Goal: Task Accomplishment & Management: Manage account settings

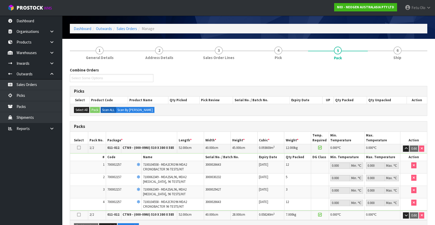
scroll to position [23, 0]
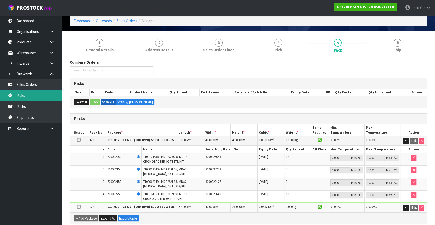
click at [28, 94] on link "Picks" at bounding box center [31, 95] width 62 height 11
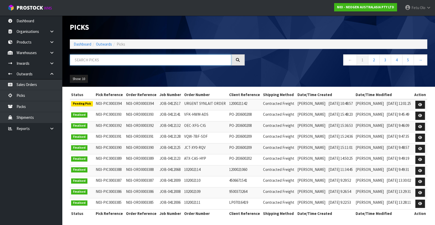
click at [103, 63] on input "text" at bounding box center [150, 59] width 161 height 11
type input "03394"
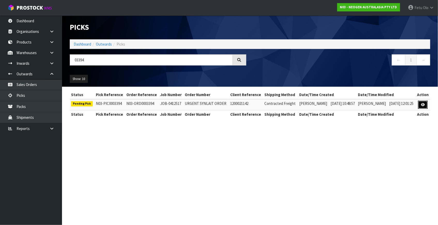
drag, startPoint x: 424, startPoint y: 104, endPoint x: 432, endPoint y: 104, distance: 7.3
click at [424, 104] on icon at bounding box center [423, 104] width 4 height 3
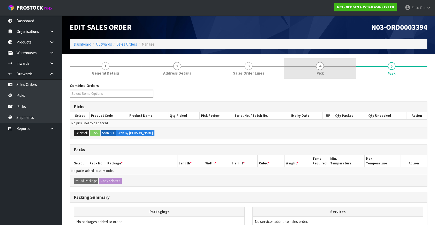
drag, startPoint x: 334, startPoint y: 67, endPoint x: 346, endPoint y: 102, distance: 37.2
click at [334, 67] on link "4 Pick" at bounding box center [319, 68] width 71 height 20
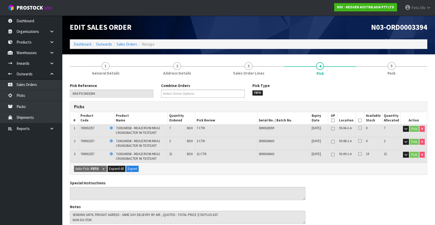
drag, startPoint x: 360, startPoint y: 121, endPoint x: 313, endPoint y: 157, distance: 58.8
click at [359, 120] on icon at bounding box center [360, 120] width 4 height 0
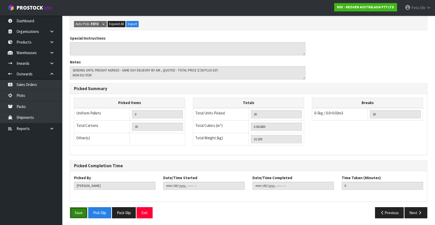
click at [79, 212] on button "Save" at bounding box center [79, 212] width 18 height 11
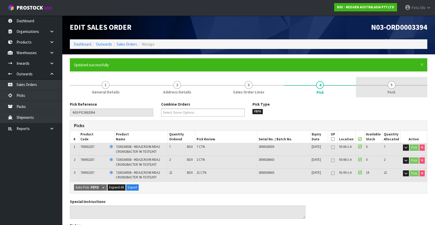
click at [412, 82] on link "5 Pack" at bounding box center [391, 87] width 71 height 20
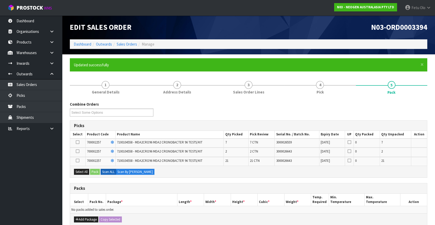
drag, startPoint x: 86, startPoint y: 167, endPoint x: 83, endPoint y: 215, distance: 48.2
click at [86, 168] on div "Select All Pack Scan ALL Scan By [PERSON_NAME]" at bounding box center [248, 171] width 357 height 12
drag, startPoint x: 82, startPoint y: 170, endPoint x: 84, endPoint y: 209, distance: 39.9
click at [82, 171] on button "Select All" at bounding box center [81, 172] width 15 height 6
click at [85, 216] on button "Add Package" at bounding box center [86, 219] width 24 height 6
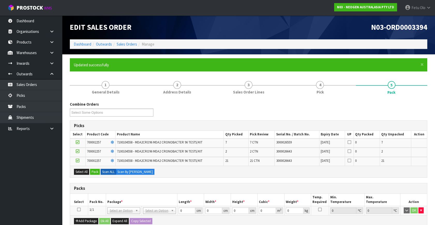
click at [80, 209] on icon at bounding box center [79, 209] width 4 height 0
click at [99, 169] on button "Pack" at bounding box center [95, 172] width 10 height 6
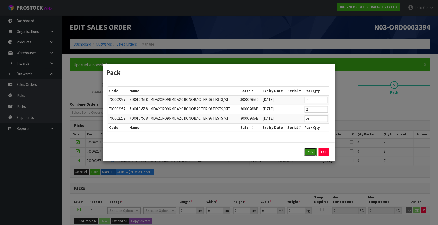
click at [307, 155] on button "Pack" at bounding box center [310, 152] width 12 height 8
type input "0.000"
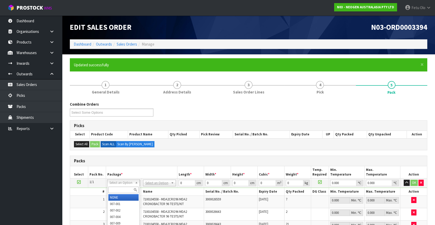
drag, startPoint x: 132, startPoint y: 183, endPoint x: 122, endPoint y: 188, distance: 10.9
click at [122, 188] on input "text" at bounding box center [123, 189] width 30 height 6
drag, startPoint x: 151, startPoint y: 185, endPoint x: 150, endPoint y: 191, distance: 6.9
click at [150, 191] on input "text" at bounding box center [159, 189] width 30 height 6
click at [157, 188] on input "CTN" at bounding box center [159, 189] width 30 height 6
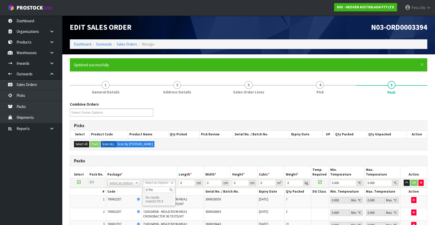
type input "CTN9"
type input "51"
type input "38"
type input "58.5"
type input "0.113373"
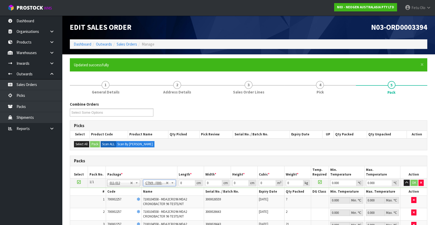
type input "10.4"
drag, startPoint x: 184, startPoint y: 184, endPoint x: 151, endPoint y: 199, distance: 36.7
click at [151, 199] on tbody "1/1 NONE 007-001 007-002 007-004 007-009 007-013 007-014 007-015 007-017 007-01…" at bounding box center [248, 205] width 357 height 55
type input "5"
type input "0.011115"
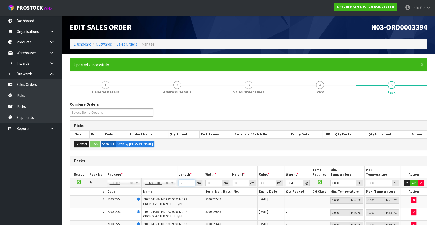
type input "52"
type input "0.115596"
type input "52"
type input "3"
type input "0.009126"
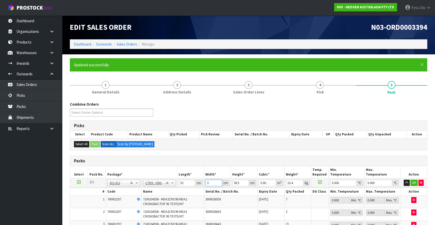
type input "39"
type input "0.118638"
type input "39"
drag, startPoint x: 214, startPoint y: 190, endPoint x: 208, endPoint y: 192, distance: 6.7
click at [208, 192] on tbody "1/1 NONE 007-001 007-002 007-004 007-009 007-013 007-014 007-015 007-017 007-01…" at bounding box center [248, 205] width 357 height 55
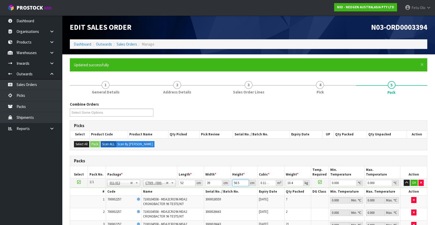
type input "4"
type input "0.008112"
type input "43"
type input "0.087204"
type input "43"
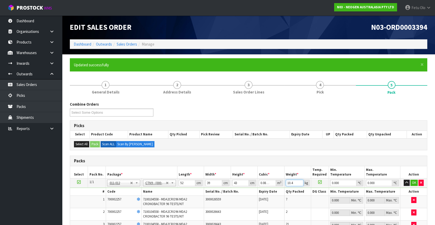
drag, startPoint x: 282, startPoint y: 186, endPoint x: 231, endPoint y: 200, distance: 53.4
click at [231, 200] on tbody "1/1 NONE 007-001 007-002 007-004 007-009 007-013 007-014 007-015 007-017 007-01…" at bounding box center [248, 205] width 357 height 55
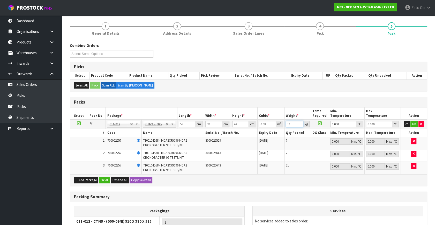
scroll to position [117, 0]
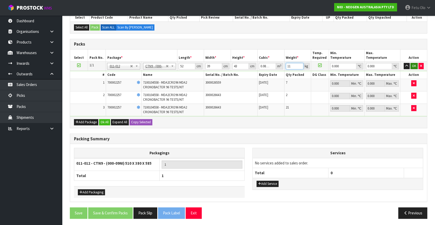
type input "11"
click at [415, 65] on button "OK" at bounding box center [413, 66] width 7 height 6
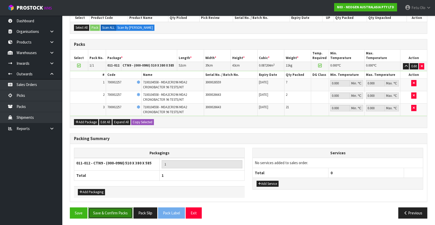
click at [111, 210] on button "Save & Confirm Packs" at bounding box center [110, 212] width 44 height 11
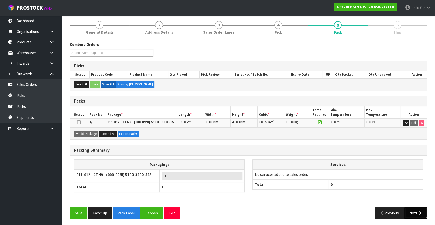
click at [418, 208] on button "Next" at bounding box center [415, 212] width 23 height 11
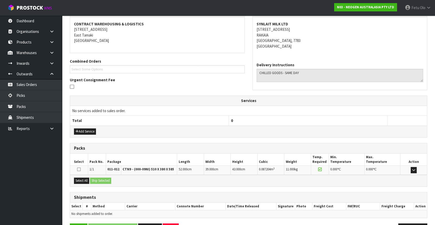
scroll to position [111, 0]
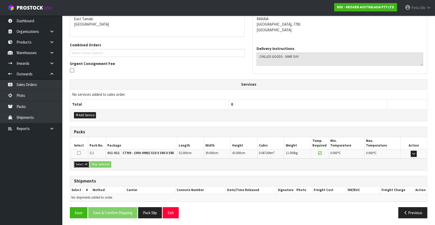
drag, startPoint x: 79, startPoint y: 164, endPoint x: 102, endPoint y: 164, distance: 23.0
click at [80, 164] on button "Select All" at bounding box center [81, 164] width 15 height 6
click at [102, 164] on button "Ship Selected" at bounding box center [100, 164] width 21 height 6
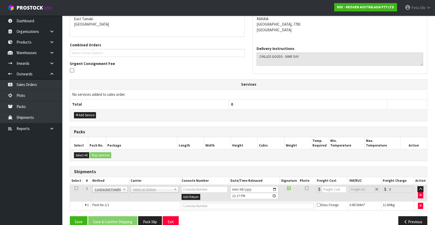
drag, startPoint x: 155, startPoint y: 163, endPoint x: 151, endPoint y: 156, distance: 8.0
click at [155, 162] on div "From Address CONTRACT WAREHOUSING & LOGISTICS 17 Allens Road East Tamaki Auckla…" at bounding box center [248, 110] width 357 height 240
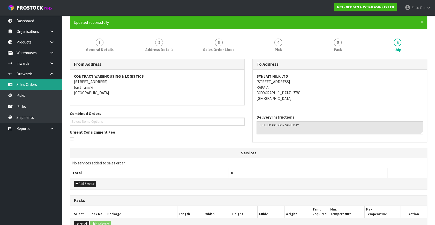
scroll to position [0, 0]
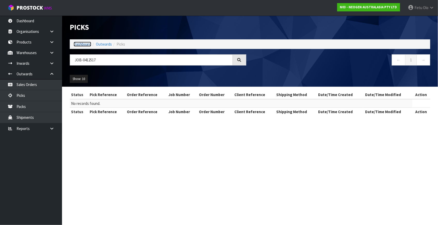
click at [82, 46] on link "Dashboard" at bounding box center [83, 44] width 18 height 5
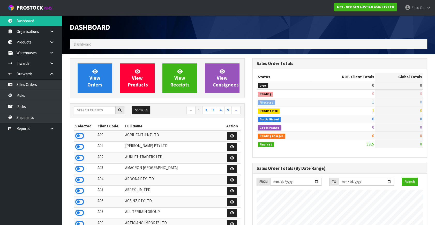
scroll to position [407, 182]
click at [87, 109] on input "text" at bounding box center [95, 110] width 42 height 8
type input "K01"
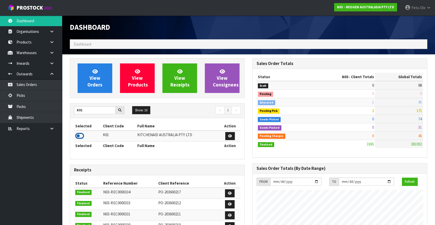
click at [82, 135] on icon at bounding box center [79, 136] width 9 height 8
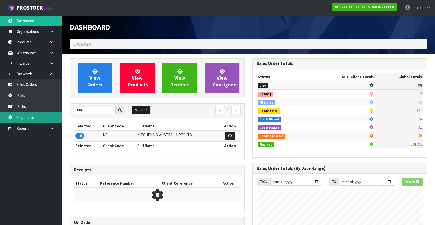
scroll to position [322, 182]
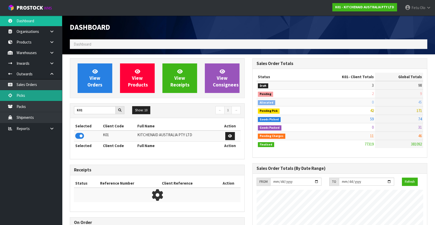
click at [24, 93] on link "Picks" at bounding box center [31, 95] width 62 height 11
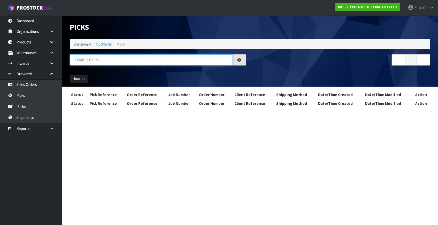
click at [119, 60] on input "text" at bounding box center [151, 59] width 163 height 11
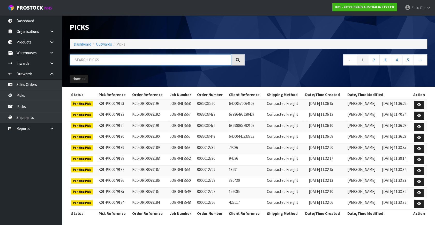
click at [121, 57] on input "text" at bounding box center [150, 59] width 161 height 11
type input "0"
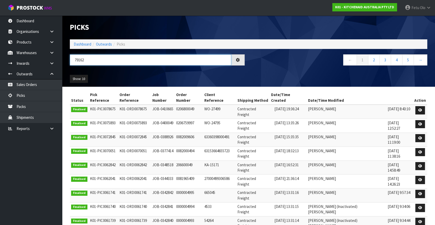
type input "79162"
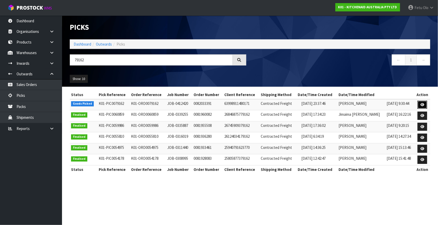
drag, startPoint x: 423, startPoint y: 106, endPoint x: 418, endPoint y: 104, distance: 4.9
click at [423, 105] on icon at bounding box center [423, 104] width 4 height 3
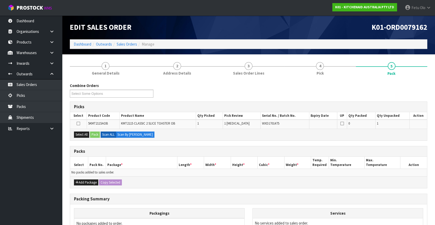
click at [235, 151] on h3 "Packs" at bounding box center [248, 151] width 349 height 5
click at [198, 158] on th "Length *" at bounding box center [190, 162] width 27 height 12
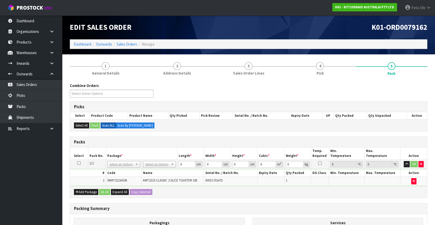
drag, startPoint x: 183, startPoint y: 142, endPoint x: 183, endPoint y: 152, distance: 9.6
click at [184, 144] on h3 "Packs" at bounding box center [248, 141] width 349 height 5
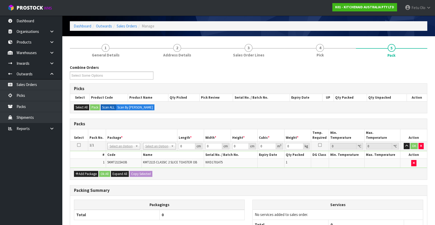
scroll to position [47, 0]
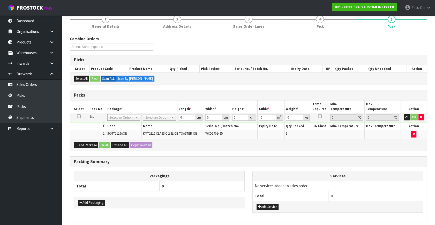
drag, startPoint x: 130, startPoint y: 116, endPoint x: 123, endPoint y: 125, distance: 11.2
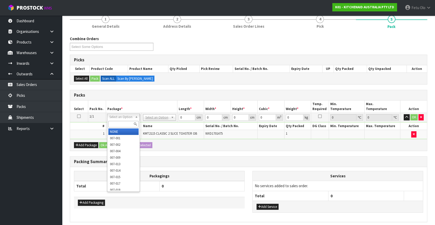
click at [122, 124] on input "text" at bounding box center [123, 124] width 30 height 6
type input "011-084"
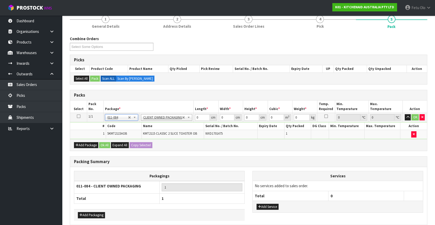
type input "2.7"
drag, startPoint x: 191, startPoint y: 120, endPoint x: 154, endPoint y: 128, distance: 38.1
click at [154, 128] on tbody "1/1 NONE 007-001 007-002 007-004 007-009 007-013 007-014 007-015 007-017 007-01…" at bounding box center [248, 126] width 357 height 26
type input "40"
type input "28"
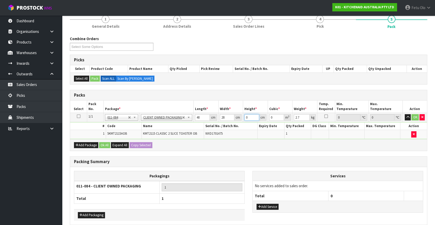
type input "2"
type input "0.00224"
type input "28"
type input "0.03136"
type input "28"
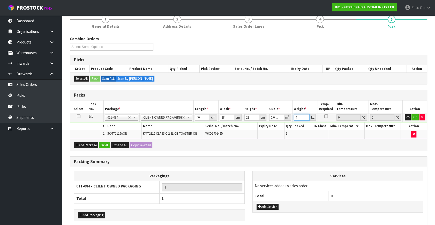
type input "4"
click button "OK" at bounding box center [414, 117] width 7 height 6
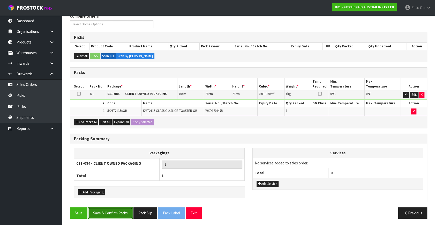
click at [113, 214] on button "Save & Confirm Packs" at bounding box center [110, 212] width 44 height 11
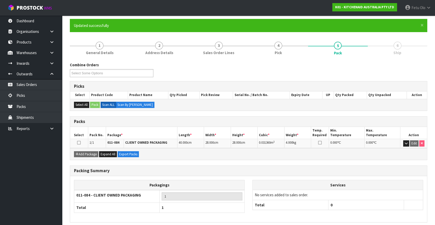
scroll to position [60, 0]
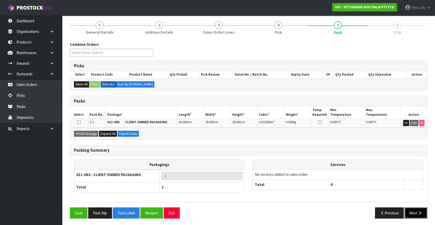
click at [410, 212] on button "Next" at bounding box center [415, 212] width 23 height 11
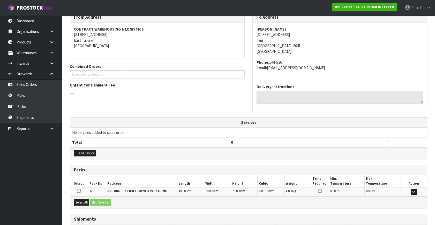
scroll to position [127, 0]
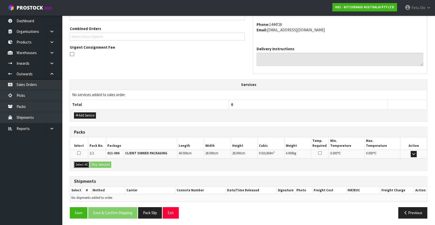
drag, startPoint x: 86, startPoint y: 163, endPoint x: 90, endPoint y: 163, distance: 3.4
click at [88, 163] on button "Select All" at bounding box center [81, 164] width 15 height 6
click at [94, 163] on button "Ship Selected" at bounding box center [100, 164] width 21 height 6
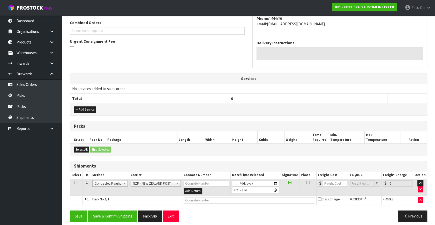
scroll to position [136, 0]
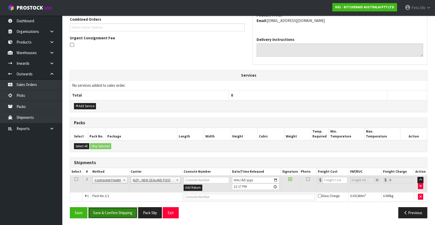
drag, startPoint x: 117, startPoint y: 217, endPoint x: 116, endPoint y: 211, distance: 5.5
click at [116, 213] on button "Save & Confirm Shipping" at bounding box center [112, 212] width 49 height 11
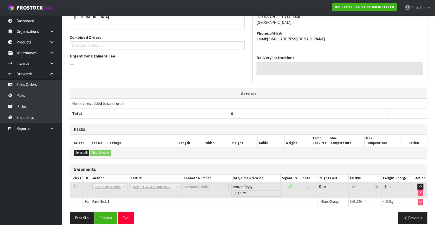
scroll to position [129, 0]
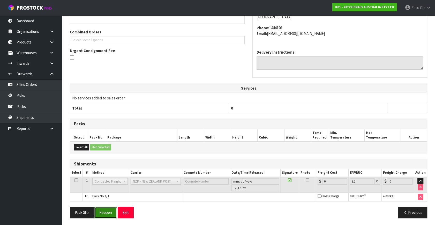
click at [108, 209] on button "Reopen" at bounding box center [105, 212] width 22 height 11
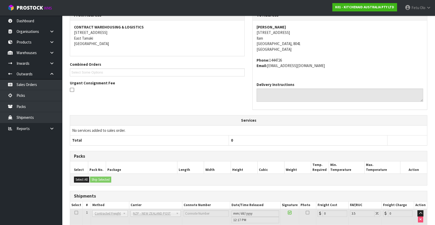
scroll to position [124, 0]
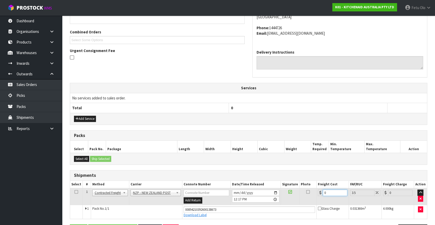
drag, startPoint x: 284, startPoint y: 197, endPoint x: 223, endPoint y: 199, distance: 60.8
click at [270, 198] on tr "1 Client Local Pickup Customer Local Pickup Company Freight Contracted Freight …" at bounding box center [248, 196] width 357 height 17
type input "1"
type input "1.03"
type input "11"
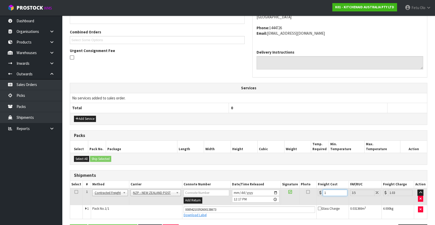
type input "11.38"
type input "11.6"
type input "12.01"
type input "11.61"
type input "12.02"
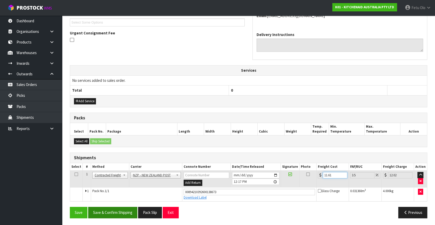
type input "11.61"
click at [128, 209] on button "Save & Confirm Shipping" at bounding box center [112, 212] width 49 height 11
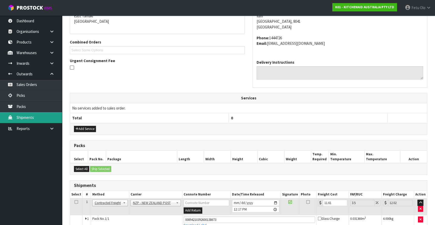
scroll to position [0, 0]
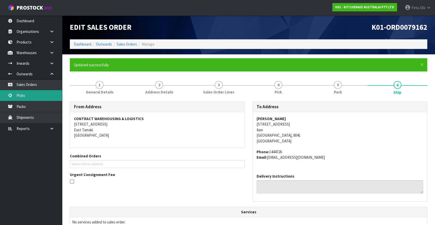
drag, startPoint x: 23, startPoint y: 97, endPoint x: 28, endPoint y: 94, distance: 5.7
click at [23, 97] on link "Picks" at bounding box center [31, 95] width 62 height 11
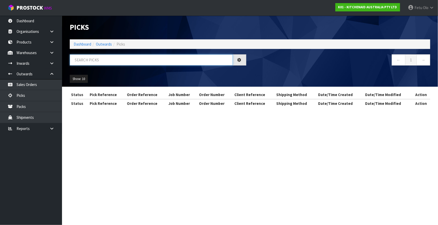
click at [103, 62] on input "text" at bounding box center [151, 59] width 163 height 11
type input "79134"
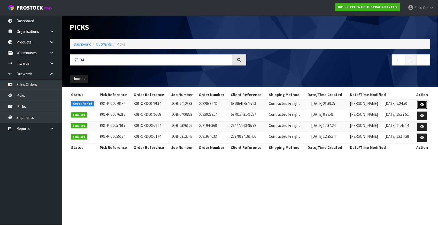
click at [420, 105] on link at bounding box center [422, 105] width 10 height 8
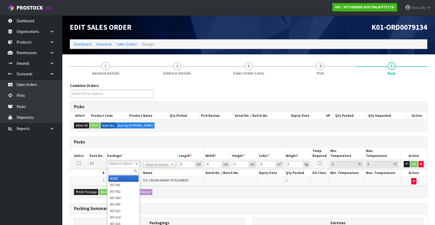
click at [124, 171] on input "text" at bounding box center [123, 170] width 30 height 6
type input "011"
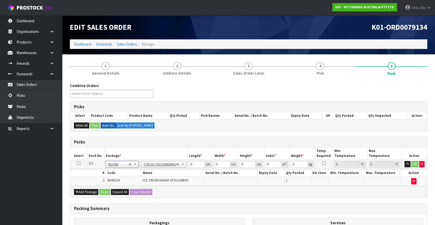
type input "3.36"
drag, startPoint x: 162, startPoint y: 176, endPoint x: 134, endPoint y: 181, distance: 28.2
click at [134, 181] on tbody "1/1 NONE 007-001 007-002 007-004 007-009 007-013 007-014 007-015 007-017 007-01…" at bounding box center [248, 172] width 357 height 26
type input "41"
type input "28"
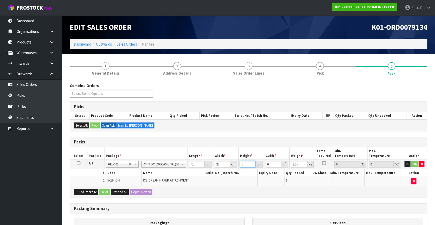
type input "3"
type input "0.003444"
type input "31"
type input "0.035588"
type input "31"
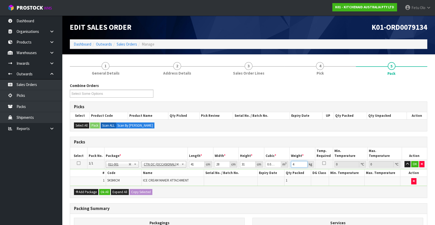
type input "4"
click button "OK" at bounding box center [414, 164] width 7 height 6
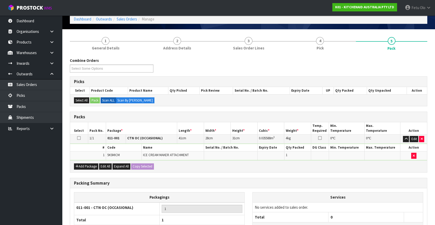
scroll to position [69, 0]
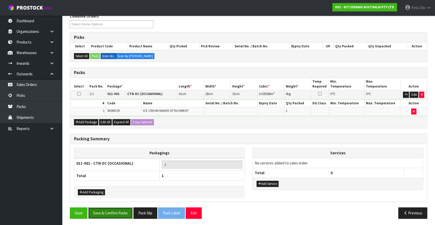
click at [116, 212] on button "Save & Confirm Packs" at bounding box center [110, 212] width 44 height 11
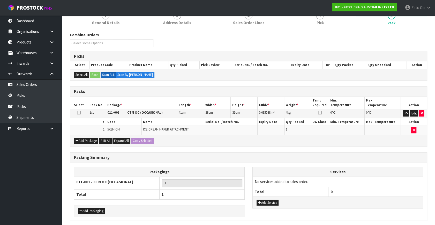
scroll to position [0, 0]
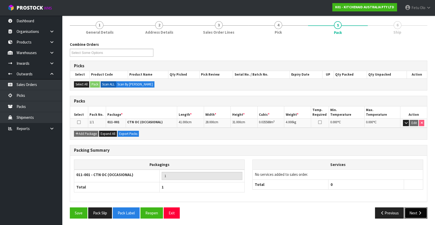
click at [412, 215] on button "Next" at bounding box center [415, 212] width 23 height 11
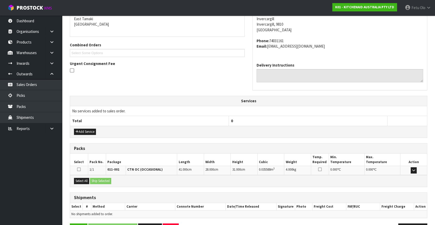
scroll to position [127, 0]
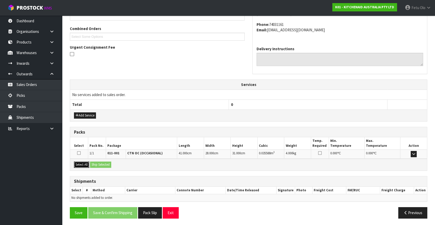
click at [84, 163] on button "Select All" at bounding box center [81, 164] width 15 height 6
click at [95, 162] on button "Ship Selected" at bounding box center [100, 164] width 21 height 6
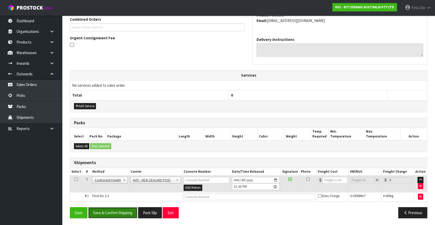
click at [110, 208] on button "Save & Confirm Shipping" at bounding box center [112, 212] width 49 height 11
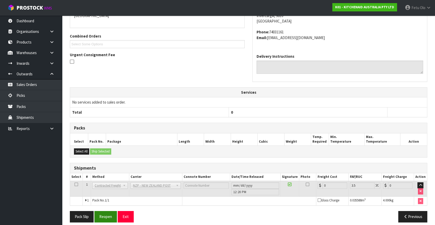
scroll to position [129, 0]
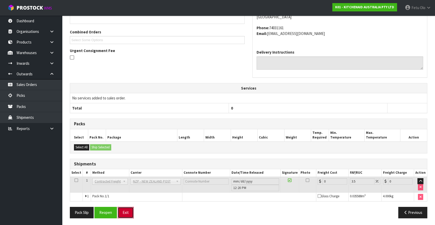
click at [119, 208] on button "Exit" at bounding box center [126, 212] width 16 height 11
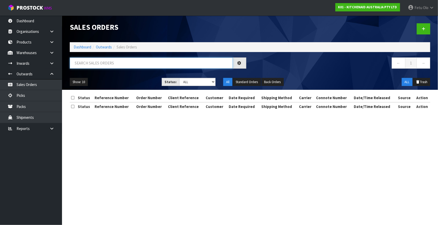
click at [123, 64] on input "text" at bounding box center [151, 62] width 163 height 11
type input "79134"
click at [91, 147] on section "Sales Orders Dashboard Outwards Sales Orders 79134 ← 1 → Show: 10 5 10 25 50 St…" at bounding box center [219, 112] width 438 height 225
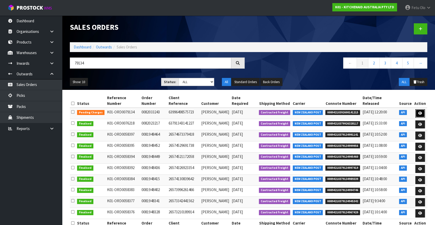
click at [420, 111] on icon at bounding box center [420, 112] width 4 height 3
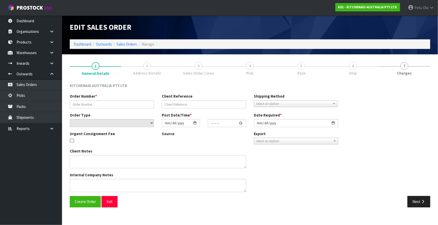
type input "0082033243"
type input "63996498575723"
select select "number:0"
type input "2025-09-13"
type input "21:39:27.000"
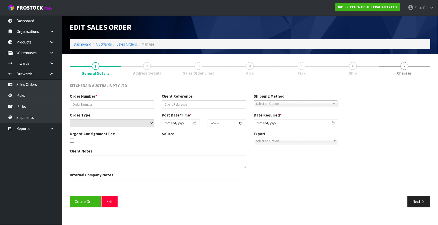
type input "2025-09-13"
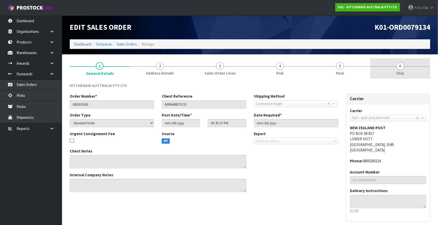
click at [406, 68] on link "6 Ship" at bounding box center [400, 68] width 60 height 20
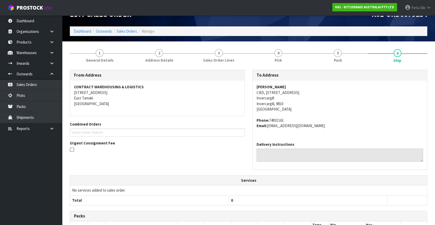
scroll to position [109, 0]
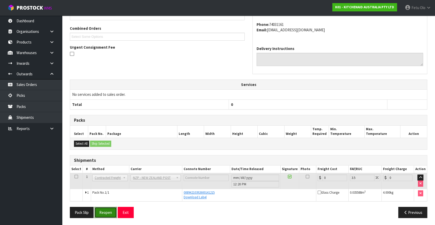
click at [102, 212] on button "Reopen" at bounding box center [105, 212] width 22 height 11
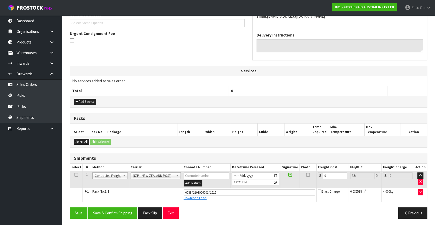
scroll to position [141, 0]
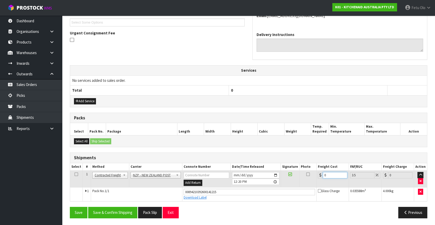
drag, startPoint x: 337, startPoint y: 174, endPoint x: 145, endPoint y: 186, distance: 192.5
click at [146, 186] on tbody "1 Client Local Pickup Customer Local Pickup Company Freight Contracted Freight …" at bounding box center [248, 185] width 357 height 31
type input "1"
type input "1.03"
type input "11"
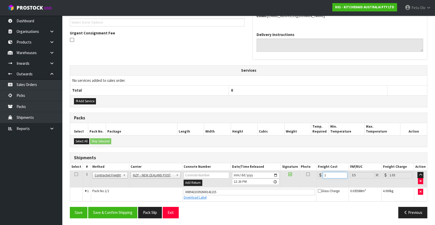
type input "11.38"
type input "11.6"
type input "12.01"
type input "11.61"
type input "12.02"
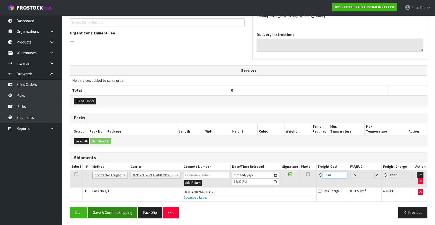
type input "11.61"
click at [96, 208] on button "Save & Confirm Shipping" at bounding box center [112, 212] width 49 height 11
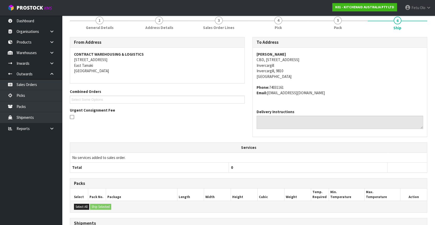
scroll to position [127, 0]
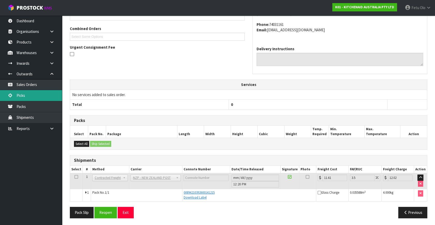
click at [20, 96] on link "Picks" at bounding box center [31, 95] width 62 height 11
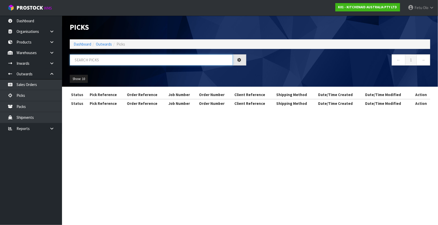
click at [115, 64] on input "text" at bounding box center [151, 59] width 163 height 11
type input "79169"
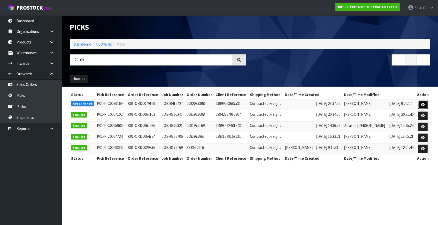
click at [421, 104] on icon at bounding box center [423, 104] width 4 height 3
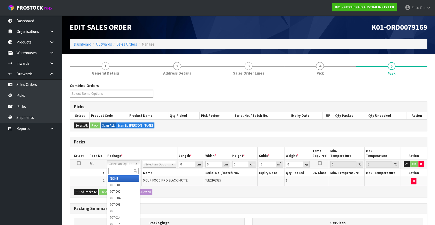
drag, startPoint x: 134, startPoint y: 163, endPoint x: 128, endPoint y: 170, distance: 9.4
click at [128, 170] on input "text" at bounding box center [123, 170] width 30 height 6
type input "011-084"
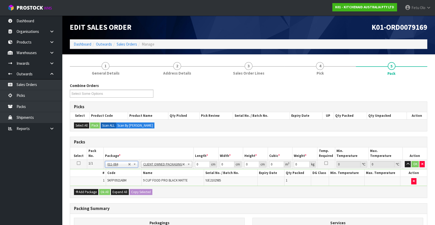
type input "4.3"
drag, startPoint x: 183, startPoint y: 170, endPoint x: 163, endPoint y: 177, distance: 21.1
click at [163, 177] on tbody "1/1 NONE 007-001 007-002 007-004 007-009 007-013 007-014 007-015 007-017 007-01…" at bounding box center [248, 172] width 357 height 26
type input "52"
type input "31"
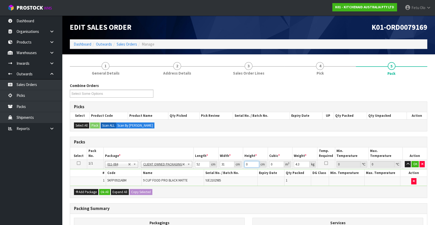
type input "3"
type input "0.004836"
type input "34"
type input "0.054808"
type input "34"
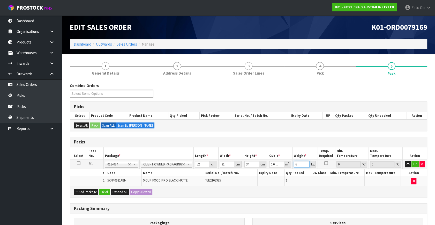
type input "6"
click button "OK" at bounding box center [414, 164] width 7 height 6
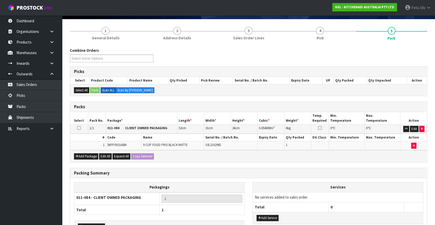
scroll to position [69, 0]
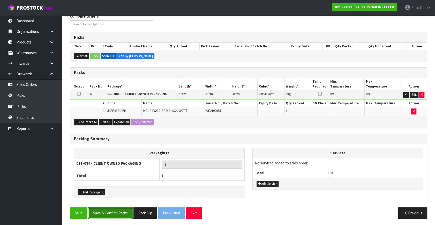
click at [110, 210] on button "Save & Confirm Packs" at bounding box center [110, 212] width 44 height 11
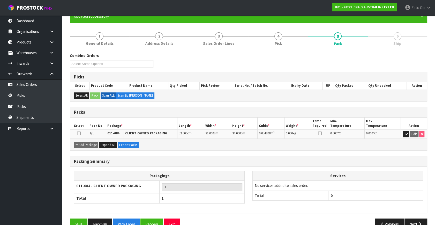
scroll to position [60, 0]
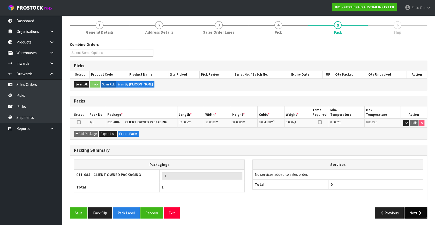
click at [419, 211] on icon "button" at bounding box center [419, 213] width 5 height 4
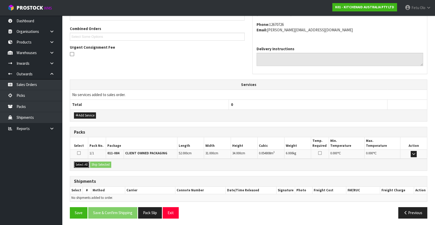
drag, startPoint x: 74, startPoint y: 163, endPoint x: 96, endPoint y: 163, distance: 22.0
click at [75, 163] on button "Select All" at bounding box center [81, 164] width 15 height 6
click at [96, 163] on button "Ship Selected" at bounding box center [100, 164] width 21 height 6
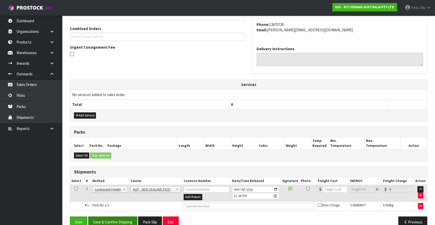
scroll to position [136, 0]
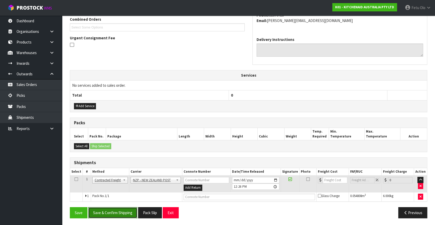
click at [122, 210] on button "Save & Confirm Shipping" at bounding box center [112, 212] width 49 height 11
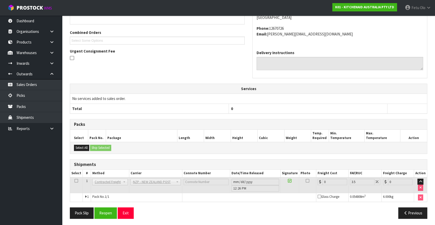
scroll to position [129, 0]
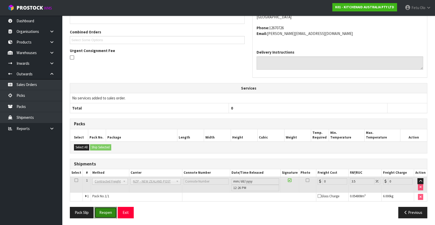
drag, startPoint x: 106, startPoint y: 208, endPoint x: 100, endPoint y: 195, distance: 14.9
click at [106, 208] on button "Reopen" at bounding box center [105, 212] width 22 height 11
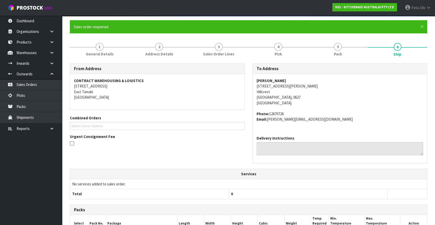
scroll to position [124, 0]
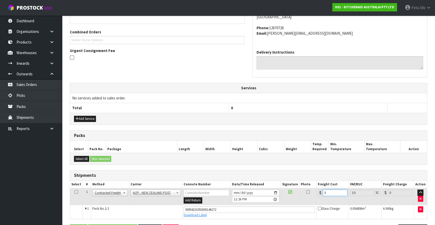
drag, startPoint x: 332, startPoint y: 189, endPoint x: 268, endPoint y: 202, distance: 64.9
click at [268, 202] on tr "1 Client Local Pickup Customer Local Pickup Company Freight Contracted Freight …" at bounding box center [248, 196] width 357 height 17
type input "4"
type input "4.14"
type input "4.3"
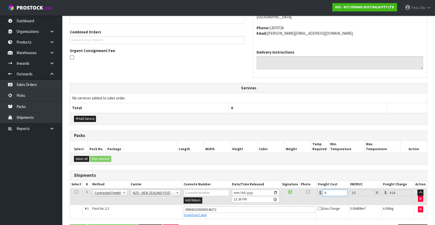
type input "4.45"
type input "4.33"
type input "4.48"
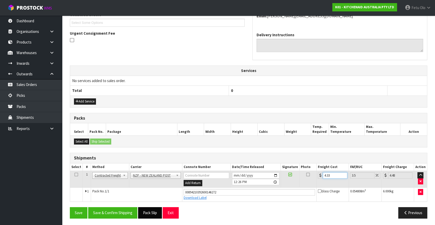
scroll to position [141, 0]
type input "4.33"
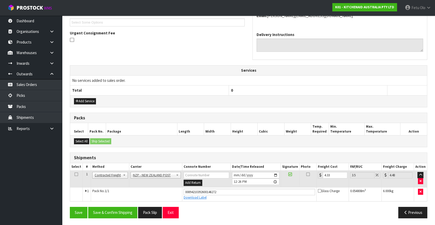
click at [119, 204] on div "From Address CONTRACT WAREHOUSING & LOGISTICS 17 Allens Road East Tamaki Auckla…" at bounding box center [248, 91] width 357 height 262
click at [127, 208] on button "Save & Confirm Shipping" at bounding box center [112, 212] width 49 height 11
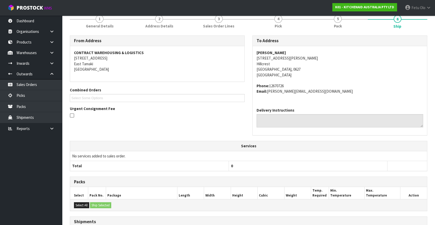
scroll to position [127, 0]
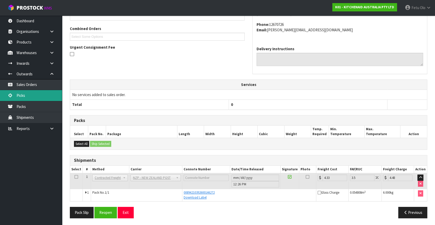
click at [25, 95] on link "Picks" at bounding box center [31, 95] width 62 height 11
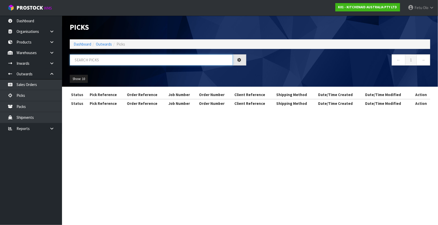
click at [141, 59] on input "text" at bounding box center [151, 59] width 163 height 11
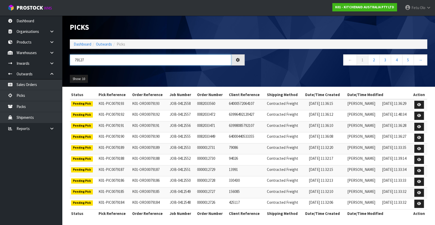
type input "79127"
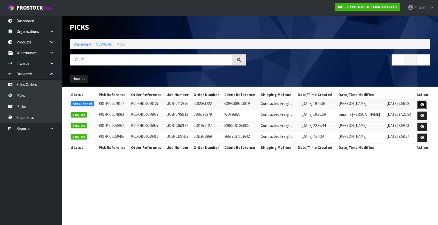
click at [421, 103] on icon at bounding box center [423, 104] width 4 height 3
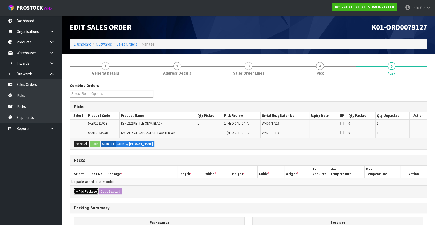
click at [82, 192] on button "Add Package" at bounding box center [86, 191] width 24 height 6
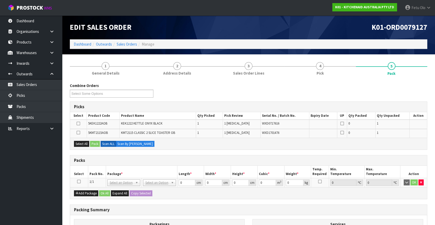
drag, startPoint x: 78, startPoint y: 181, endPoint x: 103, endPoint y: 176, distance: 25.9
click at [80, 181] on icon at bounding box center [79, 181] width 4 height 0
click at [103, 176] on th "Pack No." at bounding box center [97, 171] width 18 height 12
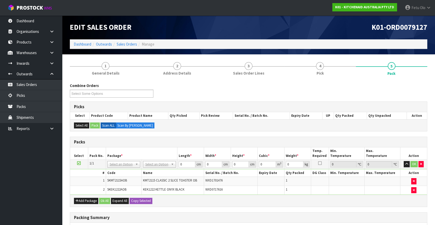
click at [117, 167] on td "NONE 007-001 007-002 007-004 007-009 007-013 007-014 007-015 007-017 007-018 00…" at bounding box center [124, 163] width 36 height 9
drag, startPoint x: 121, startPoint y: 162, endPoint x: 121, endPoint y: 166, distance: 5.0
click at [120, 168] on input "text" at bounding box center [123, 170] width 30 height 6
type input "011"
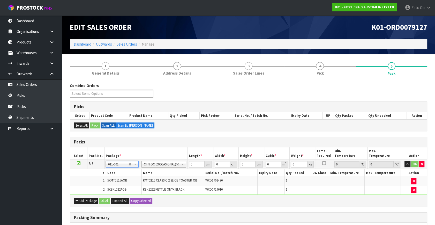
type input "4.55"
drag, startPoint x: 193, startPoint y: 162, endPoint x: 129, endPoint y: 183, distance: 67.4
click at [129, 183] on tbody "1/1 NONE 007-001 007-002 007-004 007-009 007-013 007-014 007-015 007-017 007-01…" at bounding box center [248, 176] width 357 height 35
type input "52"
type input "38"
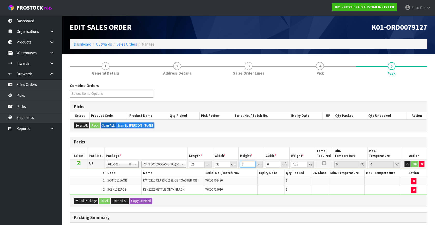
type input "2"
type input "0.003952"
type input "28"
type input "0.055328"
type input "28"
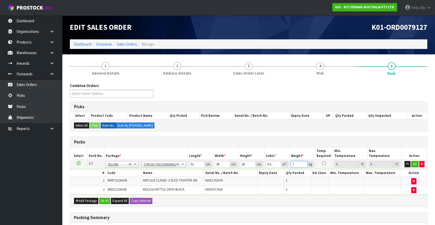
type input "7"
click button "OK" at bounding box center [414, 164] width 7 height 6
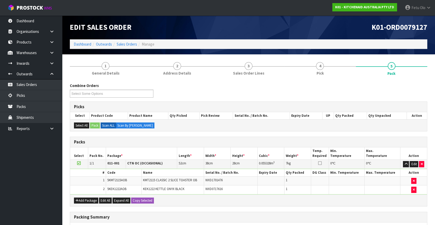
scroll to position [78, 0]
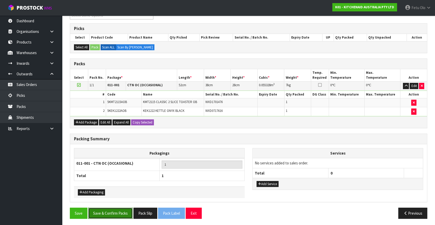
click at [126, 212] on button "Save & Confirm Packs" at bounding box center [110, 212] width 44 height 11
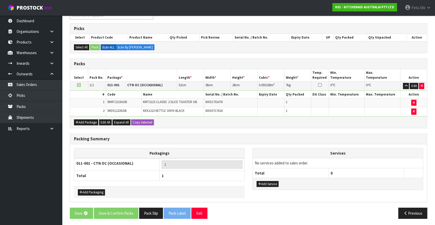
scroll to position [0, 0]
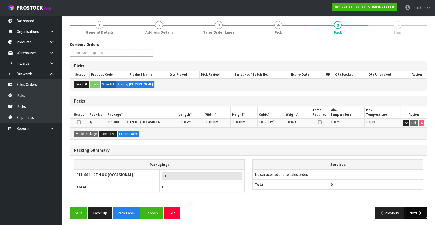
click at [414, 207] on button "Next" at bounding box center [415, 212] width 23 height 11
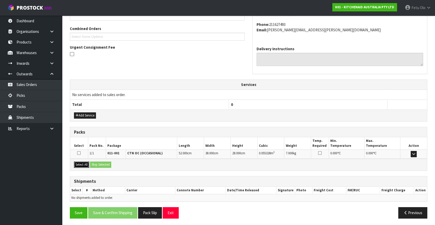
drag, startPoint x: 84, startPoint y: 164, endPoint x: 94, endPoint y: 164, distance: 9.6
click at [86, 164] on button "Select All" at bounding box center [81, 164] width 15 height 6
click at [97, 163] on button "Ship Selected" at bounding box center [100, 164] width 21 height 6
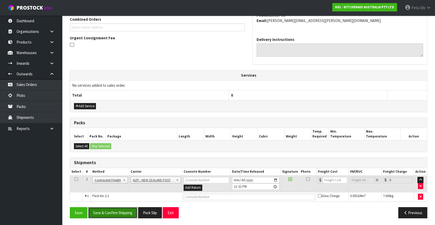
click at [120, 207] on button "Save & Confirm Shipping" at bounding box center [112, 212] width 49 height 11
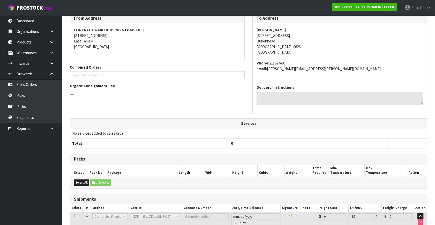
scroll to position [129, 0]
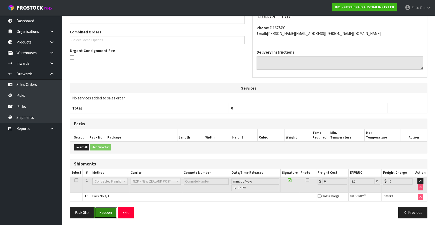
click at [102, 209] on button "Reopen" at bounding box center [105, 212] width 22 height 11
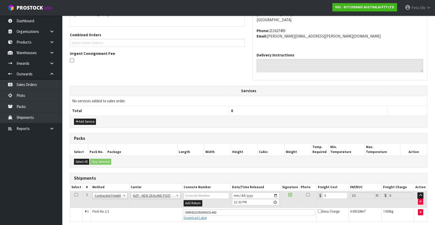
scroll to position [141, 0]
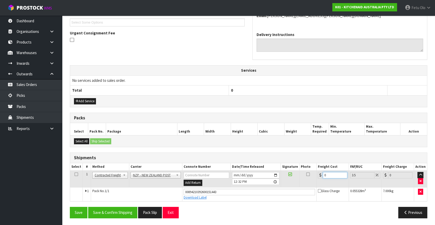
drag, startPoint x: 325, startPoint y: 176, endPoint x: 273, endPoint y: 191, distance: 54.7
click at [273, 191] on tbody "1 Client Local Pickup Customer Local Pickup Company Freight Contracted Freight …" at bounding box center [248, 185] width 357 height 31
type input "4"
type input "4.14"
type input "4.3"
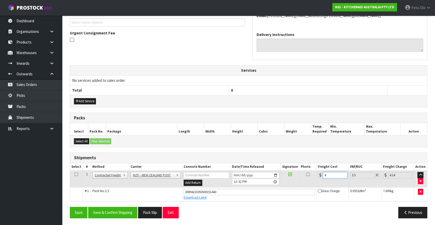
type input "4.45"
type input "4.33"
type input "4.48"
type input "4.33"
click at [121, 212] on button "Save & Confirm Shipping" at bounding box center [112, 212] width 49 height 11
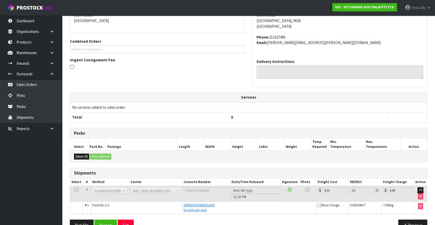
scroll to position [127, 0]
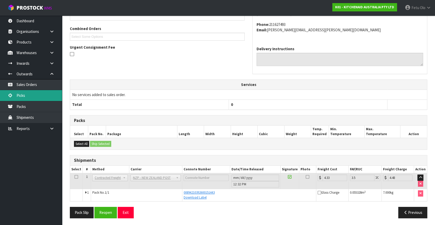
click at [26, 97] on link "Picks" at bounding box center [31, 95] width 62 height 11
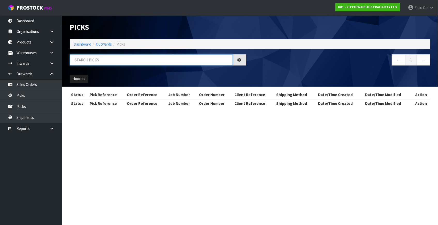
click at [172, 56] on input "text" at bounding box center [151, 59] width 163 height 11
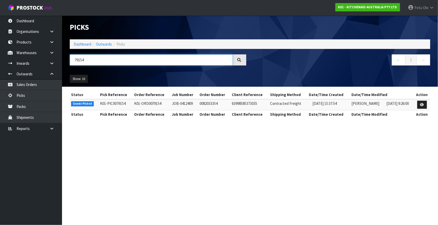
type input "79154"
click at [422, 105] on icon at bounding box center [422, 104] width 4 height 3
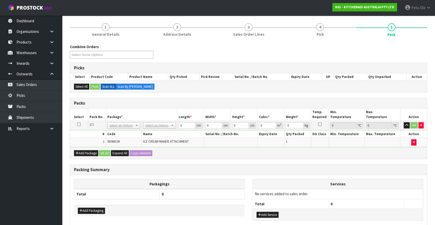
scroll to position [67, 0]
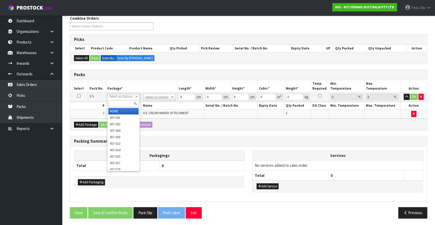
click at [121, 102] on input "text" at bounding box center [123, 103] width 30 height 6
type input "011"
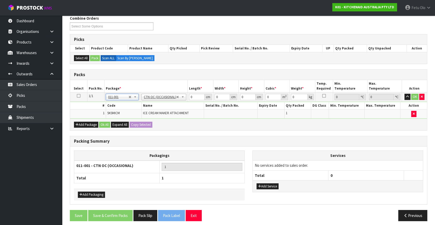
type input "3.36"
drag, startPoint x: 195, startPoint y: 96, endPoint x: 186, endPoint y: 99, distance: 9.7
click at [186, 99] on tr "1/1 NONE 007-001 007-002 007-004 007-009 007-013 007-014 007-015 007-017 007-01…" at bounding box center [248, 96] width 357 height 9
type input "29"
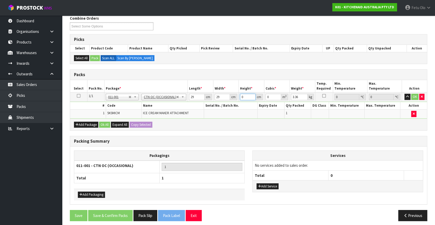
type input "3"
type input "0.002523"
type input "31"
type input "0.026071"
type input "31"
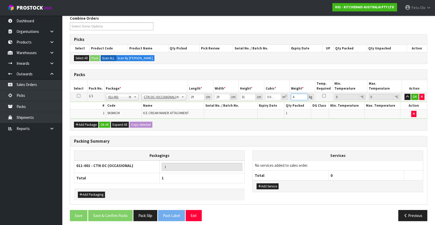
type input "4"
click button "OK" at bounding box center [414, 97] width 7 height 6
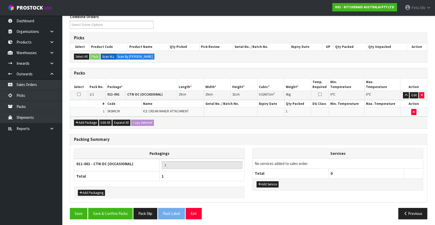
scroll to position [69, 0]
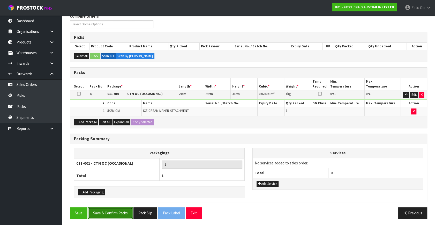
click at [123, 211] on button "Save & Confirm Packs" at bounding box center [110, 212] width 44 height 11
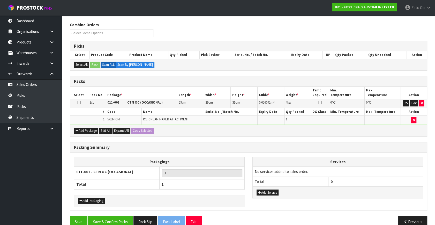
scroll to position [60, 0]
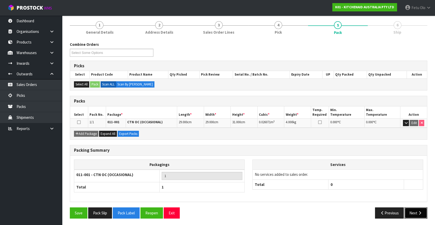
click at [413, 210] on button "Next" at bounding box center [415, 212] width 23 height 11
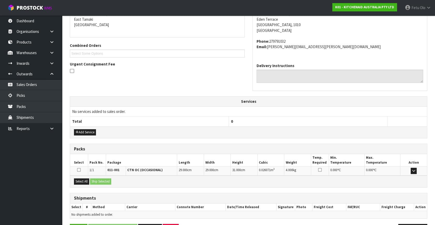
scroll to position [127, 0]
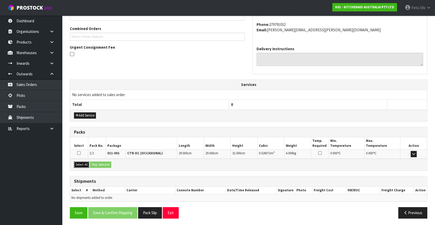
click at [84, 163] on button "Select All" at bounding box center [81, 164] width 15 height 6
click at [91, 163] on button "Ship Selected" at bounding box center [100, 164] width 21 height 6
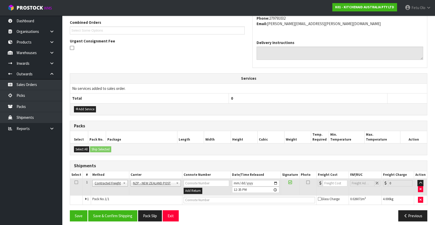
scroll to position [136, 0]
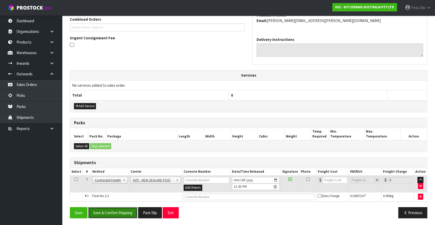
click at [118, 217] on div "Save Save & Confirm Shipping Pack Slip Exit Previous" at bounding box center [248, 214] width 365 height 15
click at [118, 208] on button "Save & Confirm Shipping" at bounding box center [112, 212] width 49 height 11
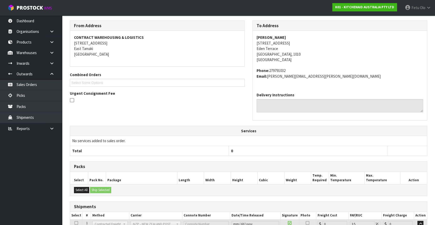
scroll to position [129, 0]
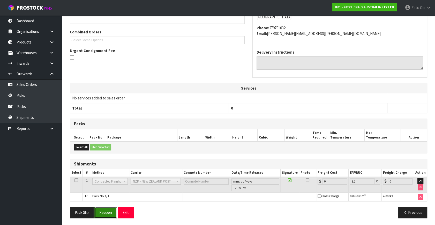
drag, startPoint x: 105, startPoint y: 209, endPoint x: 106, endPoint y: 203, distance: 5.6
click at [105, 209] on button "Reopen" at bounding box center [105, 212] width 22 height 11
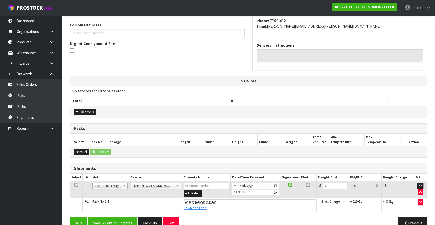
scroll to position [141, 0]
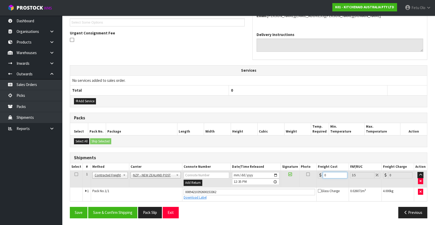
drag, startPoint x: 301, startPoint y: 178, endPoint x: 276, endPoint y: 181, distance: 25.7
click at [276, 181] on tr "1 Client Local Pickup Customer Local Pickup Company Freight Contracted Freight …" at bounding box center [248, 178] width 357 height 17
type input "4"
type input "4.14"
type input "4.3"
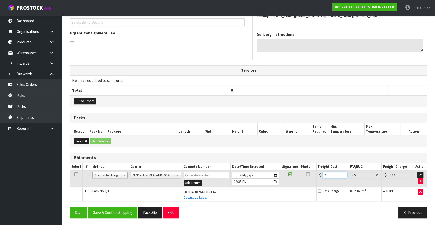
type input "4.45"
type input "4.33"
type input "4.48"
type input "4.33"
click at [131, 207] on button "Save & Confirm Shipping" at bounding box center [112, 212] width 49 height 11
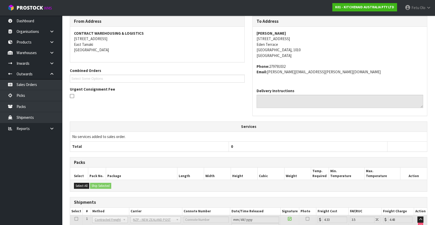
scroll to position [127, 0]
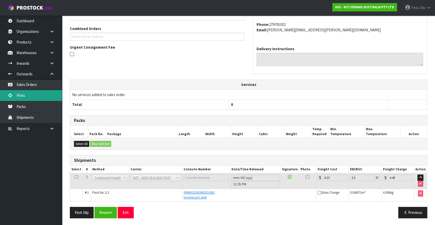
click at [19, 95] on link "Picks" at bounding box center [31, 95] width 62 height 11
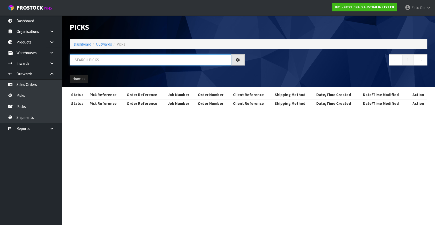
click at [110, 61] on input "text" at bounding box center [150, 59] width 161 height 11
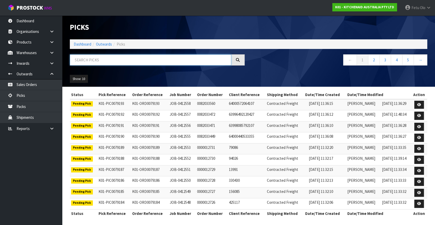
click at [112, 57] on input "text" at bounding box center [150, 59] width 161 height 11
type input "79168"
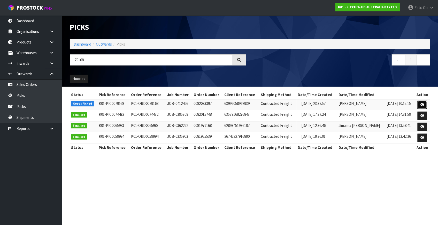
click at [422, 104] on icon at bounding box center [423, 104] width 4 height 3
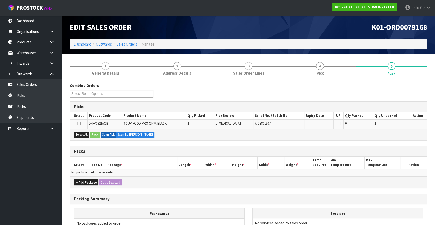
click at [168, 147] on div "Packs" at bounding box center [248, 151] width 357 height 10
click at [187, 169] on td "No packs added to sales order." at bounding box center [248, 172] width 357 height 7
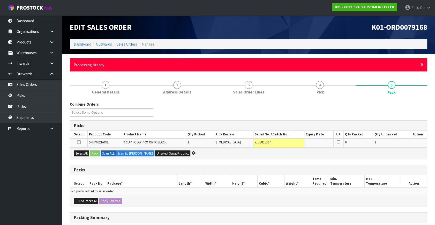
click at [421, 64] on span "×" at bounding box center [421, 64] width 3 height 7
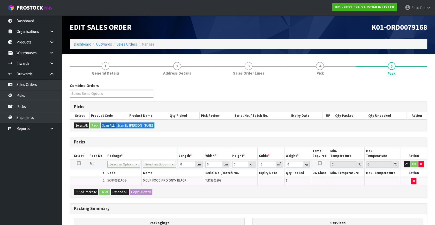
drag, startPoint x: 130, startPoint y: 160, endPoint x: 128, endPoint y: 164, distance: 3.9
click at [130, 162] on td "NONE 007-001 007-002 007-004 007-009 007-013 007-014 007-015 007-017 007-018 00…" at bounding box center [124, 163] width 36 height 9
drag, startPoint x: 125, startPoint y: 165, endPoint x: 124, endPoint y: 169, distance: 4.3
click at [124, 170] on input "text" at bounding box center [123, 170] width 30 height 6
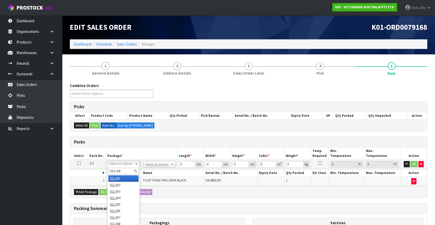
type input "011-084"
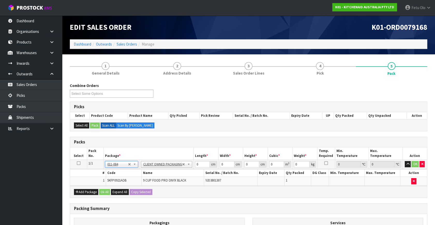
type input "4.6"
drag, startPoint x: 198, startPoint y: 165, endPoint x: 148, endPoint y: 182, distance: 53.4
click at [148, 182] on tbody "1/1 NONE 007-001 007-002 007-004 007-009 007-013 007-014 007-015 007-017 007-01…" at bounding box center [248, 172] width 357 height 26
type input "52"
type input "28"
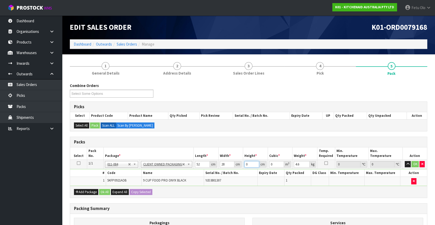
type input "3"
type input "0.004368"
type input "34"
type input "0.049504"
type input "34"
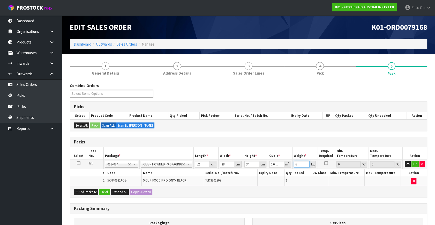
type input "6"
click button "OK" at bounding box center [414, 164] width 7 height 6
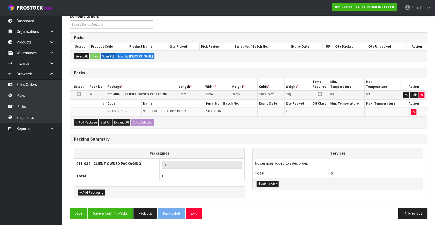
scroll to position [69, 0]
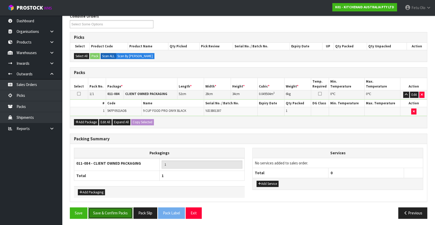
click at [112, 207] on button "Save & Confirm Packs" at bounding box center [110, 212] width 44 height 11
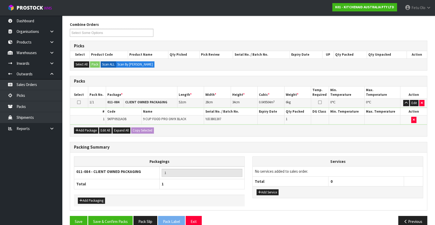
scroll to position [60, 0]
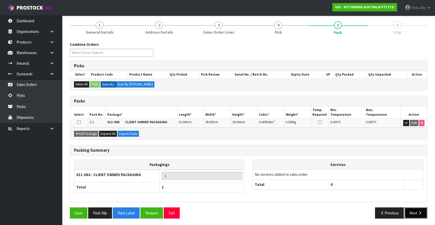
click at [417, 212] on icon "button" at bounding box center [419, 213] width 5 height 4
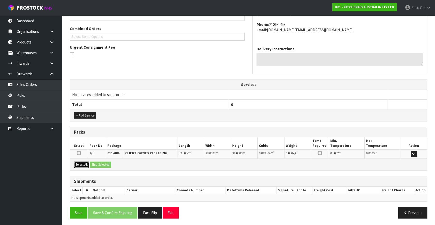
drag, startPoint x: 85, startPoint y: 163, endPoint x: 89, endPoint y: 162, distance: 4.7
click at [86, 162] on button "Select All" at bounding box center [81, 164] width 15 height 6
click at [101, 162] on button "Ship Selected" at bounding box center [100, 164] width 21 height 6
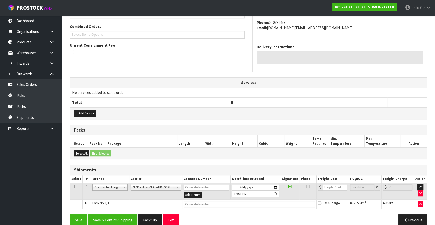
scroll to position [136, 0]
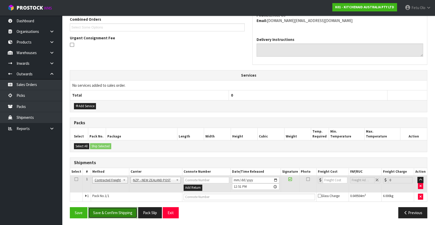
click at [111, 209] on button "Save & Confirm Shipping" at bounding box center [112, 212] width 49 height 11
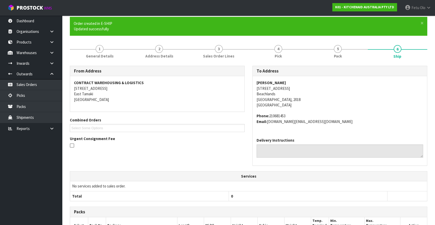
scroll to position [129, 0]
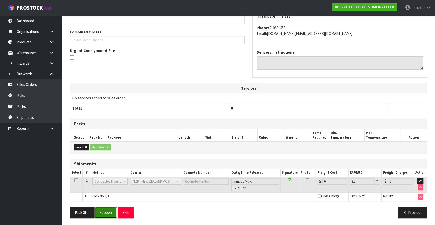
click at [115, 214] on button "Reopen" at bounding box center [105, 212] width 22 height 11
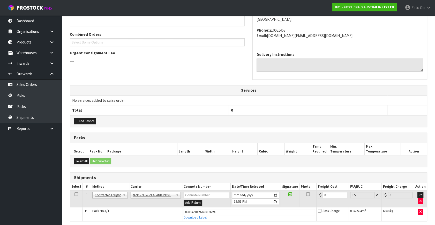
scroll to position [141, 0]
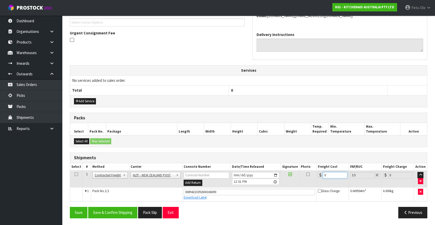
drag, startPoint x: 331, startPoint y: 175, endPoint x: 163, endPoint y: 207, distance: 170.8
click at [163, 207] on div "From Address CONTRACT WAREHOUSING & LOGISTICS 17 Allens Road East Tamaki Auckla…" at bounding box center [248, 91] width 357 height 262
type input "4"
type input "4.14"
type input "4.3"
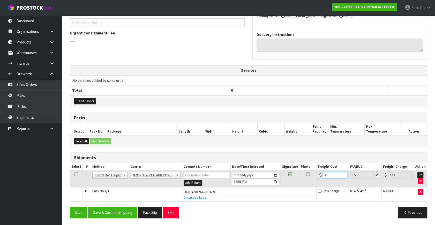
type input "4.45"
type input "4.33"
type input "4.48"
type input "4.33"
click at [97, 211] on button "Save & Confirm Shipping" at bounding box center [112, 212] width 49 height 11
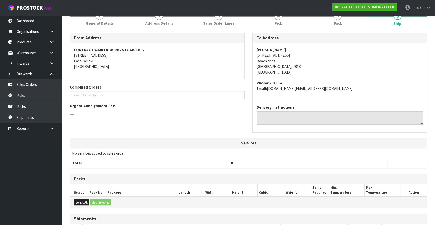
scroll to position [127, 0]
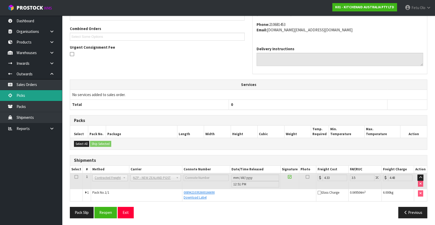
click at [31, 96] on link "Picks" at bounding box center [31, 95] width 62 height 11
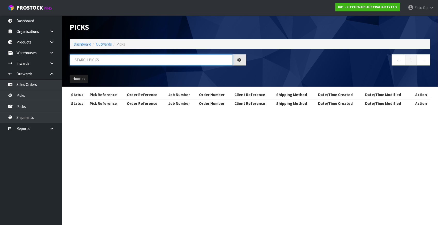
click at [124, 60] on input "text" at bounding box center [151, 59] width 163 height 11
type input "79147"
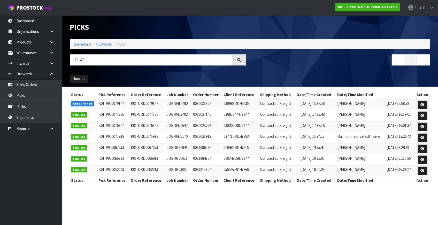
click at [417, 103] on td at bounding box center [423, 104] width 16 height 11
click at [424, 104] on icon at bounding box center [423, 104] width 4 height 3
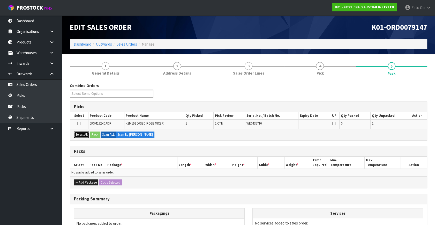
drag, startPoint x: 79, startPoint y: 134, endPoint x: 90, endPoint y: 134, distance: 11.6
click at [85, 135] on button "Select All" at bounding box center [81, 134] width 15 height 6
click at [95, 134] on button "Pack" at bounding box center [95, 134] width 10 height 6
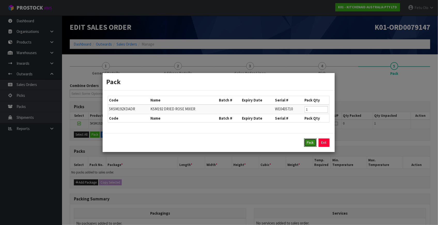
drag, startPoint x: 311, startPoint y: 140, endPoint x: 274, endPoint y: 150, distance: 38.4
click at [310, 140] on button "Pack" at bounding box center [310, 142] width 12 height 8
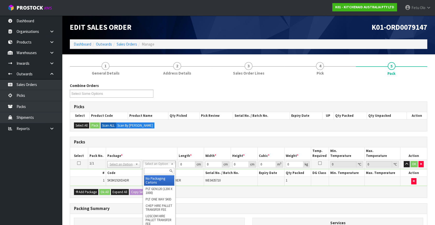
drag, startPoint x: 149, startPoint y: 174, endPoint x: 170, endPoint y: 175, distance: 21.2
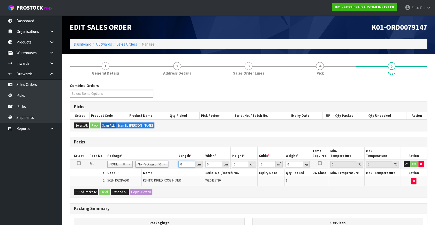
click at [100, 183] on tbody "1/1 NONE 007-001 007-002 007-004 007-009 007-013 007-014 007-015 007-017 007-01…" at bounding box center [248, 172] width 357 height 26
type input "42"
type input "29"
type input "4"
type input "0.004872"
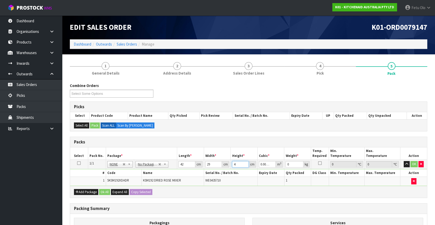
type input "43"
type input "0.052374"
type input "43"
type input "13"
click button "OK" at bounding box center [413, 164] width 7 height 6
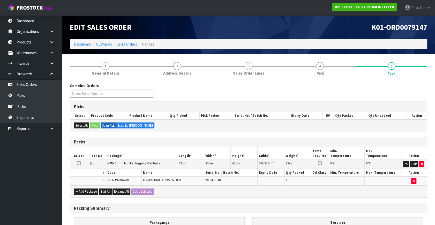
scroll to position [69, 0]
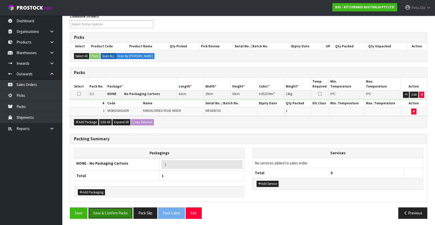
click at [107, 211] on button "Save & Confirm Packs" at bounding box center [110, 212] width 44 height 11
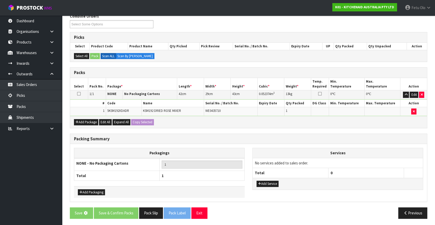
scroll to position [0, 0]
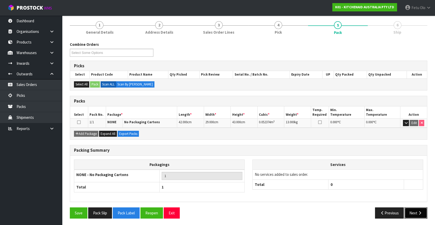
click at [419, 208] on button "Next" at bounding box center [415, 212] width 23 height 11
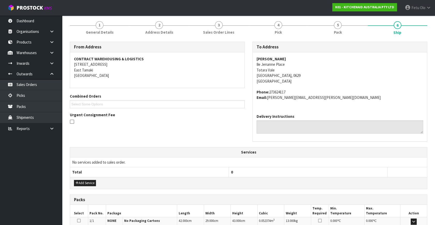
scroll to position [127, 0]
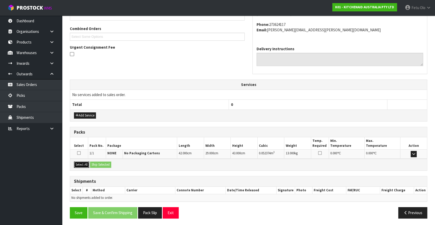
click at [85, 162] on button "Select All" at bounding box center [81, 164] width 15 height 6
click at [97, 163] on button "Ship Selected" at bounding box center [100, 164] width 21 height 6
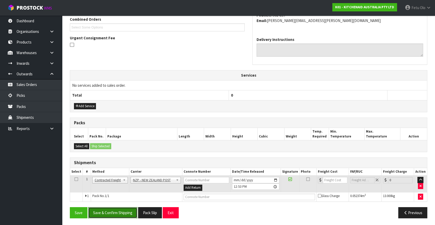
click at [122, 208] on button "Save & Confirm Shipping" at bounding box center [112, 212] width 49 height 11
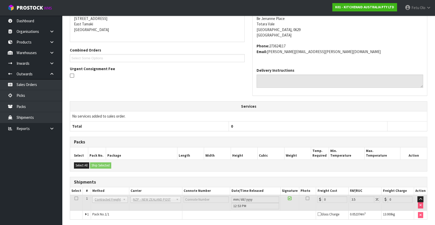
scroll to position [129, 0]
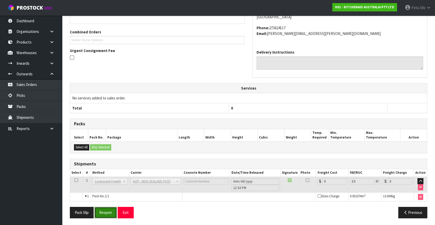
click at [111, 212] on button "Reopen" at bounding box center [105, 212] width 22 height 11
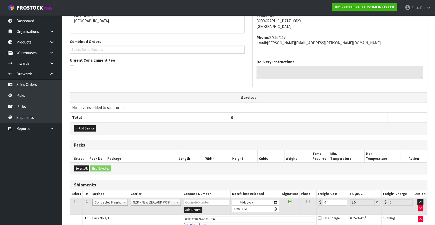
scroll to position [124, 0]
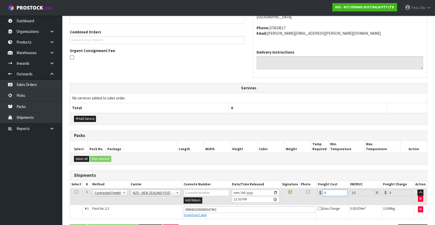
drag, startPoint x: 184, startPoint y: 201, endPoint x: 61, endPoint y: 194, distance: 122.7
click at [86, 196] on tr "1 Client Local Pickup Customer Local Pickup Company Freight Contracted Freight …" at bounding box center [248, 196] width 357 height 17
type input "4"
type input "4.14"
type input "4.3"
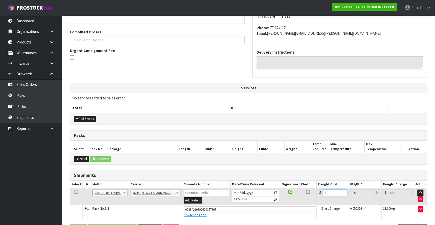
type input "4.45"
type input "4.33"
type input "4.48"
type input "4.33"
drag, startPoint x: 265, startPoint y: 147, endPoint x: 255, endPoint y: 147, distance: 10.4
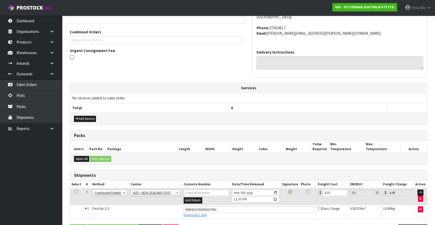
click at [265, 147] on th "Cubic" at bounding box center [270, 146] width 27 height 12
click at [284, 111] on th "0" at bounding box center [308, 108] width 158 height 10
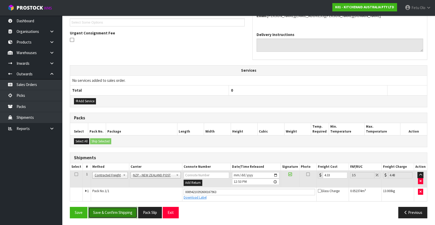
click at [116, 215] on button "Save & Confirm Shipping" at bounding box center [112, 212] width 49 height 11
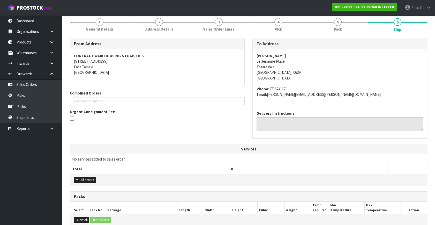
scroll to position [0, 0]
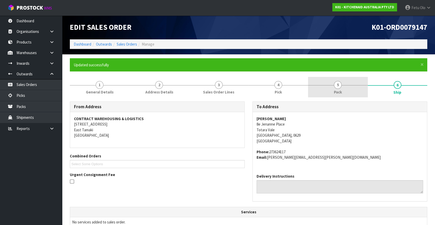
click at [346, 89] on link "5 Pack" at bounding box center [337, 87] width 59 height 20
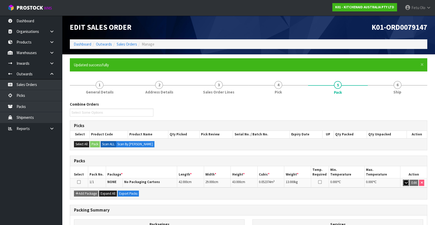
click at [407, 183] on icon "button" at bounding box center [405, 182] width 3 height 3
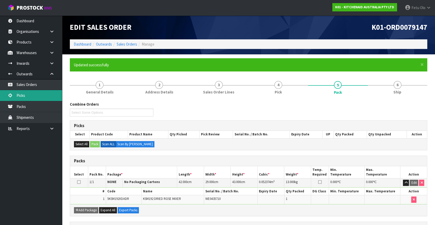
click at [27, 100] on link "Picks" at bounding box center [31, 95] width 62 height 11
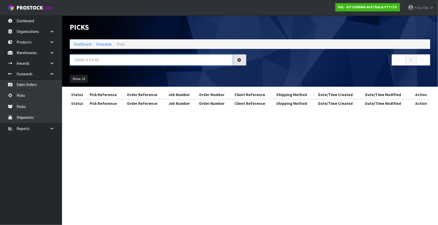
click at [102, 60] on input "text" at bounding box center [151, 59] width 163 height 11
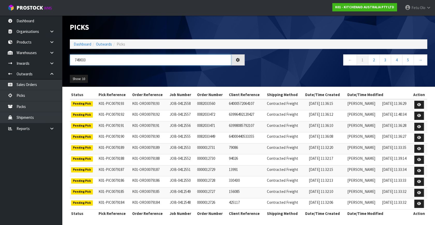
click at [83, 60] on input "749033" at bounding box center [150, 59] width 161 height 11
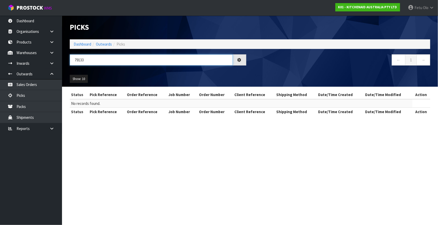
type input "79133"
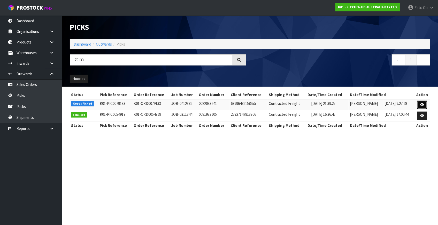
click at [422, 104] on icon at bounding box center [422, 104] width 4 height 3
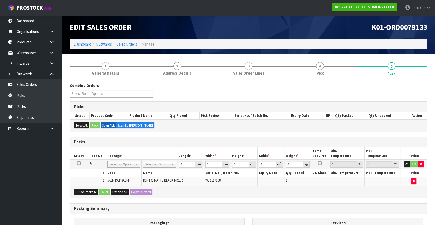
drag, startPoint x: 157, startPoint y: 162, endPoint x: 160, endPoint y: 173, distance: 12.0
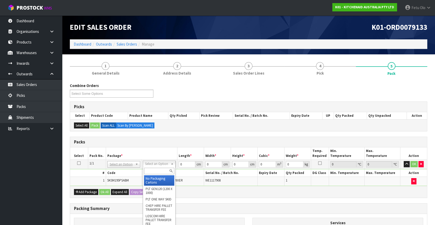
drag, startPoint x: 159, startPoint y: 181, endPoint x: 172, endPoint y: 178, distance: 12.5
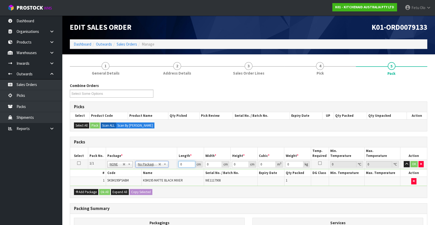
drag, startPoint x: 180, startPoint y: 163, endPoint x: 145, endPoint y: 176, distance: 37.7
click at [145, 176] on tbody "1/1 NONE 007-001 007-002 007-004 007-009 007-013 007-014 007-015 007-017 007-01…" at bounding box center [248, 172] width 357 height 26
type input "42"
type input "29"
type input "4"
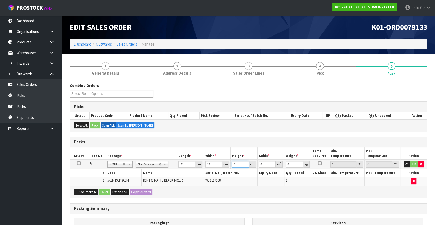
type input "0.004872"
type input "43"
type input "0.052374"
type input "43"
type input "13"
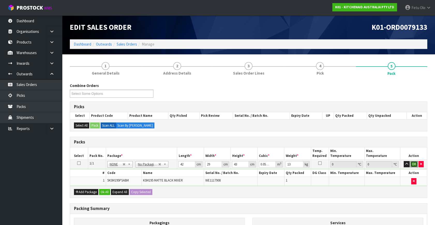
click button "OK" at bounding box center [413, 164] width 7 height 6
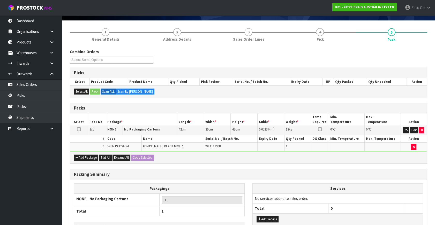
scroll to position [69, 0]
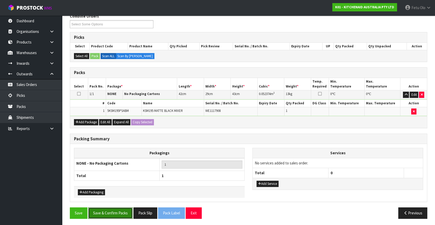
click at [126, 213] on button "Save & Confirm Packs" at bounding box center [110, 212] width 44 height 11
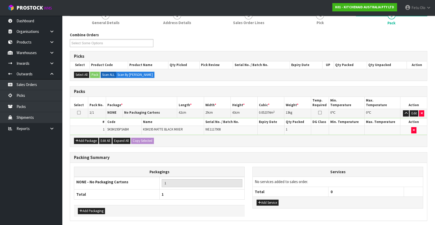
scroll to position [0, 0]
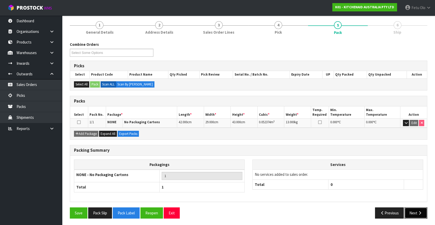
drag, startPoint x: 414, startPoint y: 212, endPoint x: 411, endPoint y: 212, distance: 2.9
click at [411, 212] on button "Next" at bounding box center [415, 212] width 23 height 11
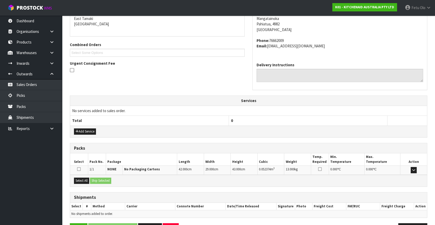
scroll to position [127, 0]
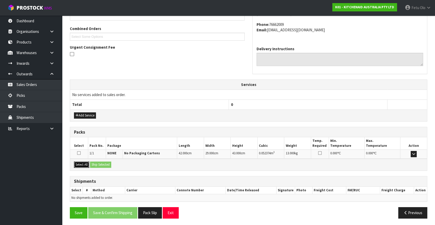
click at [89, 164] on button "Select All" at bounding box center [81, 164] width 15 height 6
click at [96, 163] on button "Ship Selected" at bounding box center [100, 164] width 21 height 6
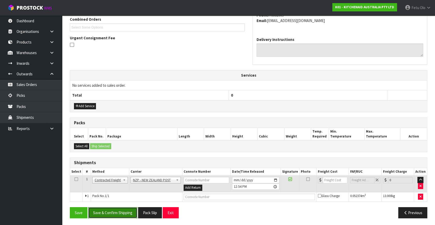
click at [120, 213] on button "Save & Confirm Shipping" at bounding box center [112, 212] width 49 height 11
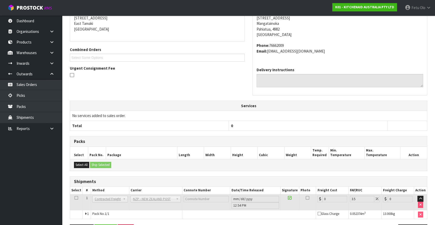
scroll to position [129, 0]
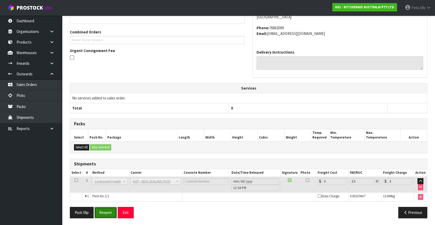
click at [109, 210] on button "Reopen" at bounding box center [105, 212] width 22 height 11
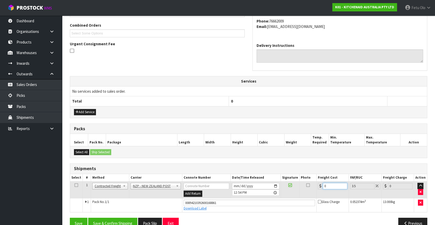
type input "1"
type input "1.03"
type input "15"
type input "15.52"
type input "15.08"
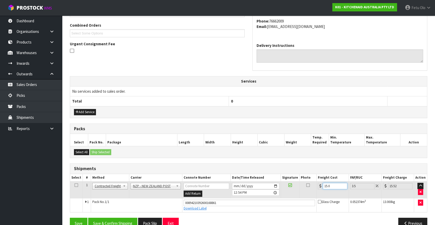
type input "15.61"
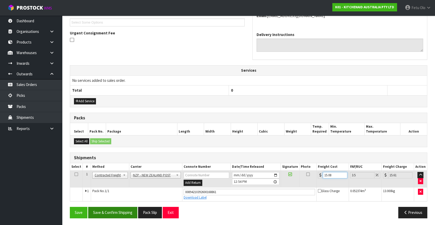
type input "15.08"
click at [100, 211] on button "Save & Confirm Shipping" at bounding box center [112, 212] width 49 height 11
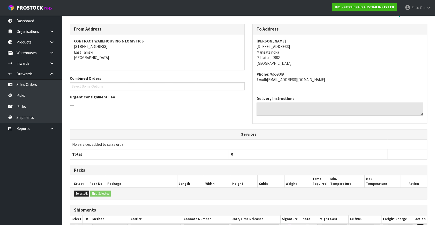
scroll to position [127, 0]
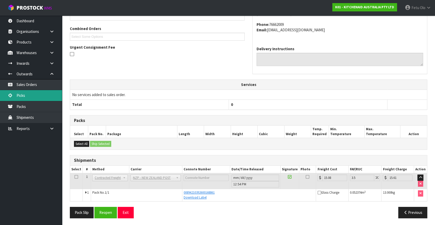
click at [12, 94] on icon at bounding box center [10, 95] width 5 height 4
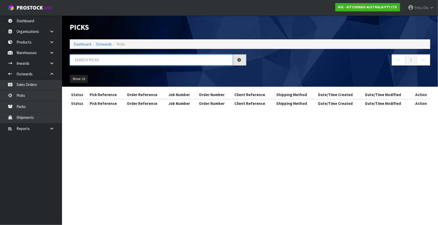
click at [129, 61] on input "text" at bounding box center [151, 59] width 163 height 11
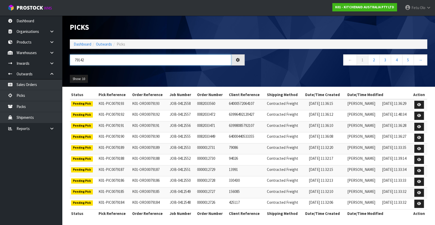
type input "79142"
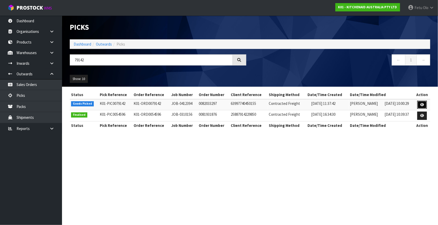
click at [422, 103] on icon at bounding box center [422, 104] width 4 height 3
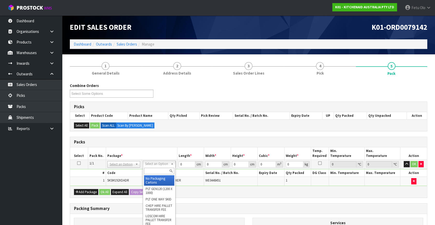
drag, startPoint x: 168, startPoint y: 162, endPoint x: 163, endPoint y: 184, distance: 22.8
drag, startPoint x: 163, startPoint y: 181, endPoint x: 184, endPoint y: 168, distance: 24.9
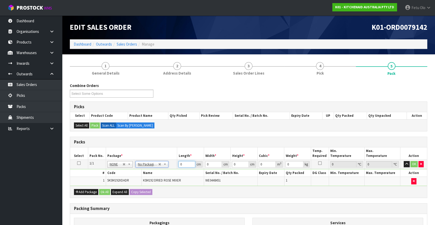
drag, startPoint x: 184, startPoint y: 165, endPoint x: 119, endPoint y: 181, distance: 66.6
click at [119, 181] on tbody "1/1 NONE 007-001 007-002 007-004 007-009 007-013 007-014 007-015 007-017 007-01…" at bounding box center [248, 172] width 357 height 26
type input "42"
type input "29"
type input "4"
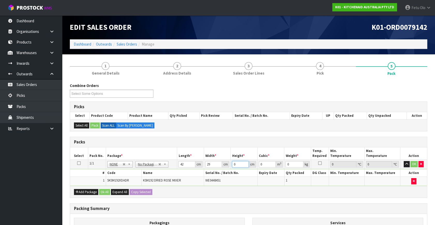
type input "0.004872"
type input "43"
type input "0.052374"
type input "43"
type input "13"
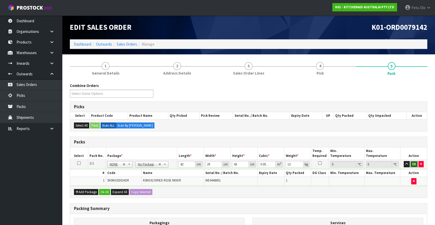
click button "OK" at bounding box center [413, 164] width 7 height 6
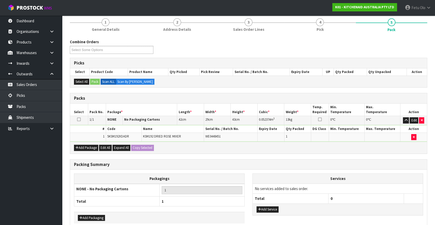
scroll to position [69, 0]
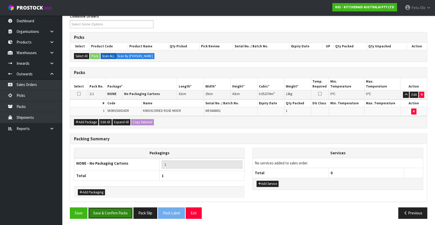
click at [124, 214] on button "Save & Confirm Packs" at bounding box center [110, 212] width 44 height 11
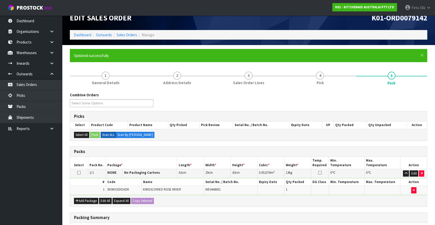
scroll to position [60, 0]
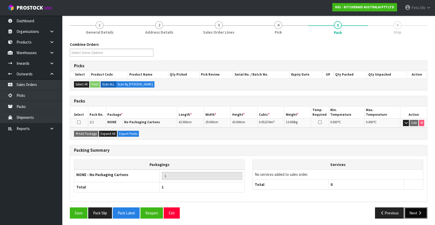
click at [420, 209] on button "Next" at bounding box center [415, 212] width 23 height 11
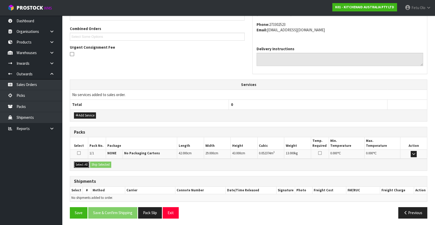
drag, startPoint x: 80, startPoint y: 162, endPoint x: 102, endPoint y: 163, distance: 22.0
click at [83, 162] on button "Select All" at bounding box center [81, 164] width 15 height 6
click at [102, 163] on button "Ship Selected" at bounding box center [100, 164] width 21 height 6
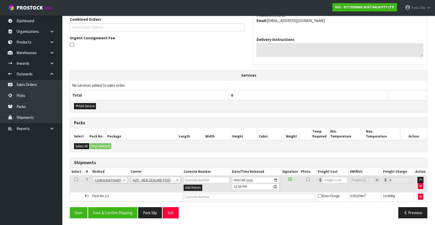
click at [120, 204] on div "From Address CONTRACT WAREHOUSING & LOGISTICS 17 Allens Road East Tamaki Auckla…" at bounding box center [248, 93] width 357 height 257
click at [120, 208] on button "Save & Confirm Shipping" at bounding box center [112, 212] width 49 height 11
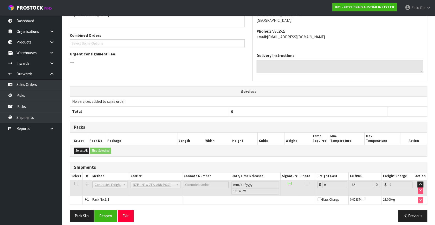
scroll to position [129, 0]
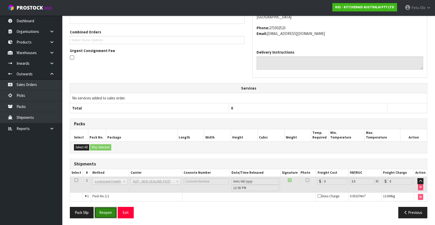
click at [102, 212] on button "Reopen" at bounding box center [105, 212] width 22 height 11
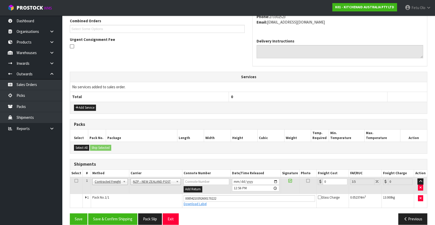
scroll to position [141, 0]
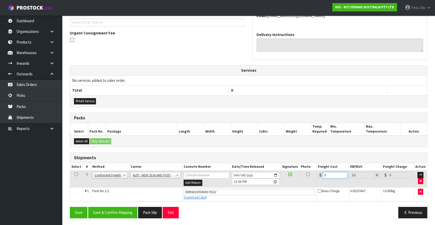
drag, startPoint x: 332, startPoint y: 175, endPoint x: 224, endPoint y: 191, distance: 108.8
click at [224, 191] on tbody "1 Client Local Pickup Customer Local Pickup Company Freight Contracted Freight …" at bounding box center [248, 185] width 357 height 31
type input "1"
type input "1.03"
type input "16"
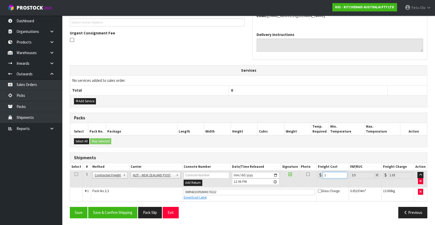
type input "16.56"
type input "16.6"
type input "17.18"
type input "16.61"
type input "17.19"
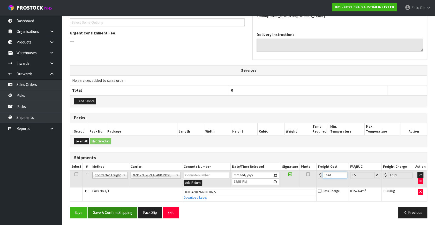
type input "16.61"
click at [118, 209] on button "Save & Confirm Shipping" at bounding box center [112, 212] width 49 height 11
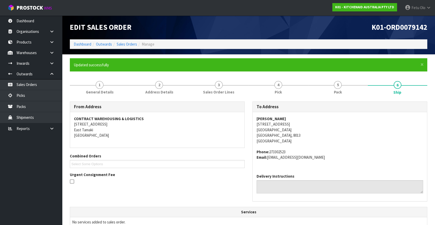
scroll to position [127, 0]
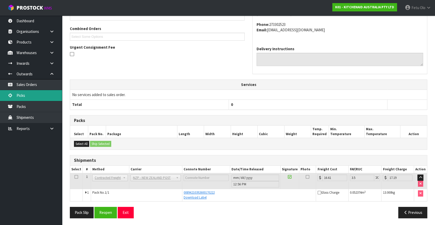
click at [18, 95] on link "Picks" at bounding box center [31, 95] width 62 height 11
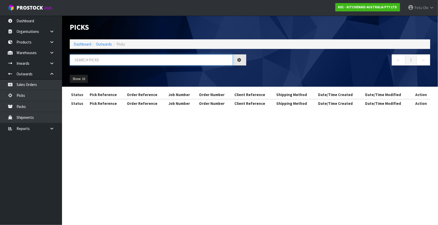
click at [124, 60] on input "text" at bounding box center [151, 59] width 163 height 11
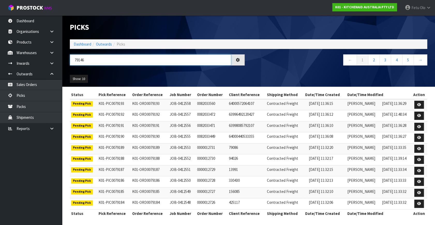
type input "79146"
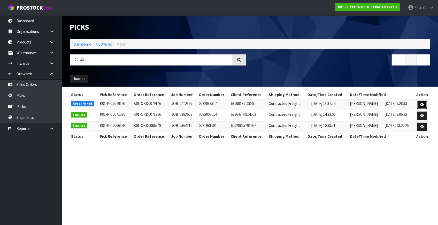
click at [420, 106] on link at bounding box center [422, 105] width 10 height 8
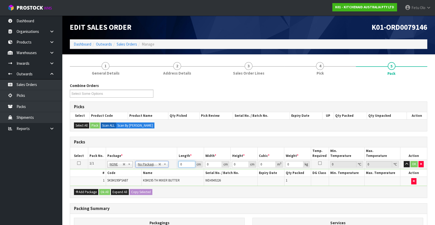
drag, startPoint x: 179, startPoint y: 164, endPoint x: 152, endPoint y: 176, distance: 30.0
click at [152, 176] on tbody "1/1 NONE 007-001 007-002 007-004 007-009 007-013 007-014 007-015 007-017 007-01…" at bounding box center [248, 172] width 357 height 26
type input "42"
type input "29"
type input "4"
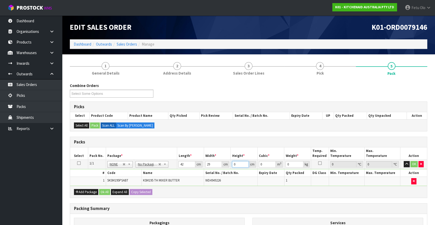
type input "0.004872"
type input "43"
type input "0.052374"
type input "43"
type input "13"
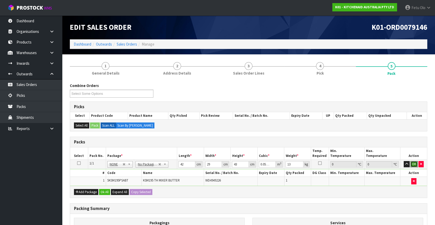
click button "OK" at bounding box center [413, 164] width 7 height 6
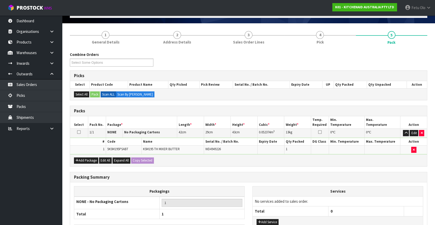
scroll to position [69, 0]
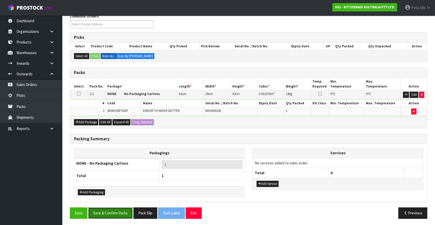
click at [114, 208] on button "Save & Confirm Packs" at bounding box center [110, 212] width 44 height 11
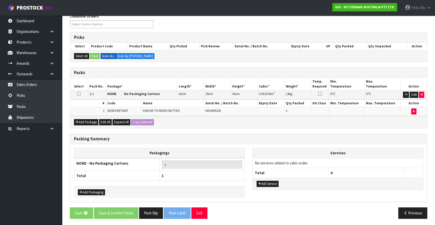
scroll to position [0, 0]
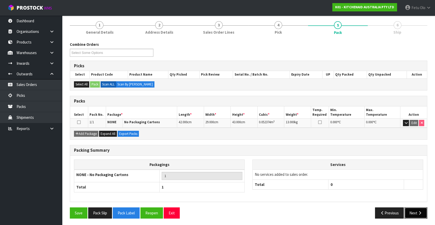
click at [424, 212] on button "Next" at bounding box center [415, 212] width 23 height 11
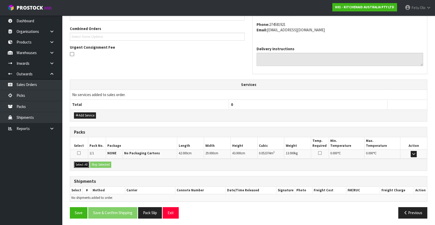
click at [85, 166] on button "Select All" at bounding box center [81, 164] width 15 height 6
click at [95, 165] on button "Ship Selected" at bounding box center [100, 164] width 21 height 6
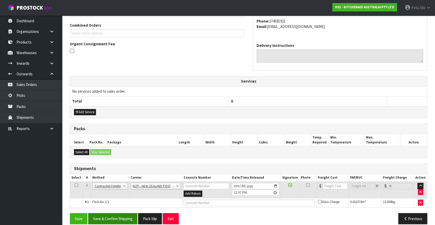
scroll to position [136, 0]
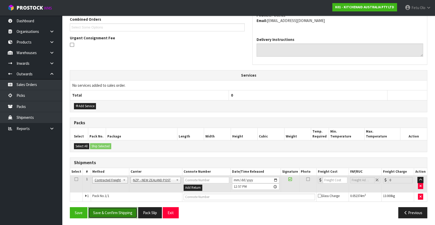
click at [119, 211] on button "Save & Confirm Shipping" at bounding box center [112, 212] width 49 height 11
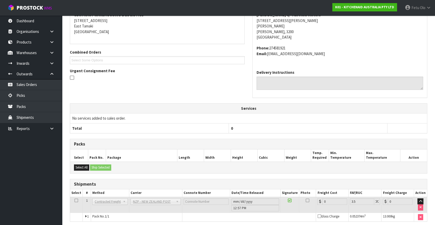
scroll to position [129, 0]
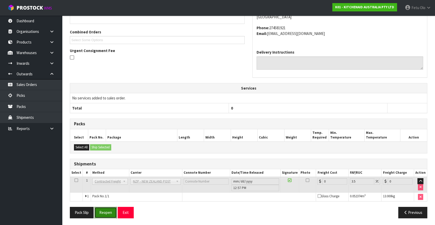
click at [110, 211] on button "Reopen" at bounding box center [105, 212] width 22 height 11
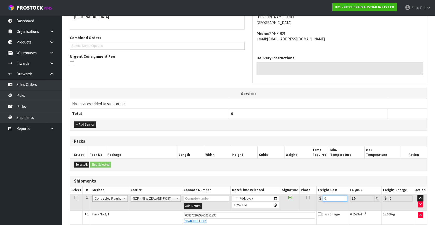
drag, startPoint x: 324, startPoint y: 198, endPoint x: 204, endPoint y: 220, distance: 122.8
click at [204, 220] on div "From Address CONTRACT WAREHOUSING & LOGISTICS 17 Allens Road East Tamaki Auckla…" at bounding box center [248, 114] width 357 height 262
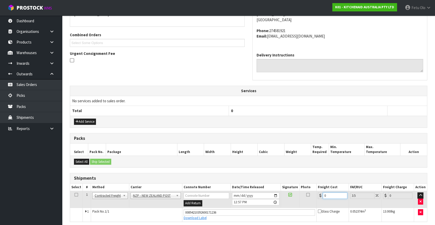
type input "7"
type input "7.24"
type input "7.3"
type input "7.56"
type input "7.31"
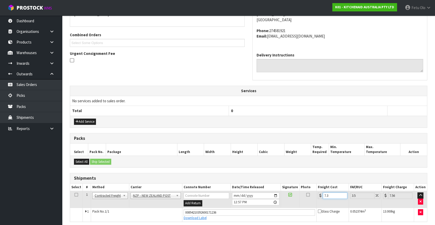
type input "7.57"
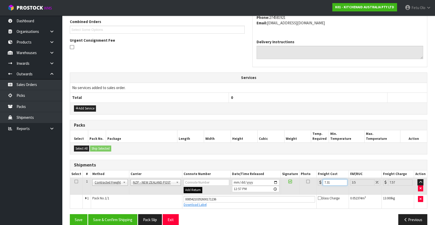
scroll to position [141, 0]
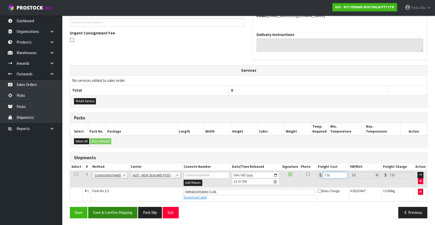
type input "7.31"
click at [120, 209] on button "Save & Confirm Shipping" at bounding box center [112, 212] width 49 height 11
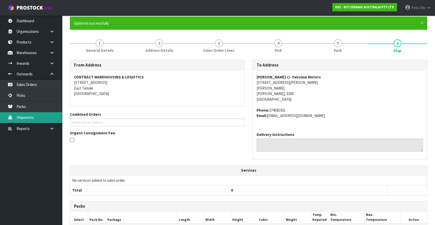
scroll to position [33, 0]
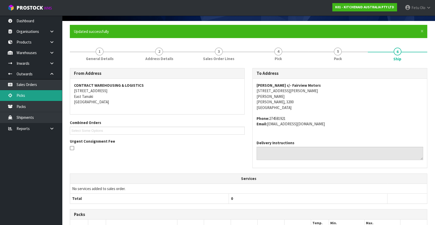
click at [18, 96] on link "Picks" at bounding box center [31, 95] width 62 height 11
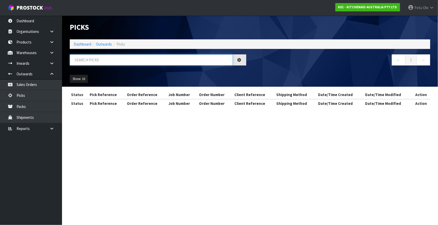
click at [114, 63] on input "text" at bounding box center [151, 59] width 163 height 11
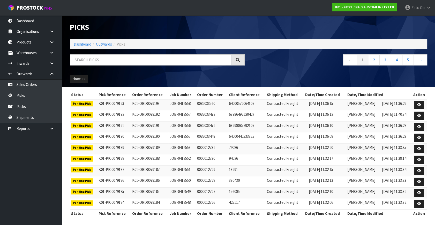
click at [236, 207] on td "425117" at bounding box center [246, 203] width 38 height 11
click at [79, 44] on link "Dashboard" at bounding box center [83, 44] width 18 height 5
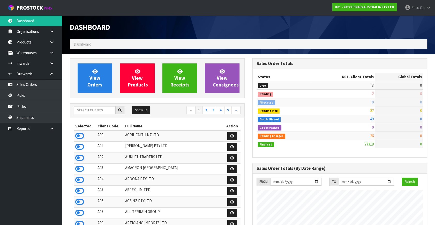
scroll to position [391, 182]
click at [19, 94] on link "Picks" at bounding box center [31, 95] width 62 height 11
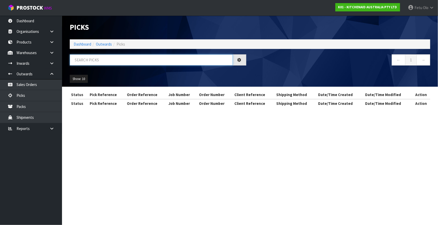
click at [97, 61] on input "text" at bounding box center [151, 59] width 163 height 11
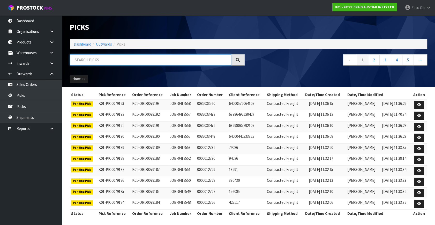
click at [118, 64] on input "text" at bounding box center [150, 59] width 161 height 11
type input "79170"
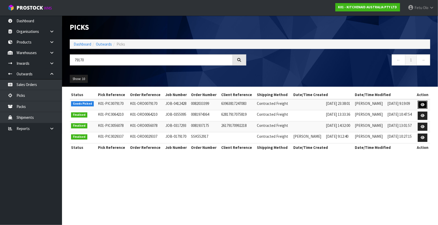
click at [419, 103] on link at bounding box center [423, 105] width 10 height 8
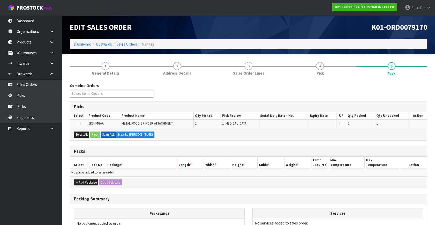
click at [87, 126] on td "5KSMMGAA" at bounding box center [103, 123] width 33 height 9
drag, startPoint x: 87, startPoint y: 131, endPoint x: 92, endPoint y: 132, distance: 5.2
click at [90, 132] on div "Select All Pack Scan ALL Scan By Quantity" at bounding box center [248, 134] width 357 height 12
drag, startPoint x: 80, startPoint y: 133, endPoint x: 91, endPoint y: 134, distance: 10.4
click at [83, 133] on button "Select All" at bounding box center [81, 134] width 15 height 6
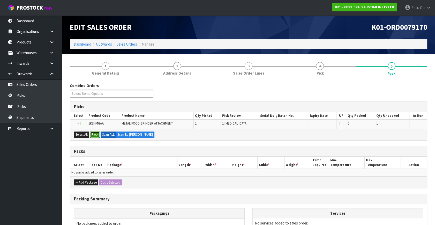
click at [91, 134] on button "Pack" at bounding box center [95, 134] width 10 height 6
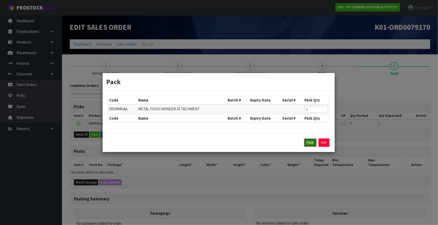
drag, startPoint x: 306, startPoint y: 144, endPoint x: 302, endPoint y: 146, distance: 3.6
click at [306, 144] on button "Pack" at bounding box center [310, 142] width 12 height 8
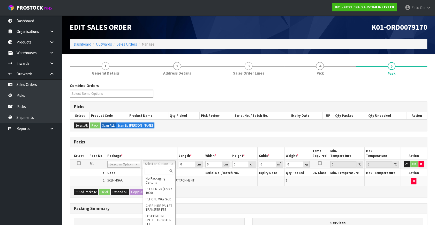
drag, startPoint x: 121, startPoint y: 165, endPoint x: 115, endPoint y: 171, distance: 8.8
click at [115, 171] on input "text" at bounding box center [123, 170] width 30 height 6
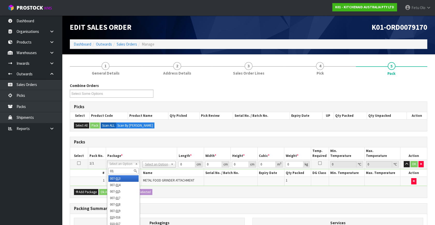
type input "011"
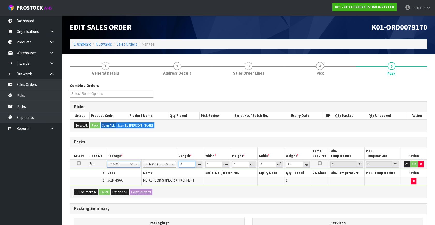
drag, startPoint x: 186, startPoint y: 163, endPoint x: 138, endPoint y: 179, distance: 50.3
click at [138, 179] on tbody "1/1 NONE 007-001 007-002 007-004 007-009 007-013 007-014 007-015 007-017 007-01…" at bounding box center [248, 172] width 357 height 26
click button "OK" at bounding box center [413, 164] width 7 height 6
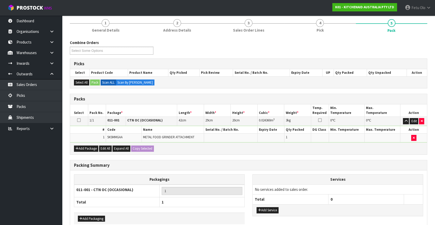
scroll to position [69, 0]
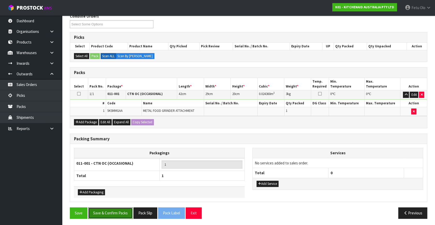
click at [116, 215] on button "Save & Confirm Packs" at bounding box center [110, 212] width 44 height 11
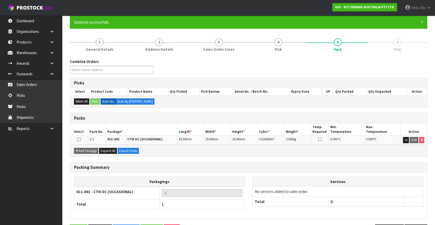
scroll to position [60, 0]
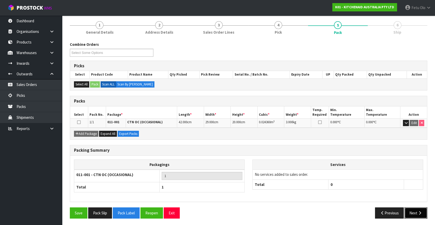
click at [418, 212] on icon "button" at bounding box center [419, 213] width 5 height 4
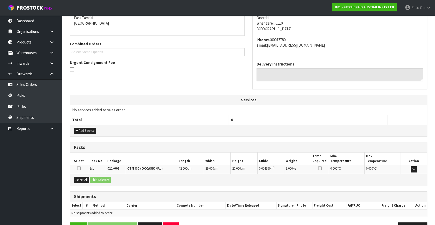
scroll to position [104, 0]
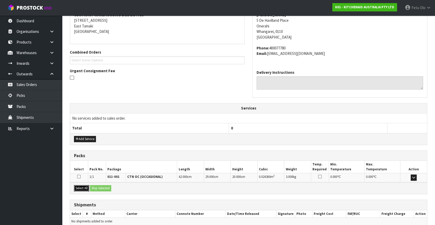
drag, startPoint x: 84, startPoint y: 188, endPoint x: 98, endPoint y: 188, distance: 14.5
click at [86, 188] on button "Select All" at bounding box center [81, 188] width 15 height 6
click at [98, 188] on button "Ship Selected" at bounding box center [100, 188] width 21 height 6
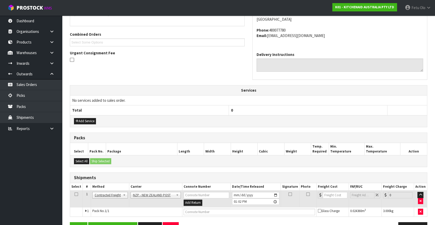
scroll to position [136, 0]
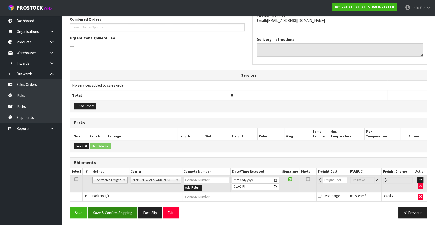
click at [119, 205] on div "From Address CONTRACT WAREHOUSING & LOGISTICS 17 Allens Road East Tamaki Auckla…" at bounding box center [248, 93] width 357 height 257
click at [116, 215] on button "Save & Confirm Shipping" at bounding box center [112, 212] width 49 height 11
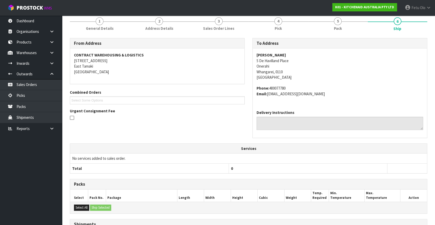
scroll to position [117, 0]
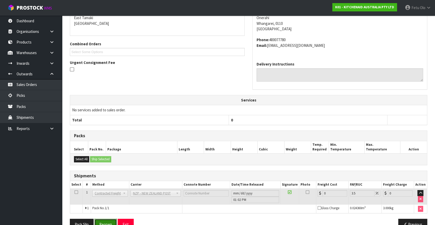
click at [110, 220] on button "Reopen" at bounding box center [105, 223] width 22 height 11
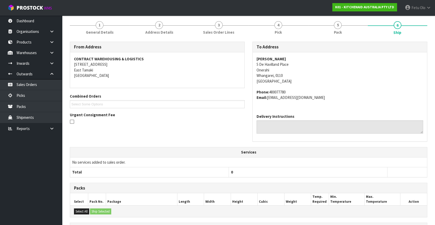
scroll to position [94, 0]
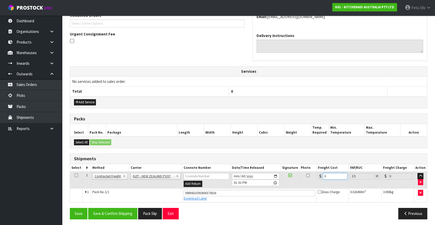
drag, startPoint x: 328, startPoint y: 222, endPoint x: 311, endPoint y: 228, distance: 17.7
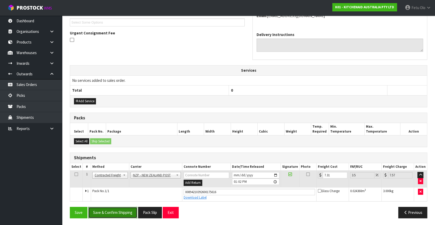
click at [107, 212] on button "Save & Confirm Shipping" at bounding box center [112, 212] width 49 height 11
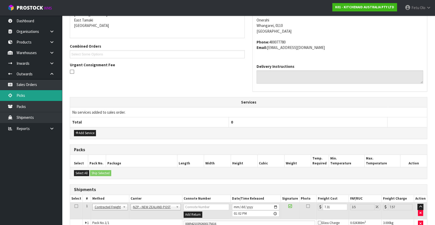
scroll to position [0, 0]
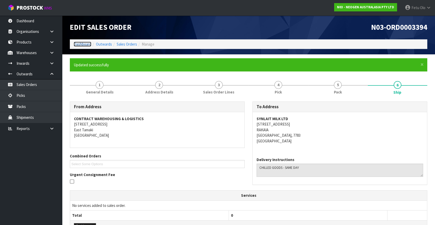
click at [88, 43] on link "Dashboard" at bounding box center [83, 44] width 18 height 5
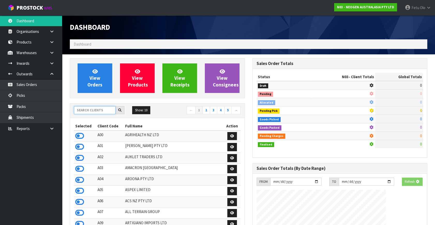
click at [96, 106] on input "text" at bounding box center [95, 110] width 42 height 8
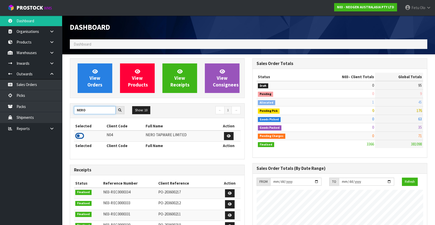
type input "NERO"
click at [82, 139] on icon at bounding box center [79, 136] width 9 height 8
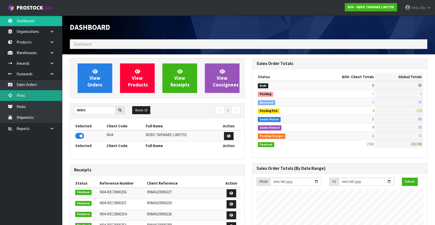
click at [26, 96] on link "Picks" at bounding box center [31, 95] width 62 height 11
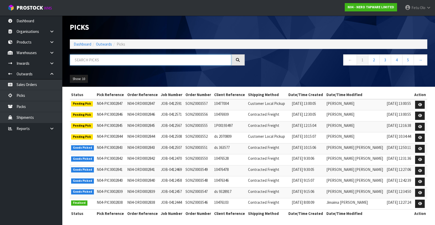
click at [139, 59] on input "text" at bounding box center [150, 59] width 161 height 11
click at [98, 56] on input "text" at bounding box center [150, 59] width 161 height 11
click at [101, 51] on div "Picks Dashboard Outwards Picks ← 1 2 3 4 5 → Show: 10 5 10 25 50" at bounding box center [248, 51] width 365 height 71
click at [101, 59] on input "text" at bounding box center [150, 59] width 161 height 11
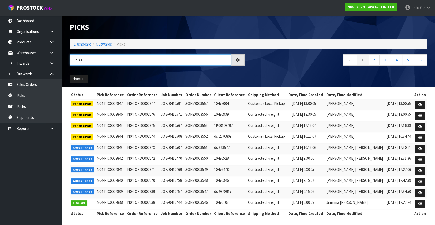
type input "2843"
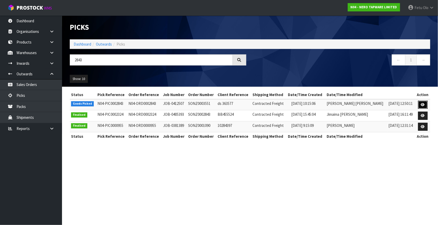
click at [427, 104] on link at bounding box center [423, 105] width 10 height 8
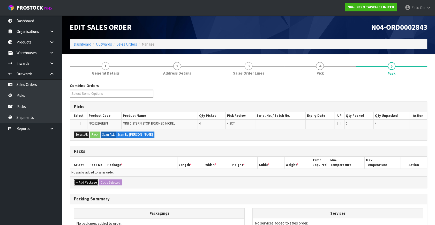
click at [79, 180] on button "Add Package" at bounding box center [86, 182] width 24 height 6
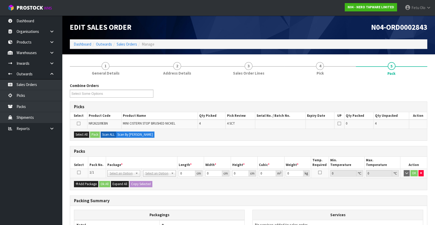
click at [79, 172] on icon at bounding box center [79, 172] width 4 height 0
click at [94, 167] on th "Pack No." at bounding box center [97, 162] width 18 height 12
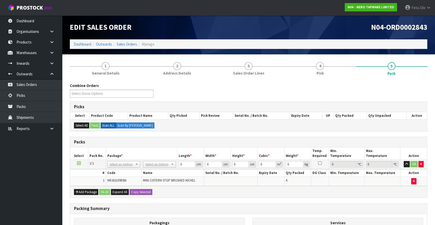
click at [165, 144] on div "Packs" at bounding box center [248, 142] width 357 height 10
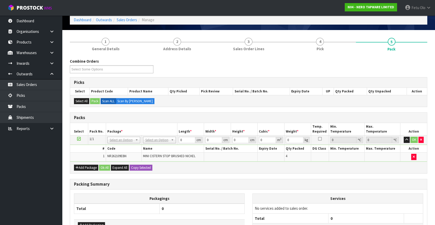
scroll to position [67, 0]
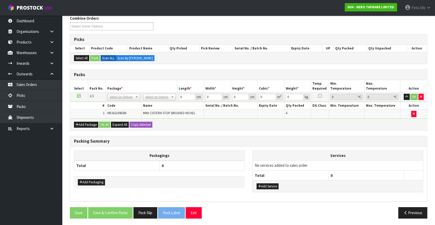
click at [309, 136] on div "Packing Summary" at bounding box center [248, 141] width 357 height 10
click at [318, 142] on h3 "Packing Summary" at bounding box center [248, 141] width 349 height 5
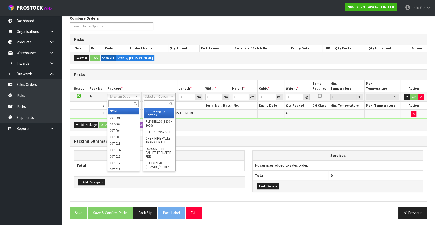
drag, startPoint x: 150, startPoint y: 98, endPoint x: 150, endPoint y: 103, distance: 4.9
click at [150, 103] on input "text" at bounding box center [159, 103] width 30 height 6
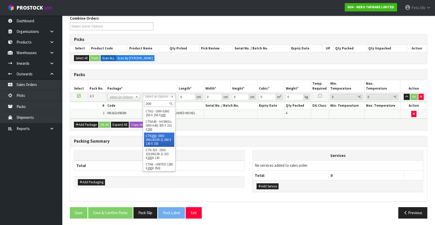
type input "200"
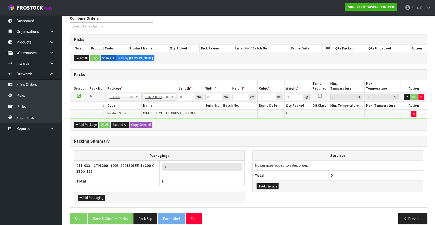
type input "20"
type input "13"
type input "15.5"
type input "0.00403"
type input "1.8"
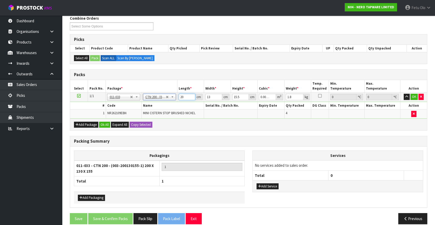
click at [129, 124] on div "Packs Select Pack No. Package * Length * Width * Height * Cubic * Weight * Temp…" at bounding box center [248, 99] width 357 height 61
type input "0"
type input "2"
type input "0.000403"
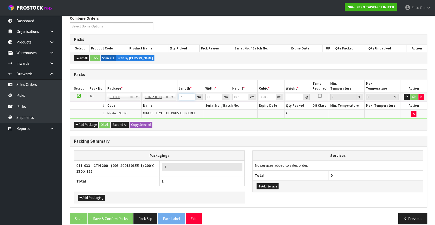
type input "21"
type input "0.004232"
type input "21"
type input "1"
type input "0.000325"
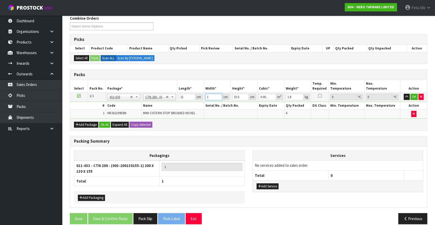
type input "14"
type input "0.004557"
type input "14"
type input "1"
type input "0.000294"
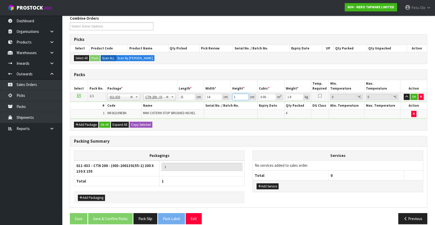
type input "17"
type input "0.004998"
type input "17"
drag, startPoint x: 293, startPoint y: 96, endPoint x: 278, endPoint y: 103, distance: 16.2
click at [276, 104] on tbody "1/1 NONE 007-001 007-002 007-004 007-009 007-013 007-014 007-015 007-017 007-01…" at bounding box center [248, 105] width 357 height 26
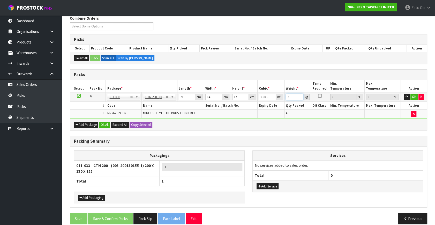
type input "2"
click button "OK" at bounding box center [413, 97] width 7 height 6
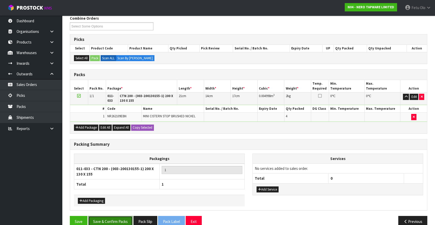
click at [112, 218] on button "Save & Confirm Packs" at bounding box center [110, 221] width 44 height 11
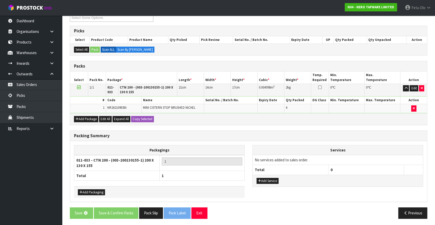
scroll to position [0, 0]
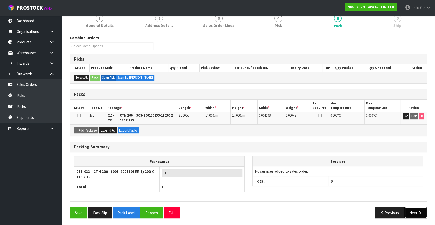
click at [407, 209] on button "Next" at bounding box center [415, 212] width 23 height 11
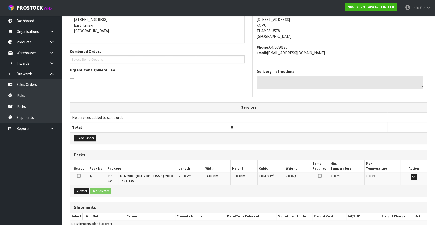
scroll to position [131, 0]
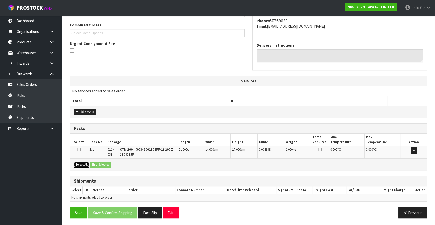
click at [80, 163] on button "Select All" at bounding box center [81, 164] width 15 height 6
click at [101, 166] on button "Ship Selected" at bounding box center [100, 164] width 21 height 6
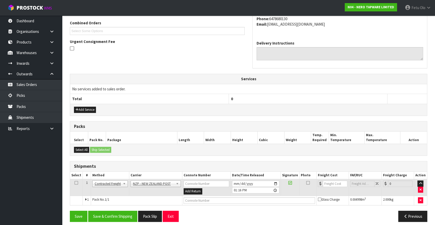
scroll to position [136, 0]
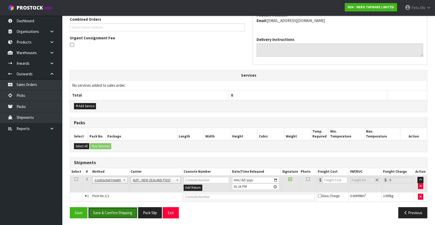
click at [129, 215] on button "Save & Confirm Shipping" at bounding box center [112, 212] width 49 height 11
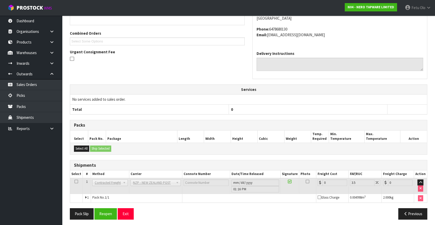
scroll to position [129, 0]
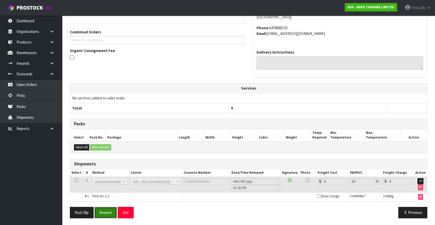
click at [103, 209] on button "Reopen" at bounding box center [105, 212] width 22 height 11
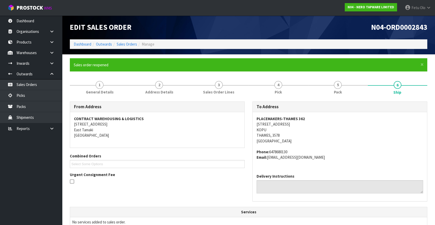
click at [367, 202] on div "To Address PLACEMAKERS-THAMES 362 79 KOPU ROAD KOPU THAMES, 3578 New Zealand Ph…" at bounding box center [339, 153] width 182 height 105
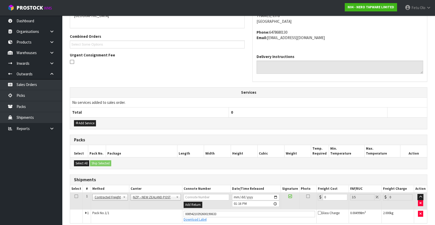
scroll to position [141, 0]
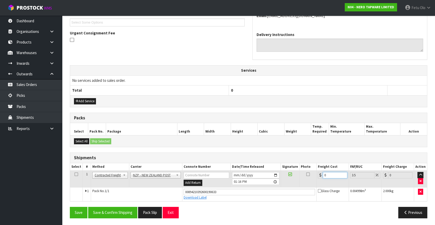
drag, startPoint x: 334, startPoint y: 173, endPoint x: 284, endPoint y: 190, distance: 52.7
click at [284, 190] on tbody "1 Client Local Pickup Customer Local Pickup Company Freight Contracted Freight …" at bounding box center [248, 185] width 357 height 31
type input "1"
type input "1.03"
type input "11"
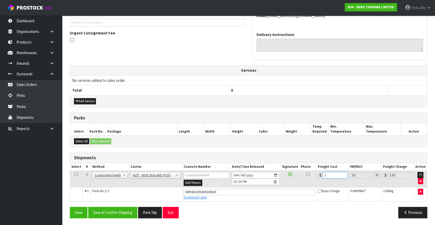
type input "11.38"
type input "11.9"
type input "12.32"
type input "11.90"
click at [133, 213] on button "Save & Confirm Shipping" at bounding box center [112, 212] width 49 height 11
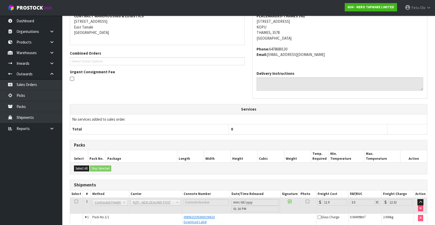
scroll to position [127, 0]
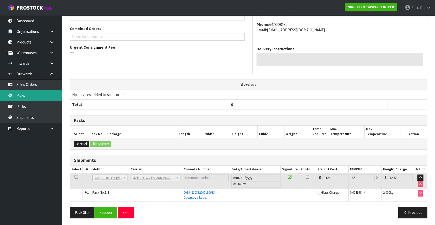
click at [24, 94] on link "Picks" at bounding box center [31, 95] width 62 height 11
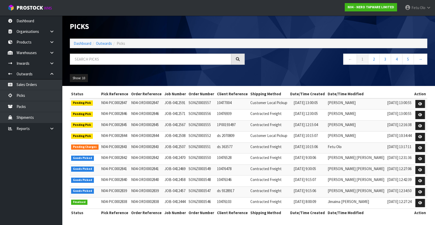
scroll to position [1, 0]
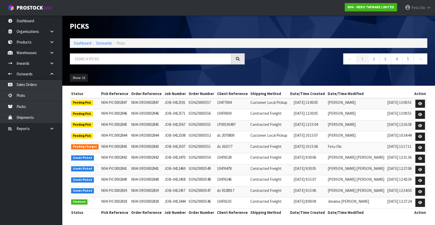
click at [180, 82] on div "Show: 10 5 10 25 50" at bounding box center [248, 78] width 365 height 16
click at [104, 62] on input "text" at bounding box center [150, 58] width 161 height 11
click at [93, 56] on input "text" at bounding box center [150, 58] width 161 height 11
click at [109, 59] on input "text" at bounding box center [150, 58] width 161 height 11
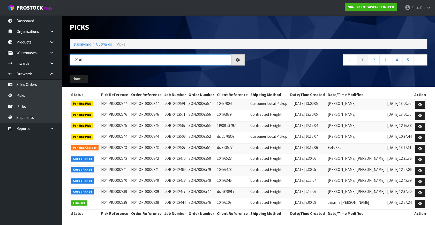
type input "2840"
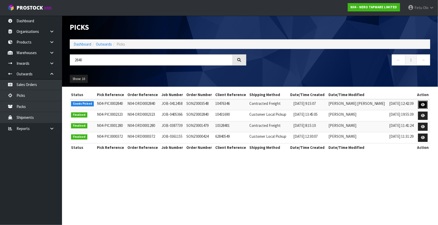
click at [422, 104] on icon at bounding box center [423, 104] width 4 height 3
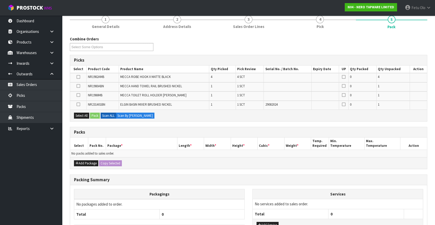
scroll to position [47, 0]
click at [86, 163] on button "Add Package" at bounding box center [86, 163] width 24 height 6
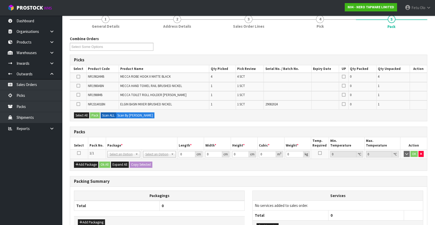
click at [80, 153] on icon at bounding box center [79, 153] width 4 height 0
click at [100, 148] on th "Pack No." at bounding box center [97, 143] width 18 height 12
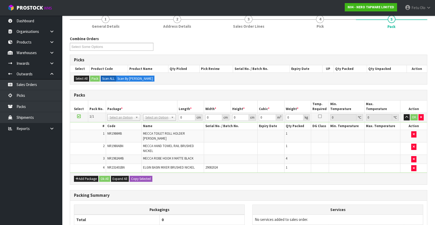
click at [265, 186] on div "Combine Orders N04-ORD0002822 N04-ORD0002828 N04-ORD0002831 N04-ORD0002832 N04-…" at bounding box center [248, 156] width 357 height 240
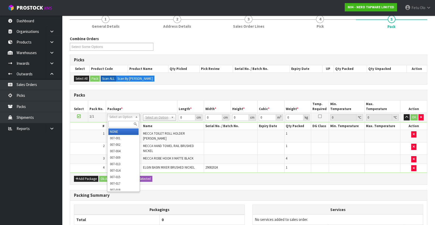
click at [119, 124] on input "text" at bounding box center [123, 124] width 30 height 6
type input "011-084"
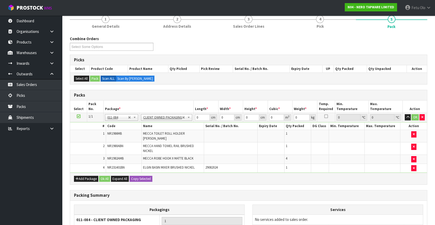
type input "3.28"
drag, startPoint x: 201, startPoint y: 116, endPoint x: 171, endPoint y: 124, distance: 31.0
click at [171, 124] on tbody "1/1 NONE 007-001 007-002 007-004 007-009 007-013 007-014 007-015 007-017 007-01…" at bounding box center [248, 143] width 357 height 60
type input "36"
type input "37"
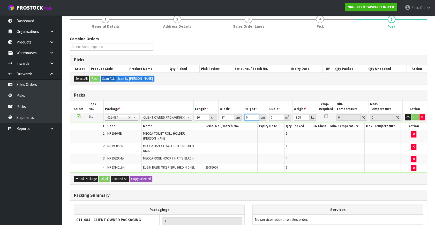
type input "1"
type input "0.001332"
type input "14"
type input "0.018648"
type input "14"
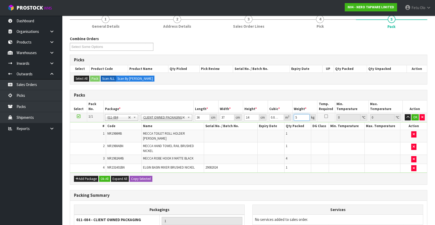
type input "5"
click button "OK" at bounding box center [414, 117] width 7 height 6
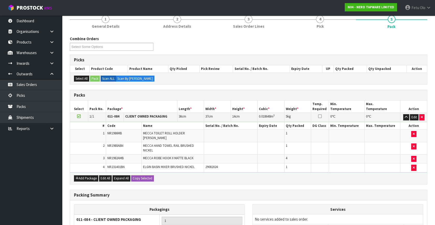
scroll to position [103, 0]
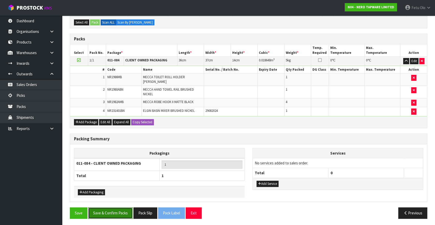
click at [120, 212] on button "Save & Confirm Packs" at bounding box center [110, 212] width 44 height 11
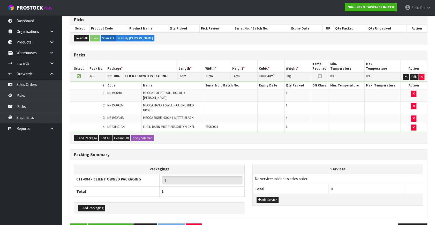
scroll to position [60, 0]
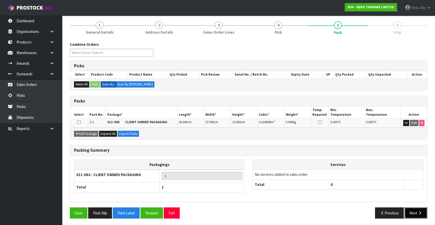
click at [415, 211] on button "Next" at bounding box center [415, 212] width 23 height 11
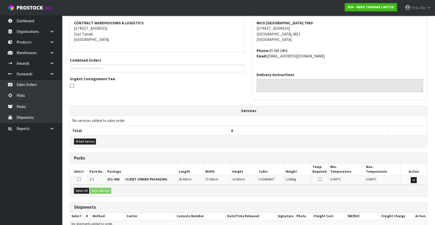
scroll to position [122, 0]
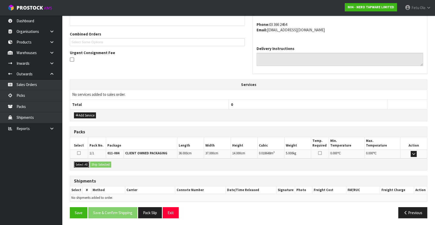
click at [87, 161] on button "Select All" at bounding box center [81, 164] width 15 height 6
click at [92, 161] on button "Ship Selected" at bounding box center [100, 164] width 21 height 6
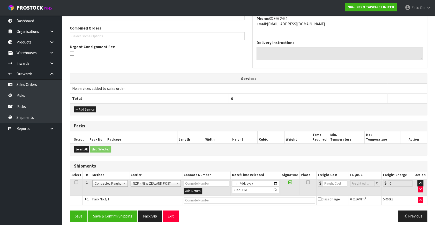
scroll to position [131, 0]
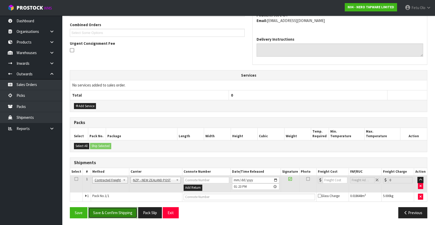
click at [113, 211] on button "Save & Confirm Shipping" at bounding box center [112, 212] width 49 height 11
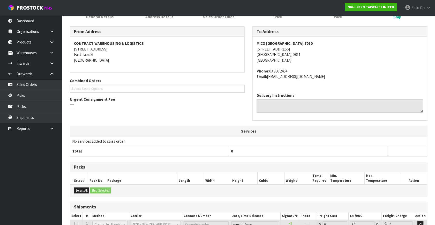
scroll to position [124, 0]
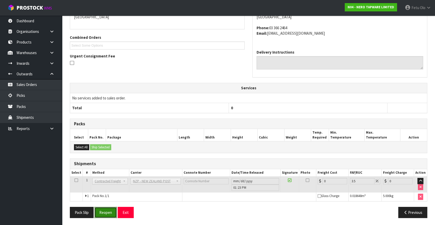
click at [107, 211] on button "Reopen" at bounding box center [105, 212] width 22 height 11
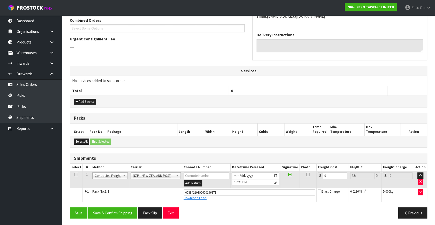
scroll to position [136, 0]
drag, startPoint x: 335, startPoint y: 176, endPoint x: 180, endPoint y: 208, distance: 157.8
click at [183, 207] on div "From Address CONTRACT WAREHOUSING & LOGISTICS 17 Allens Road East Tamaki Auckla…" at bounding box center [248, 94] width 357 height 256
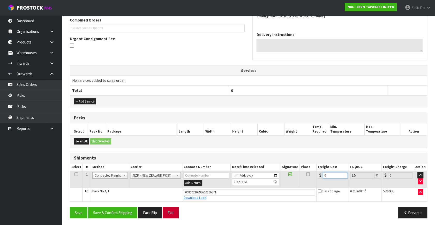
type input "1"
type input "1.03"
type input "11"
type input "11.38"
type input "11.6"
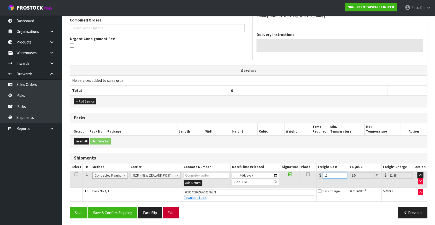
type input "12.01"
type input "11.61"
type input "12.02"
type input "11.61"
click at [115, 212] on button "Save & Confirm Shipping" at bounding box center [112, 212] width 49 height 11
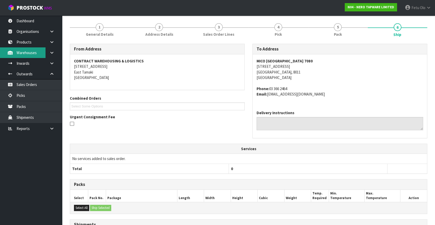
scroll to position [121, 0]
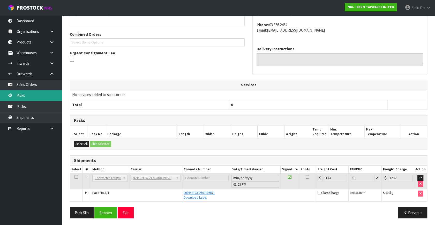
click at [26, 96] on link "Picks" at bounding box center [31, 95] width 62 height 11
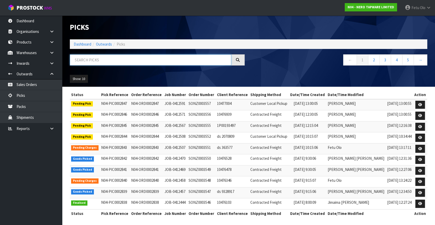
click at [89, 57] on input "text" at bounding box center [150, 59] width 161 height 11
type input "2839"
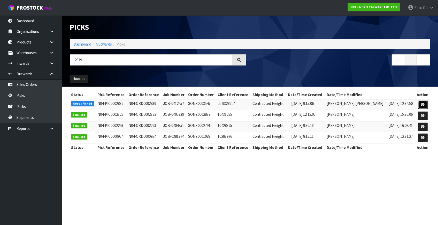
click at [422, 105] on icon at bounding box center [423, 104] width 4 height 3
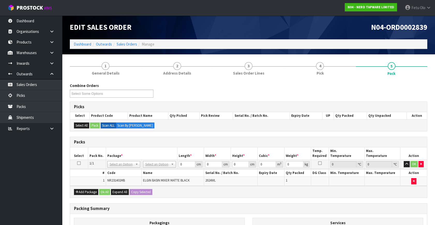
click at [216, 99] on div "Combine Orders N04-ORD0002822 N04-ORD0002828 N04-ORD0002831 N04-ORD0002832 N04-…" at bounding box center [248, 92] width 365 height 19
drag, startPoint x: 163, startPoint y: 165, endPoint x: 160, endPoint y: 167, distance: 3.3
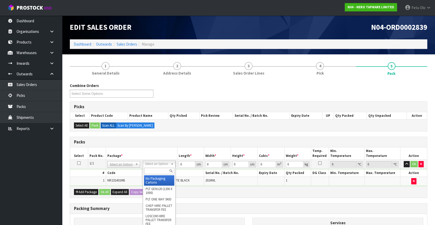
drag, startPoint x: 122, startPoint y: 163, endPoint x: 119, endPoint y: 169, distance: 6.9
click at [119, 169] on input "text" at bounding box center [123, 170] width 30 height 6
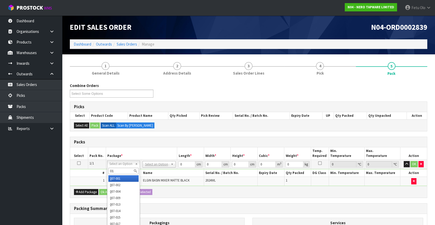
type input "011"
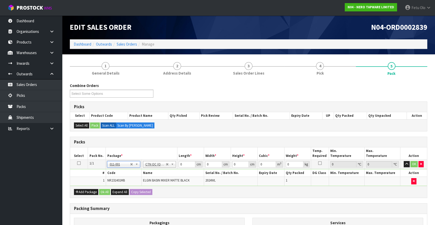
type input "1.65"
drag, startPoint x: 184, startPoint y: 165, endPoint x: 124, endPoint y: 166, distance: 59.7
click at [124, 166] on tr "1/1 NONE 007-001 007-002 007-004 007-009 007-013 007-014 007-015 007-017 007-01…" at bounding box center [248, 163] width 357 height 9
type input "31"
type input "25"
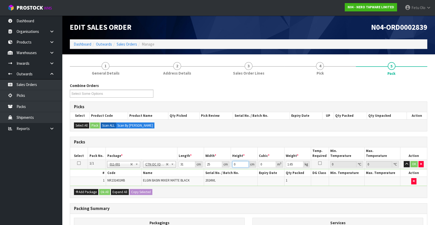
type input "1"
type input "0.000775"
type input "12"
type input "0.0093"
type input "12"
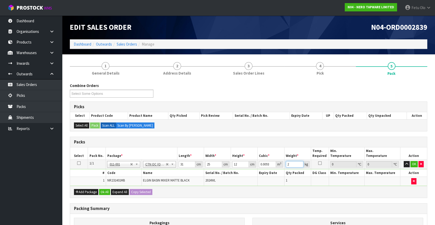
type input "2"
click at [414, 161] on button "OK" at bounding box center [413, 164] width 7 height 6
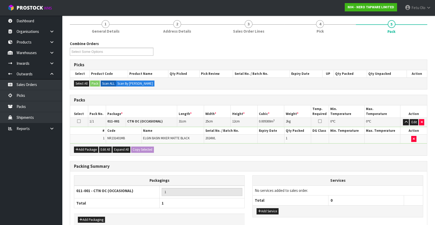
scroll to position [69, 0]
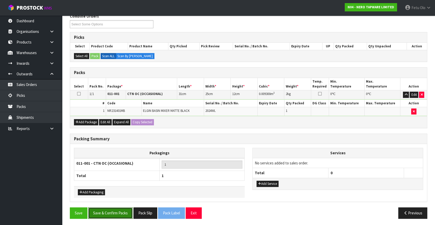
click at [112, 213] on button "Save & Confirm Packs" at bounding box center [110, 212] width 44 height 11
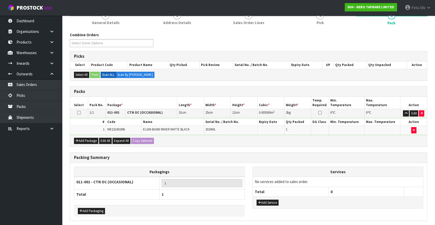
scroll to position [0, 0]
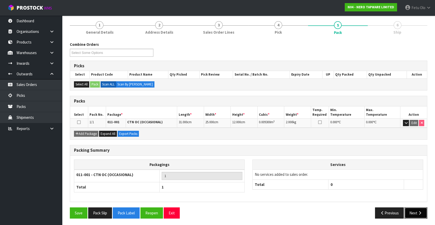
click at [420, 211] on icon "button" at bounding box center [419, 213] width 5 height 4
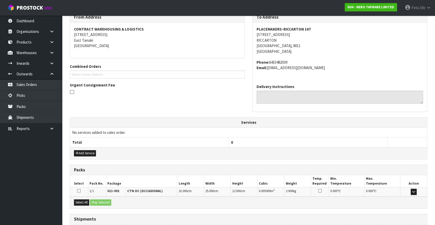
scroll to position [127, 0]
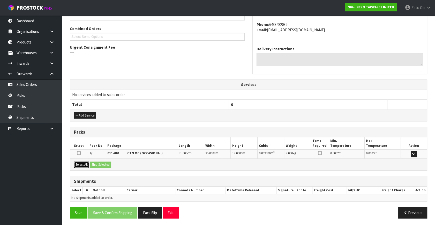
drag, startPoint x: 77, startPoint y: 162, endPoint x: 96, endPoint y: 162, distance: 19.1
click at [84, 162] on button "Select All" at bounding box center [81, 164] width 15 height 6
click at [96, 162] on button "Ship Selected" at bounding box center [100, 164] width 21 height 6
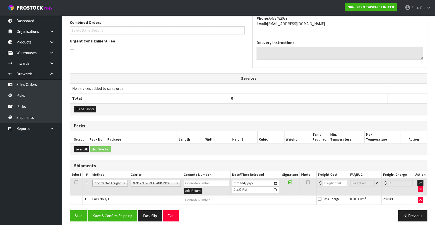
scroll to position [136, 0]
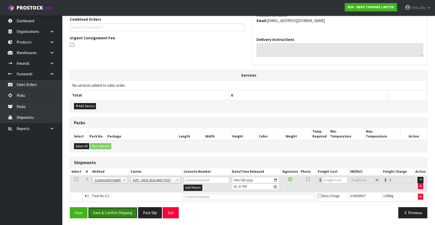
click at [119, 214] on button "Save & Confirm Shipping" at bounding box center [112, 212] width 49 height 11
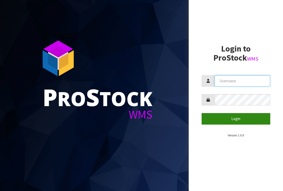
type input "[EMAIL_ADDRESS][DOMAIN_NAME]"
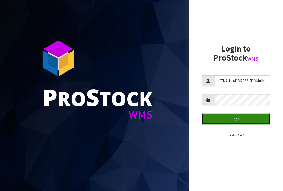
click at [225, 116] on button "Login" at bounding box center [236, 118] width 68 height 11
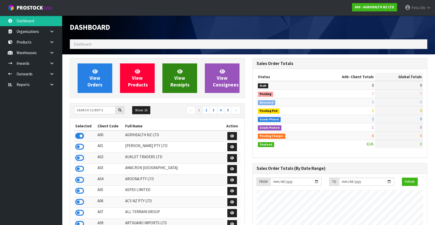
scroll to position [391, 182]
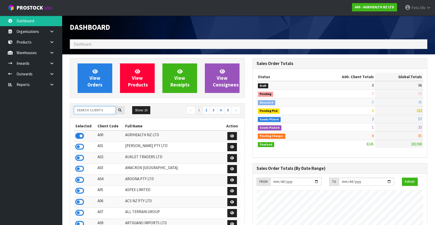
click at [101, 112] on input "text" at bounding box center [95, 110] width 42 height 8
type input "K01"
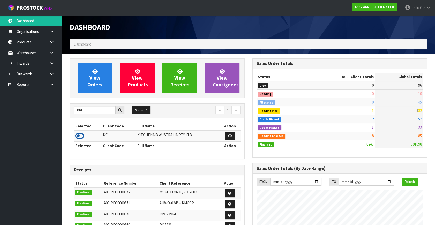
click at [80, 136] on icon at bounding box center [79, 136] width 9 height 8
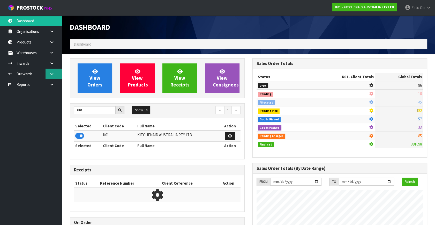
click at [51, 71] on link at bounding box center [53, 73] width 17 height 11
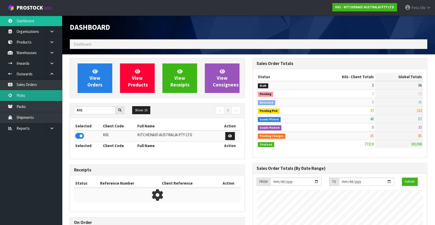
scroll to position [391, 182]
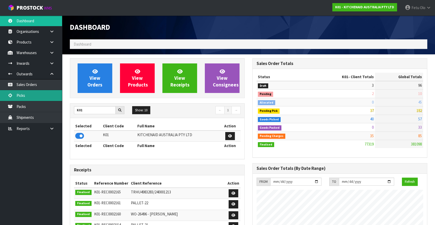
click at [23, 96] on link "Picks" at bounding box center [31, 95] width 62 height 11
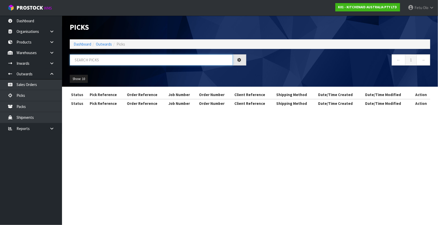
click at [119, 58] on input "text" at bounding box center [151, 59] width 163 height 11
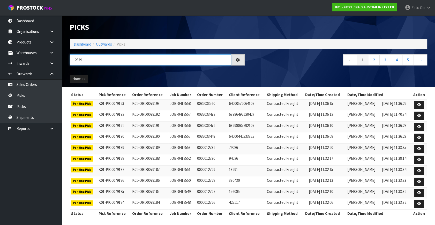
type input "2839"
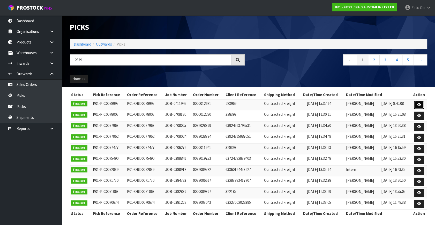
click at [283, 103] on icon at bounding box center [419, 104] width 4 height 3
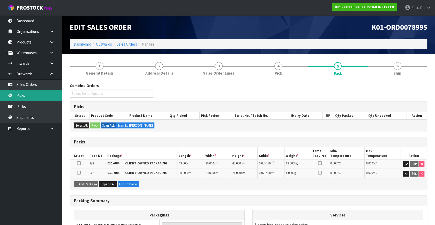
click at [30, 96] on link "Picks" at bounding box center [31, 95] width 62 height 11
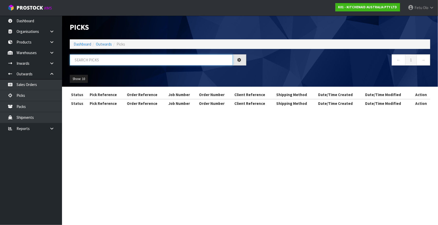
click at [143, 60] on input "text" at bounding box center [151, 59] width 163 height 11
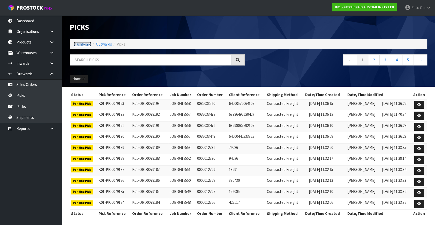
click at [79, 43] on link "Dashboard" at bounding box center [83, 44] width 18 height 5
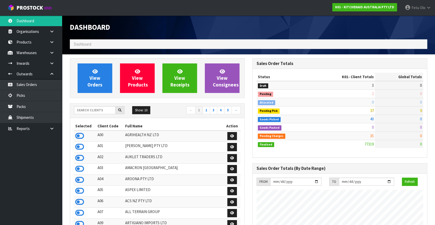
scroll to position [391, 182]
drag, startPoint x: 85, startPoint y: 106, endPoint x: 72, endPoint y: 60, distance: 47.3
click at [84, 101] on div "View Orders View Products View Receipts View Consignees Show: 10 5 10 25 50 ← 1…" at bounding box center [157, 211] width 182 height 306
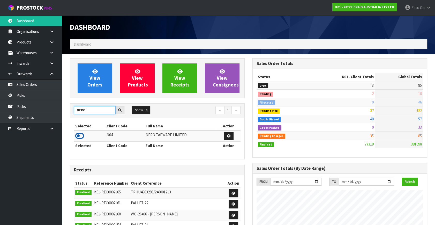
type input "NERO"
click at [81, 135] on icon at bounding box center [79, 136] width 9 height 8
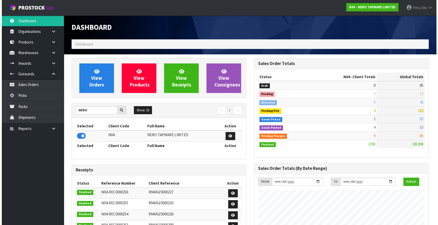
scroll to position [407, 182]
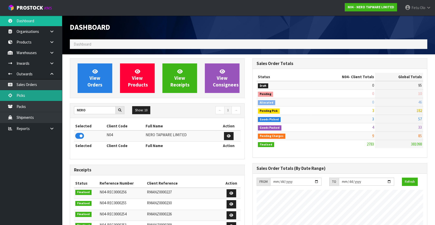
click at [26, 94] on link "Picks" at bounding box center [31, 95] width 62 height 11
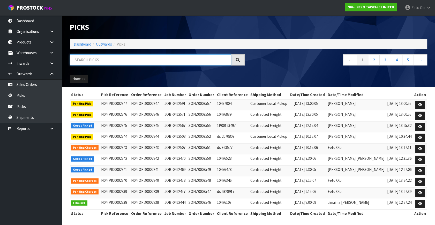
click at [92, 61] on input "text" at bounding box center [150, 59] width 161 height 11
type input "2839"
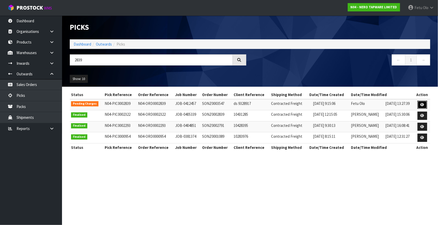
click at [283, 105] on icon at bounding box center [423, 104] width 4 height 3
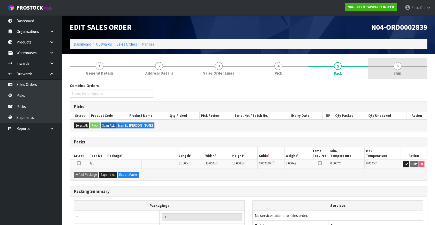
drag, startPoint x: 396, startPoint y: 63, endPoint x: 389, endPoint y: 122, distance: 59.1
click at [283, 65] on span "6" at bounding box center [397, 66] width 8 height 8
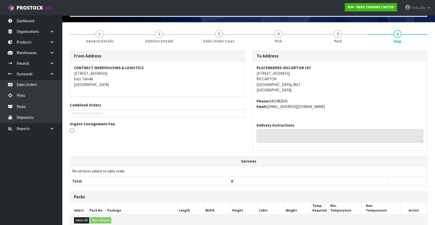
scroll to position [109, 0]
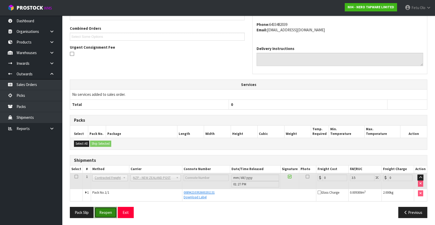
click at [110, 191] on button "Reopen" at bounding box center [105, 212] width 22 height 11
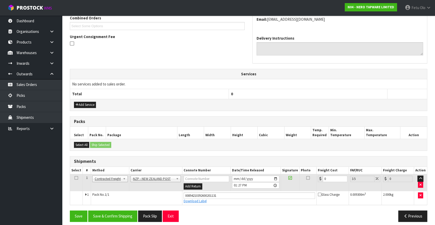
scroll to position [141, 0]
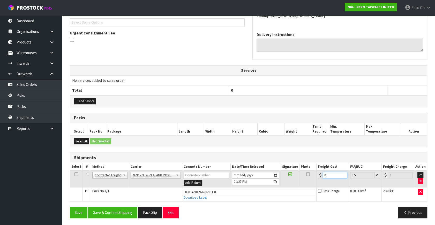
drag, startPoint x: 336, startPoint y: 175, endPoint x: 202, endPoint y: 187, distance: 135.0
click at [202, 187] on tbody "1 Client Local Pickup Customer Local Pickup Company Freight Contracted Freight …" at bounding box center [248, 185] width 357 height 31
type input "1"
type input "1.03"
type input "11"
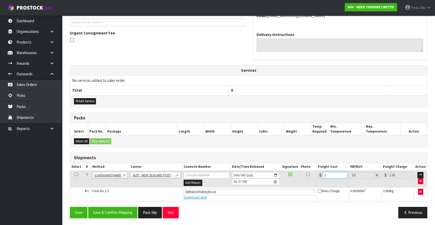
type input "11.38"
type input "11.6"
type input "12.01"
type input "11.61"
type input "12.02"
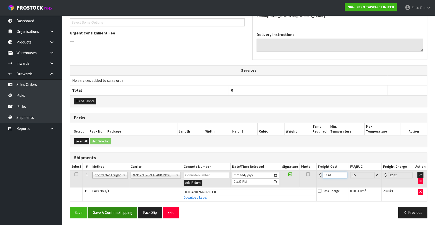
type input "11.61"
click at [111, 191] on button "Save & Confirm Shipping" at bounding box center [112, 212] width 49 height 11
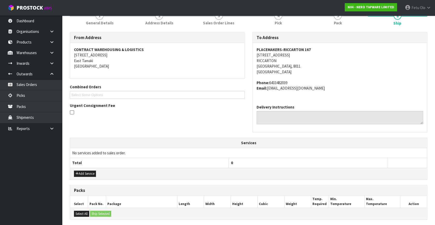
scroll to position [0, 0]
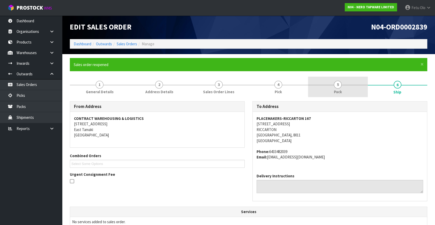
click at [283, 91] on span "Pack" at bounding box center [338, 91] width 8 height 5
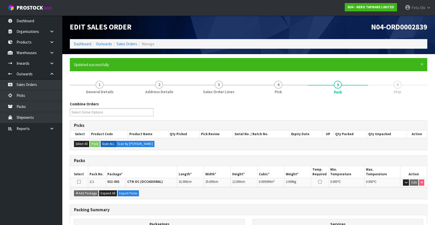
scroll to position [0, 0]
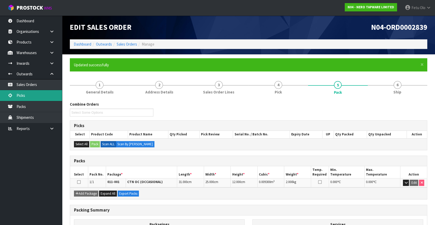
click at [26, 98] on link "Picks" at bounding box center [31, 95] width 62 height 11
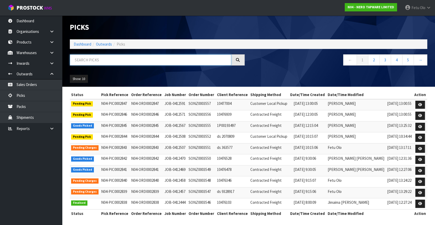
click at [117, 60] on input "text" at bounding box center [150, 59] width 161 height 11
type input "002841"
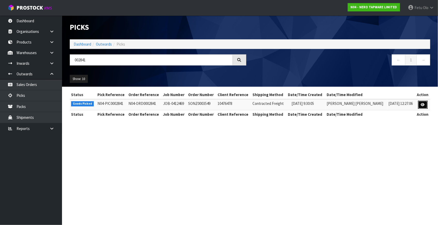
click at [283, 106] on link at bounding box center [423, 105] width 10 height 8
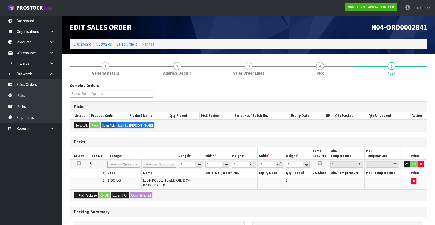
scroll to position [71, 0]
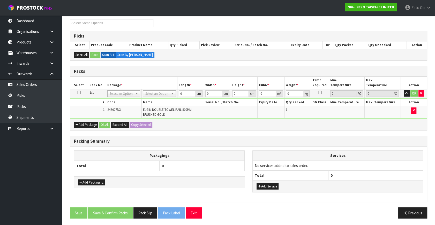
click at [243, 191] on div "Packagings Total 0 Add Packaging Services No services added to sales order. Tot…" at bounding box center [248, 173] width 357 height 55
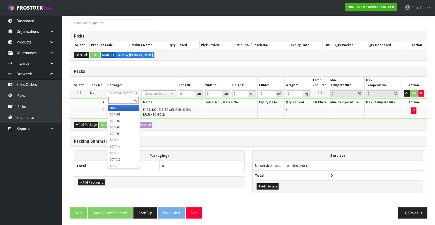
drag, startPoint x: 120, startPoint y: 103, endPoint x: 145, endPoint y: 104, distance: 25.6
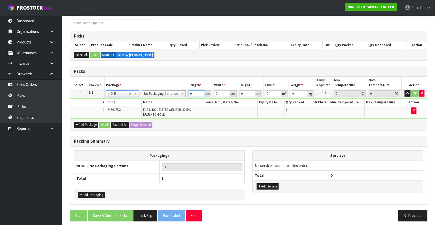
drag, startPoint x: 172, startPoint y: 106, endPoint x: 171, endPoint y: 114, distance: 7.8
click at [171, 114] on tbody "1/1 NONE 007-001 007-002 007-004 007-009 007-013 007-014 007-015 007-017 007-01…" at bounding box center [248, 104] width 357 height 30
type input "82"
type input "13"
type input "3"
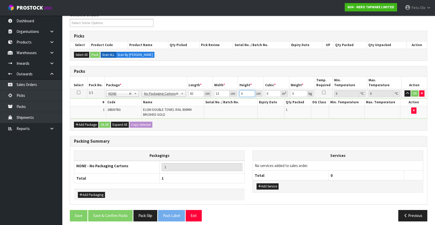
type input "0.003198"
type input "3"
type input "2"
drag, startPoint x: 415, startPoint y: 91, endPoint x: 415, endPoint y: 113, distance: 22.2
click at [283, 92] on button "OK" at bounding box center [414, 93] width 7 height 6
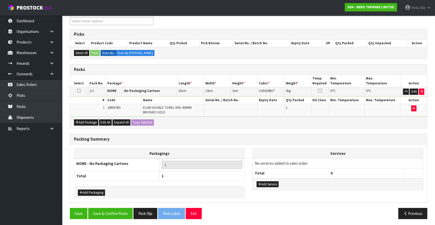
scroll to position [73, 0]
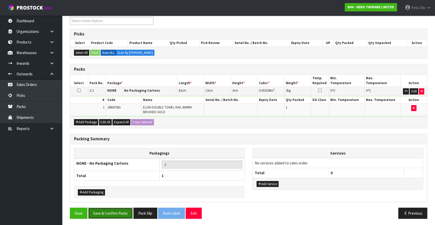
click at [105, 191] on button "Save & Confirm Packs" at bounding box center [110, 212] width 44 height 11
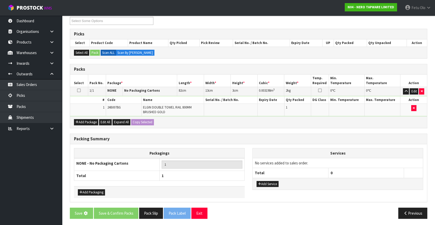
scroll to position [0, 0]
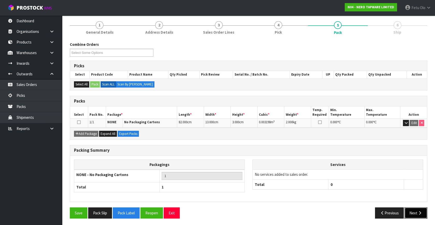
click at [283, 191] on button "Next" at bounding box center [415, 212] width 23 height 11
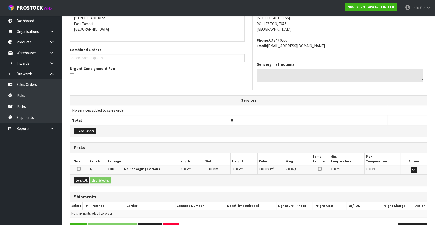
scroll to position [122, 0]
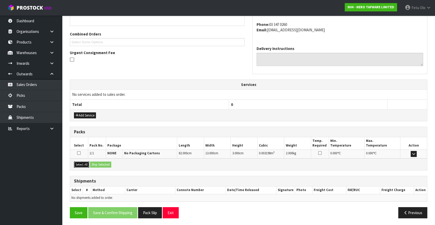
click at [85, 163] on button "Select All" at bounding box center [81, 164] width 15 height 6
click at [96, 163] on button "Ship Selected" at bounding box center [100, 164] width 21 height 6
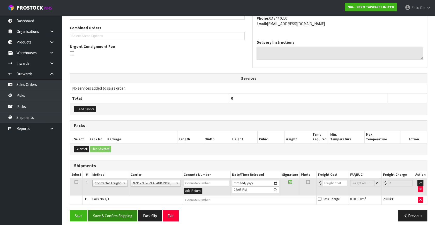
scroll to position [131, 0]
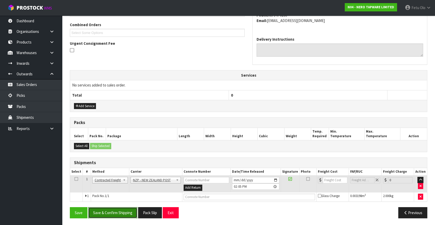
click at [122, 191] on button "Save & Confirm Shipping" at bounding box center [112, 212] width 49 height 11
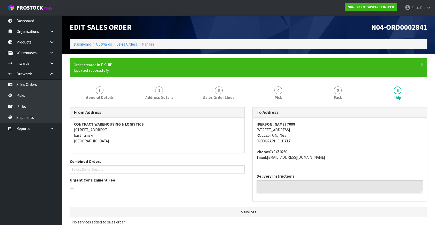
scroll to position [124, 0]
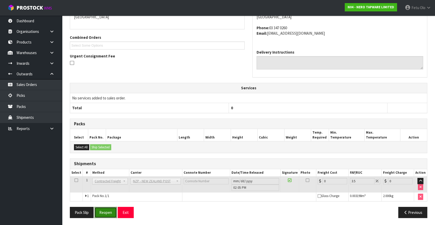
drag, startPoint x: 108, startPoint y: 214, endPoint x: 106, endPoint y: 216, distance: 2.9
click at [108, 191] on button "Reopen" at bounding box center [105, 212] width 22 height 11
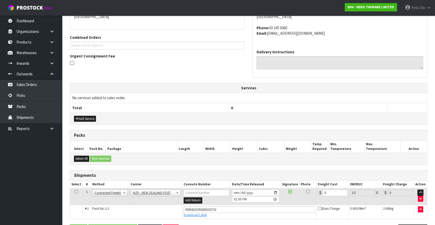
scroll to position [136, 0]
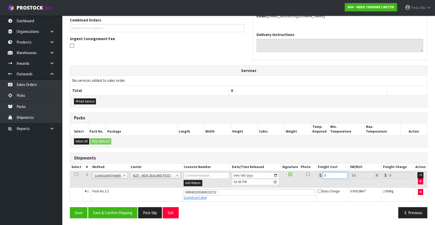
click at [265, 189] on tbody "1 Client Local Pickup Customer Local Pickup Company Freight Contracted Freight …" at bounding box center [248, 186] width 357 height 31
type input "1"
type input "1.03"
type input "16"
type input "16.56"
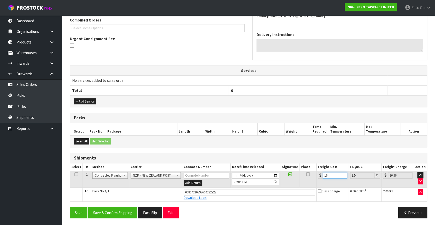
type input "16.2"
type input "16.77"
type input "16.20"
click at [126, 191] on button "Save & Confirm Shipping" at bounding box center [112, 212] width 49 height 11
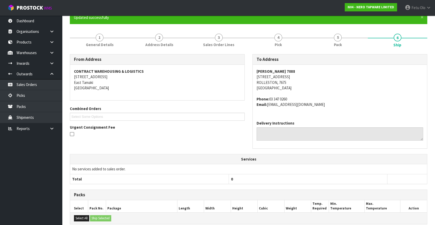
scroll to position [121, 0]
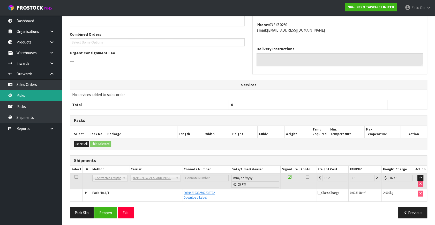
click at [21, 97] on link "Picks" at bounding box center [31, 95] width 62 height 11
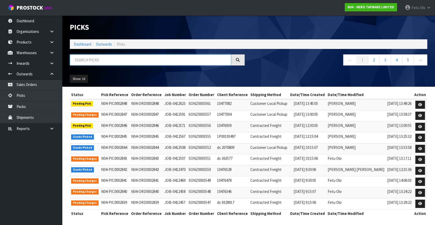
click at [124, 59] on input "text" at bounding box center [150, 59] width 161 height 11
type input "002845"
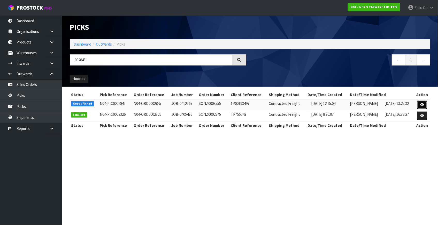
click at [283, 103] on icon at bounding box center [422, 104] width 4 height 3
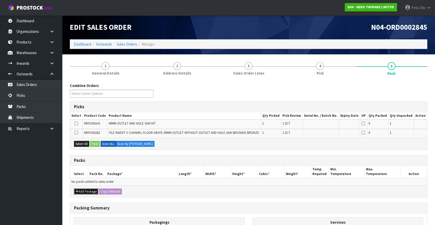
drag, startPoint x: 80, startPoint y: 190, endPoint x: 80, endPoint y: 186, distance: 4.0
click at [81, 190] on button "Add Package" at bounding box center [86, 191] width 24 height 6
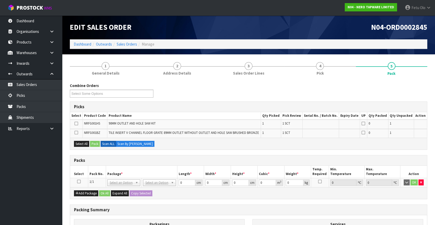
click at [80, 178] on td at bounding box center [79, 182] width 18 height 9
click at [106, 173] on th "Package *" at bounding box center [141, 171] width 71 height 12
click at [78, 181] on icon at bounding box center [79, 181] width 4 height 0
click at [118, 170] on th "Package *" at bounding box center [141, 171] width 71 height 12
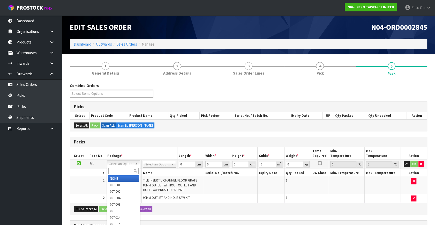
drag, startPoint x: 128, startPoint y: 163, endPoint x: 125, endPoint y: 170, distance: 7.8
drag, startPoint x: 125, startPoint y: 168, endPoint x: 97, endPoint y: 137, distance: 41.4
click at [111, 153] on body "Toggle navigation ProStock WMS N04 - NERO TAPWARE LIMITED Fetu Olo Logout Dashb…" at bounding box center [217, 112] width 435 height 225
drag, startPoint x: 122, startPoint y: 163, endPoint x: 121, endPoint y: 166, distance: 3.7
click at [121, 167] on div at bounding box center [123, 170] width 32 height 9
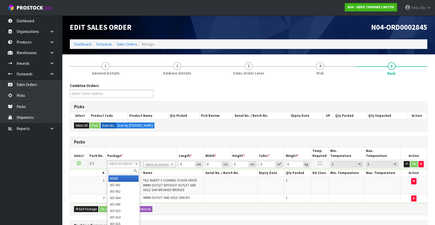
click at [121, 170] on input "text" at bounding box center [123, 170] width 30 height 6
type input "0141-084"
click at [112, 171] on input "text" at bounding box center [123, 170] width 30 height 6
type input "011-084"
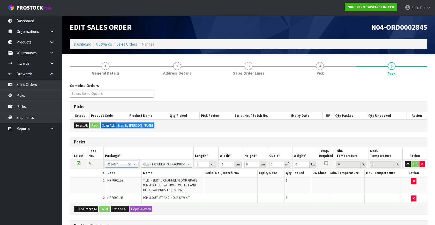
type input "3.9"
drag, startPoint x: 192, startPoint y: 165, endPoint x: 188, endPoint y: 167, distance: 4.3
click at [188, 167] on tr "1/1 NONE 007-001 007-002 007-004 007-009 007-013 007-014 007-015 007-017 007-01…" at bounding box center [248, 163] width 357 height 9
type input "96"
type input "16"
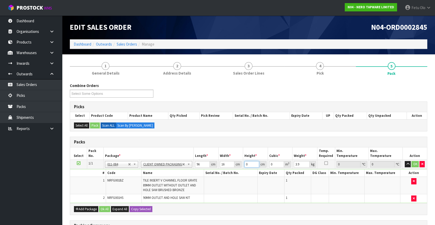
type input "1"
type input "0.001536"
type input "17"
type input "0.026112"
type input "17"
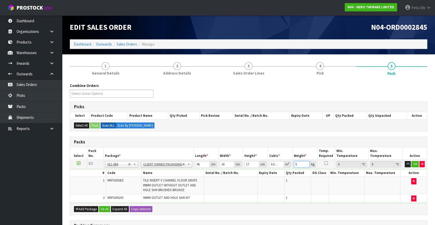
type input "5"
click button "OK" at bounding box center [414, 164] width 7 height 6
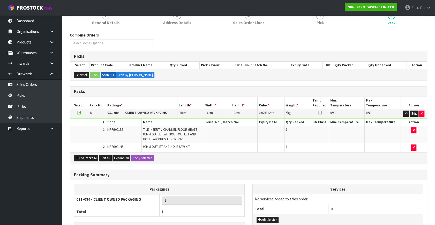
scroll to position [86, 0]
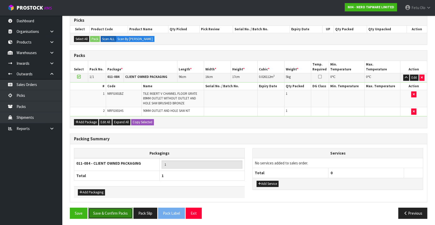
click at [97, 191] on button "Save & Confirm Packs" at bounding box center [110, 212] width 44 height 11
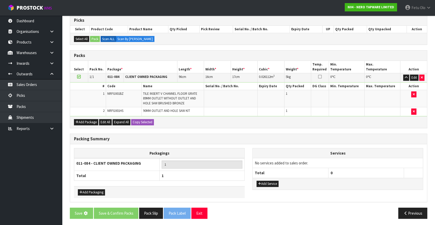
scroll to position [0, 0]
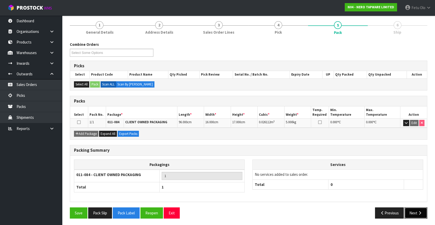
click at [283, 191] on button "Next" at bounding box center [415, 212] width 23 height 11
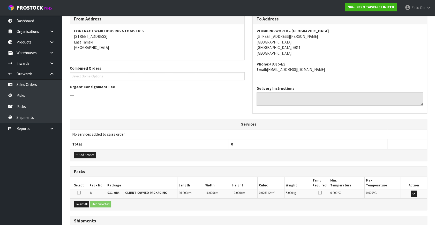
scroll to position [127, 0]
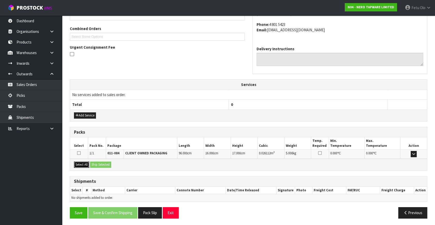
click at [80, 163] on button "Select All" at bounding box center [81, 164] width 15 height 6
click at [105, 163] on button "Ship Selected" at bounding box center [100, 164] width 21 height 6
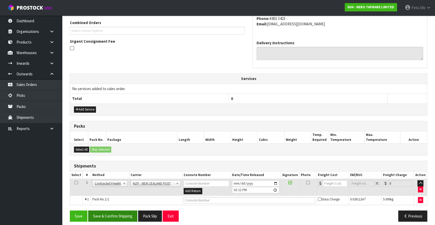
scroll to position [136, 0]
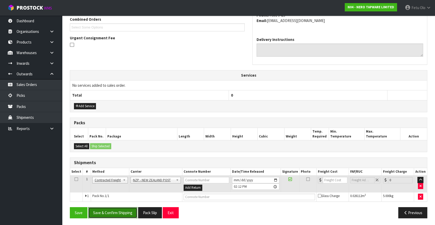
click at [125, 191] on button "Save & Confirm Shipping" at bounding box center [112, 212] width 49 height 11
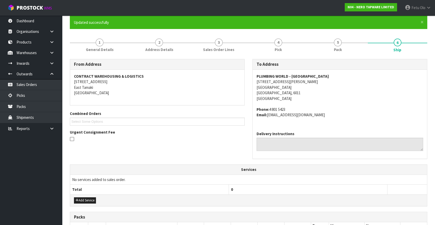
click at [283, 106] on span "PLUMBING WORLD - WELLINGTON 15-21 ABEL SMITH STREET WELLINGTON WELLINGTON, 6011…" at bounding box center [339, 95] width 166 height 44
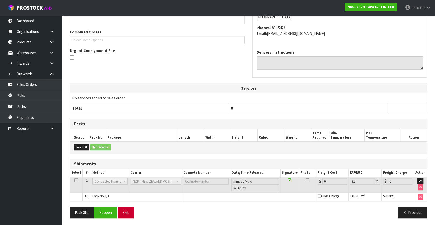
scroll to position [129, 0]
click at [108, 191] on button "Reopen" at bounding box center [105, 212] width 22 height 11
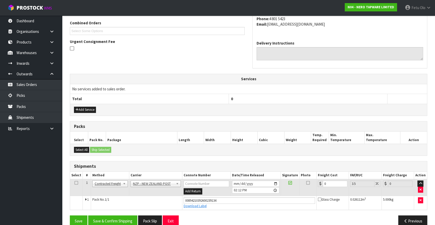
scroll to position [141, 0]
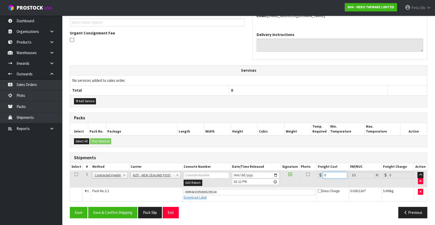
drag, startPoint x: 330, startPoint y: 176, endPoint x: 242, endPoint y: 189, distance: 88.6
click at [242, 189] on tbody "1 Client Local Pickup Customer Local Pickup Company Freight Contracted Freight …" at bounding box center [248, 185] width 357 height 31
type input "8"
type input "8.28"
type input "8.4"
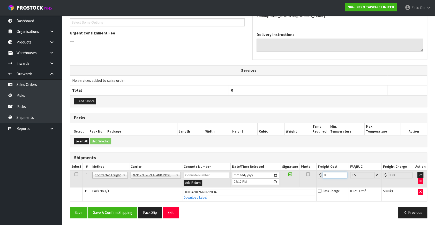
type input "8.69"
type input "8.45"
type input "8.75"
type input "8.45"
click at [112, 191] on button "Save & Confirm Shipping" at bounding box center [112, 212] width 49 height 11
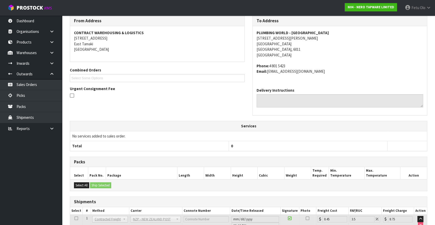
scroll to position [127, 0]
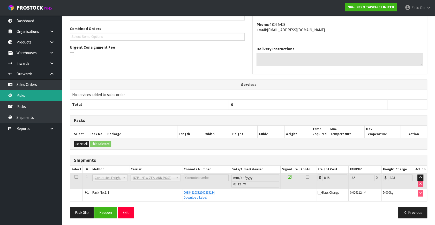
click at [21, 94] on link "Picks" at bounding box center [31, 95] width 62 height 11
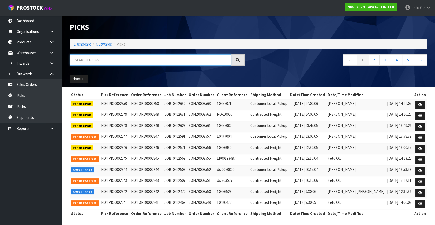
click at [159, 59] on input "text" at bounding box center [150, 59] width 161 height 11
type input "0002846"
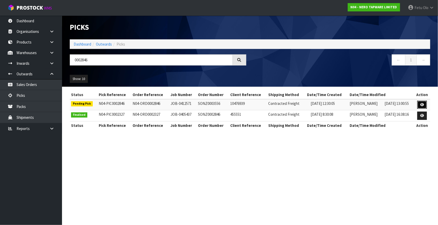
click at [283, 103] on icon at bounding box center [422, 104] width 4 height 3
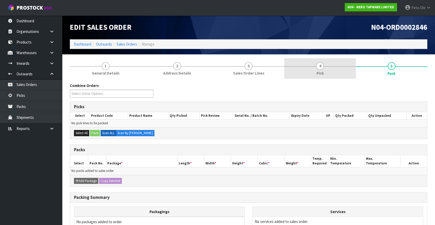
click at [283, 67] on link "4 Pick" at bounding box center [319, 68] width 71 height 20
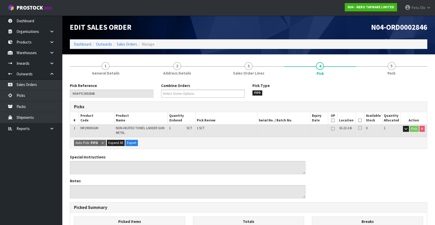
click at [283, 120] on icon at bounding box center [360, 120] width 4 height 0
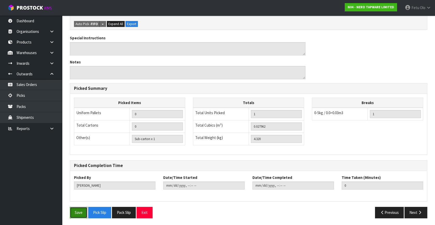
click at [80, 191] on button "Save" at bounding box center [79, 212] width 18 height 11
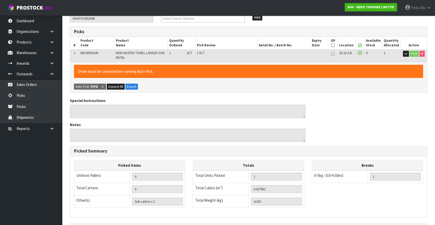
scroll to position [44, 0]
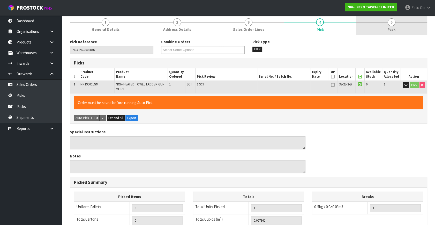
click at [283, 29] on div "Edit Sales Order N04-ORD0002846 Dashboard Outwards Sales Orders Manage 1 Genera…" at bounding box center [217, 137] width 435 height 363
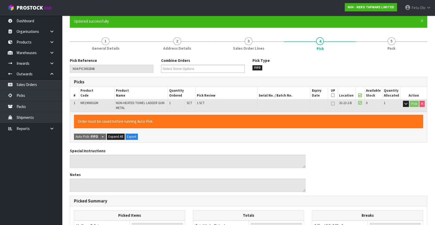
scroll to position [0, 0]
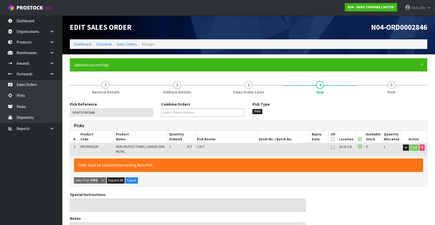
type input "Fetu Olo"
type input "2025-09-15T14:13:59"
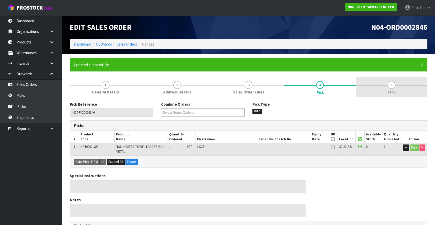
click at [283, 87] on link "5 Pack" at bounding box center [391, 87] width 71 height 20
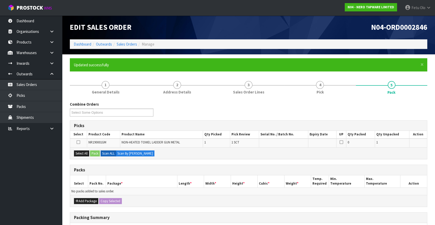
click at [249, 159] on div "Combine Orders N04-ORD0002822 N04-ORD0002828 N04-ORD0002831 N04-ORD0002832 N04-…" at bounding box center [248, 199] width 357 height 197
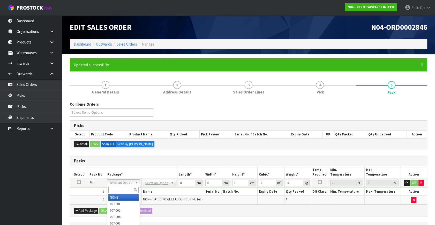
drag, startPoint x: 119, startPoint y: 197, endPoint x: 178, endPoint y: 185, distance: 60.4
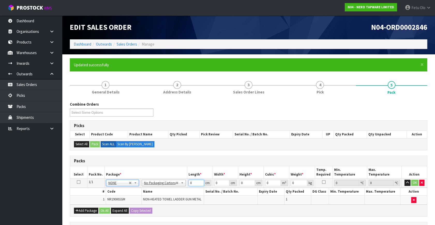
drag, startPoint x: 192, startPoint y: 182, endPoint x: 149, endPoint y: 196, distance: 44.8
click at [149, 191] on tbody "1/1 NONE 007-001 007-002 007-004 007-009 007-013 007-014 007-015 007-017 007-01…" at bounding box center [248, 191] width 357 height 26
type input "83"
type input "62"
type input "5"
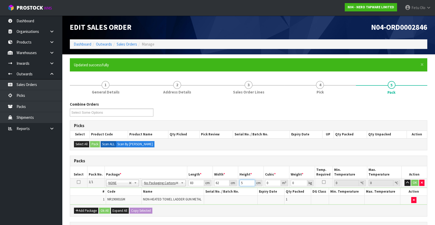
type input "0.02573"
type input "5"
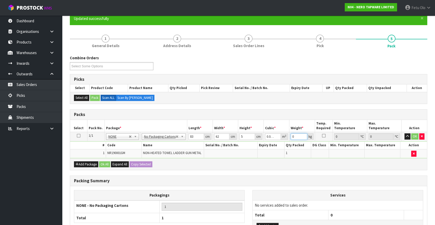
scroll to position [88, 0]
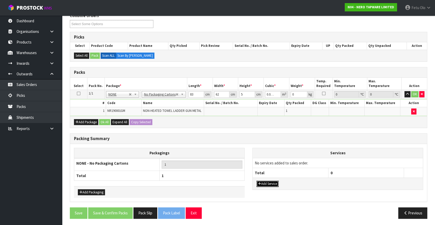
click at [259, 183] on icon "button" at bounding box center [259, 183] width 3 height 3
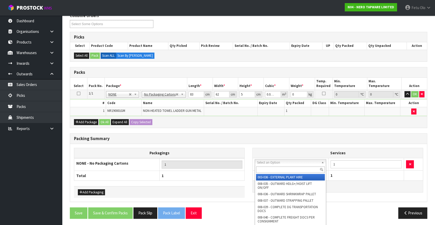
click at [270, 171] on input "text" at bounding box center [290, 169] width 69 height 6
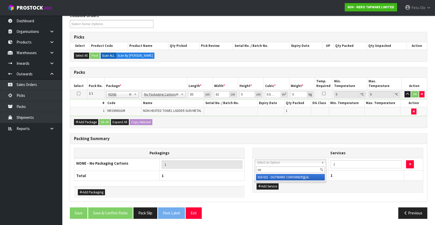
type input "se"
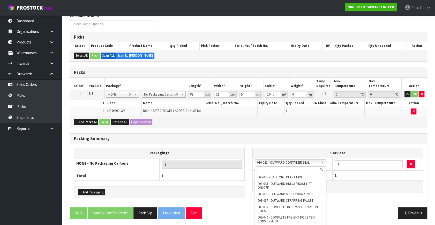
click at [268, 166] on input "text" at bounding box center [290, 169] width 69 height 6
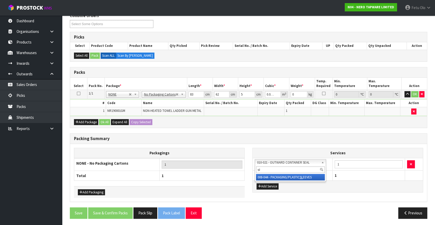
type input "sl"
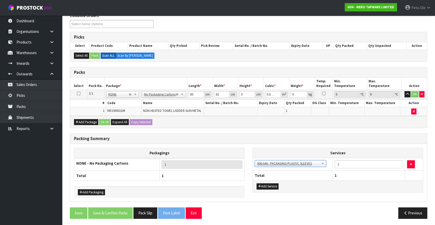
drag, startPoint x: 231, startPoint y: 196, endPoint x: 231, endPoint y: 222, distance: 26.4
click at [231, 191] on div "Add Packaging" at bounding box center [159, 192] width 171 height 12
drag, startPoint x: 286, startPoint y: 97, endPoint x: 273, endPoint y: 102, distance: 14.1
click at [273, 102] on tbody "1/1 NONE 007-001 007-002 007-004 007-009 007-013 007-014 007-015 007-017 007-01…" at bounding box center [248, 103] width 357 height 26
type input "5"
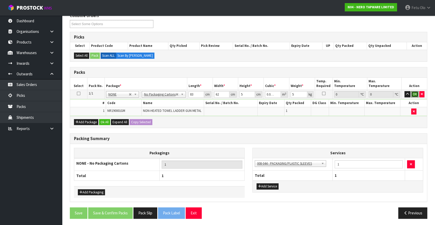
click button "OK" at bounding box center [414, 94] width 7 height 6
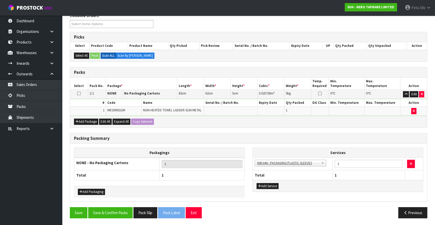
scroll to position [88, 0]
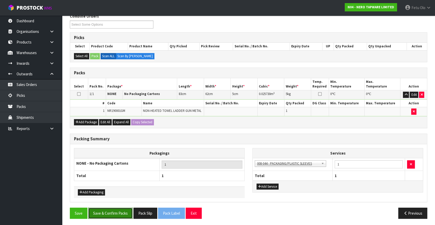
click at [127, 191] on button "Save & Confirm Packs" at bounding box center [110, 212] width 44 height 11
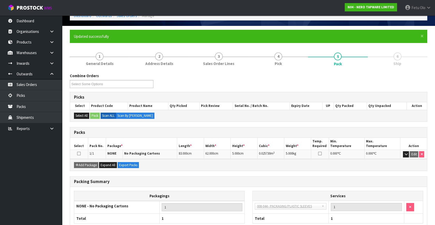
scroll to position [60, 0]
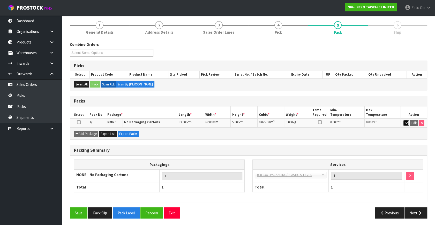
click at [283, 121] on icon "button" at bounding box center [405, 122] width 3 height 3
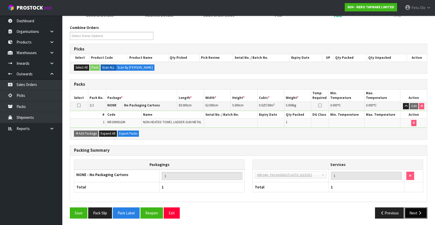
click at [283, 191] on icon "button" at bounding box center [419, 213] width 5 height 4
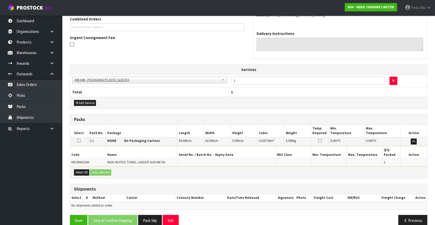
scroll to position [144, 0]
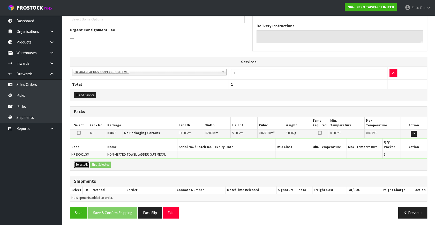
drag, startPoint x: 78, startPoint y: 163, endPoint x: 96, endPoint y: 163, distance: 18.4
click at [80, 163] on button "Select All" at bounding box center [81, 164] width 15 height 6
click at [97, 163] on button "Ship Selected" at bounding box center [100, 164] width 21 height 6
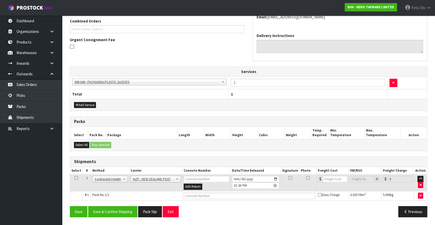
scroll to position [134, 0]
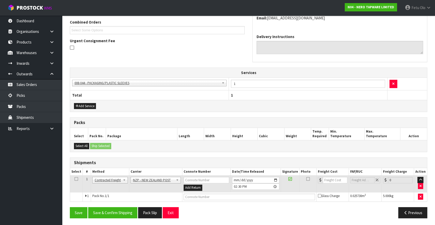
click at [130, 191] on div "From Address CONTRACT WAREHOUSING & LOGISTICS 17 Allens Road East Tamaki Auckla…" at bounding box center [248, 95] width 357 height 254
click at [124, 191] on button "Save & Confirm Shipping" at bounding box center [112, 212] width 49 height 11
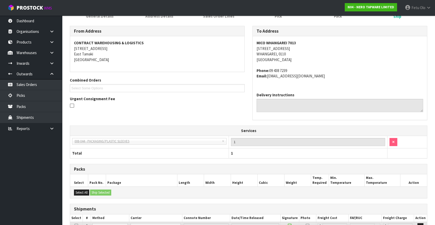
scroll to position [126, 0]
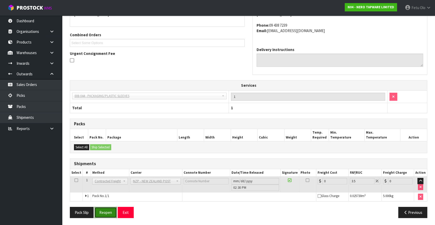
drag, startPoint x: 110, startPoint y: 211, endPoint x: 106, endPoint y: 207, distance: 5.8
click at [110, 191] on button "Reopen" at bounding box center [105, 212] width 22 height 11
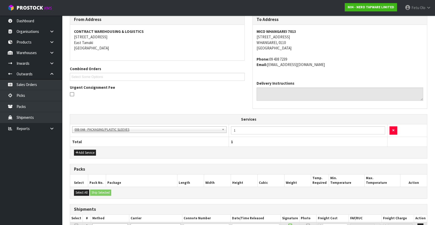
scroll to position [138, 0]
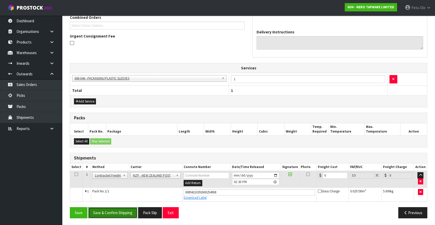
click at [121, 191] on button "Save & Confirm Shipping" at bounding box center [112, 212] width 49 height 11
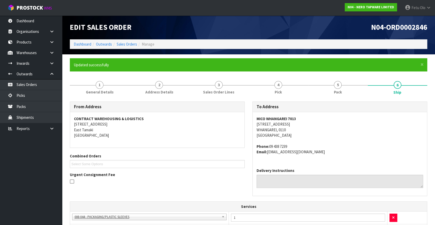
scroll to position [124, 0]
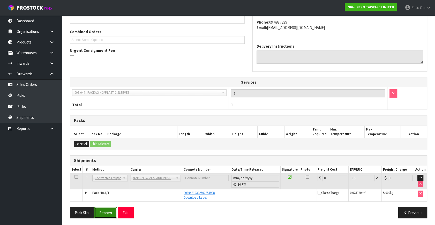
click at [105, 191] on button "Reopen" at bounding box center [105, 212] width 22 height 11
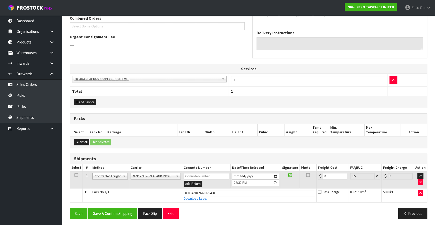
scroll to position [138, 0]
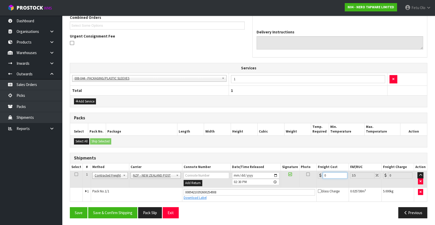
drag, startPoint x: 326, startPoint y: 174, endPoint x: 279, endPoint y: 185, distance: 48.0
click at [279, 185] on tr "1 Client Local Pickup Customer Local Pickup Company Freight Contracted Freight …" at bounding box center [248, 179] width 357 height 17
type input "7"
type input "7.24"
type input "7.3"
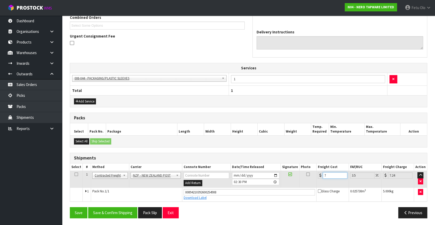
type input "7.56"
type input "7.31"
type input "7.57"
type input "7.31"
click at [109, 191] on button "Save & Confirm Shipping" at bounding box center [112, 212] width 49 height 11
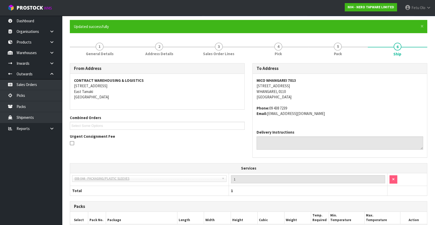
scroll to position [0, 0]
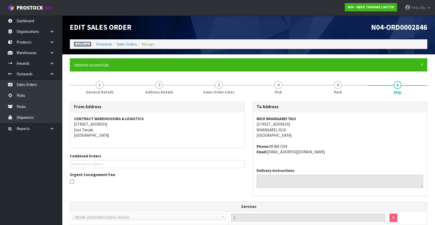
drag, startPoint x: 80, startPoint y: 44, endPoint x: 88, endPoint y: 58, distance: 16.4
click at [80, 44] on link "Dashboard" at bounding box center [83, 44] width 18 height 5
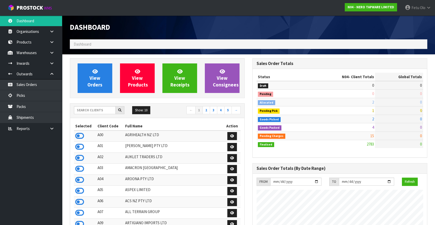
scroll to position [413, 182]
click at [95, 107] on input "text" at bounding box center [95, 110] width 42 height 8
type input "K01"
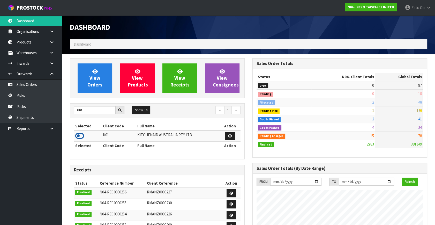
click at [81, 136] on icon at bounding box center [79, 136] width 9 height 8
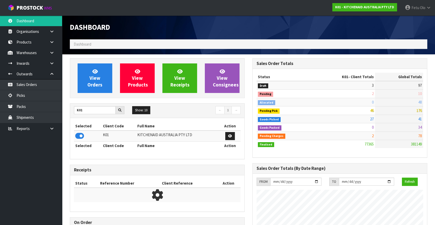
scroll to position [391, 182]
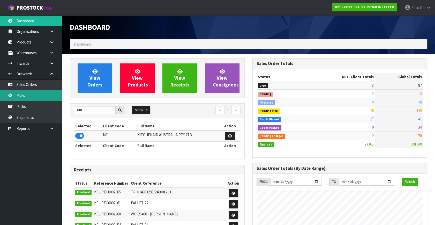
click at [23, 96] on link "Picks" at bounding box center [31, 95] width 62 height 11
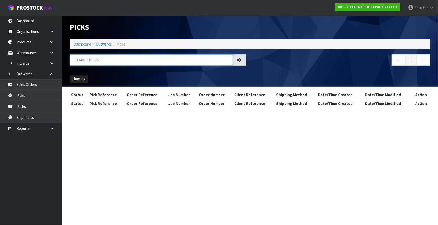
click at [100, 57] on input "text" at bounding box center [151, 59] width 163 height 11
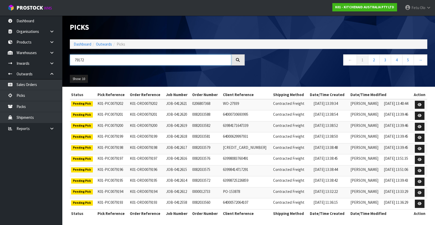
type input "79172"
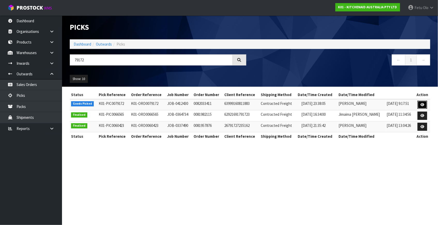
click at [283, 104] on icon at bounding box center [423, 104] width 4 height 3
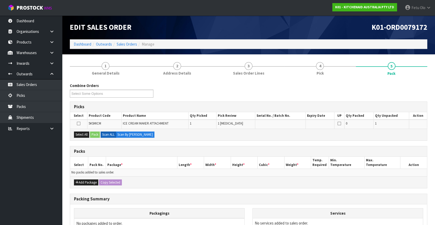
click at [32, 191] on ul "Dashboard Organisations Clients Consignees Carriers Products Categories Serial …" at bounding box center [31, 120] width 62 height 209
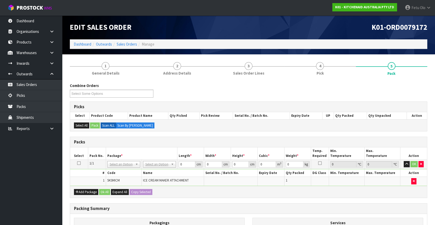
drag, startPoint x: 117, startPoint y: 165, endPoint x: 115, endPoint y: 172, distance: 7.3
click at [114, 172] on input "text" at bounding box center [123, 170] width 30 height 6
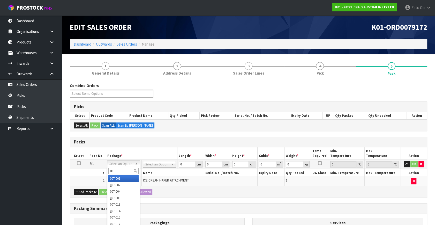
type input "011"
type input "3.36"
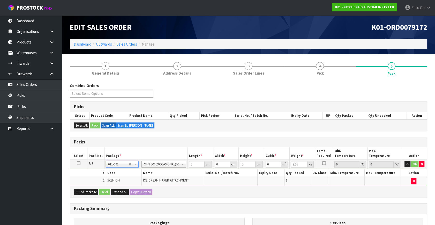
click at [143, 150] on th "Package *" at bounding box center [145, 153] width 83 height 12
drag, startPoint x: 192, startPoint y: 160, endPoint x: 167, endPoint y: 178, distance: 30.8
click at [167, 178] on tbody "1/1 NONE 007-001 007-002 007-004 007-009 007-013 007-014 007-015 007-017 007-01…" at bounding box center [248, 172] width 357 height 26
type input "28"
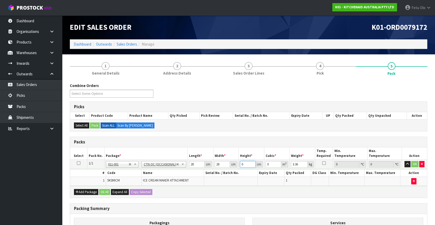
type input "3"
type input "0.002352"
type input "31"
type input "0.024304"
type input "31"
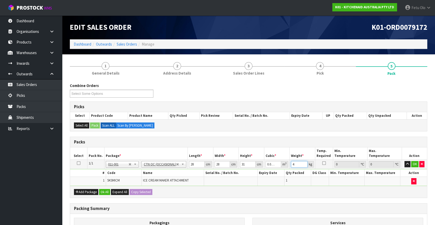
type input "4"
click button "OK" at bounding box center [414, 164] width 7 height 6
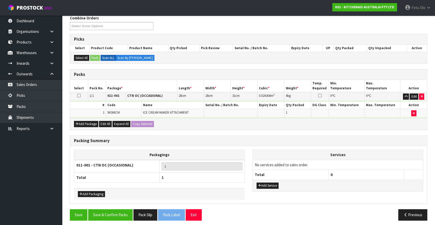
scroll to position [69, 0]
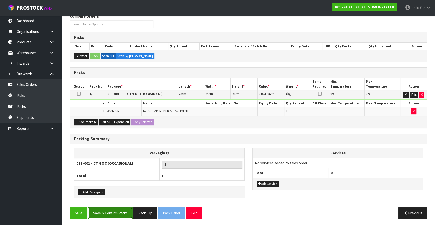
click at [118, 191] on button "Save & Confirm Packs" at bounding box center [110, 212] width 44 height 11
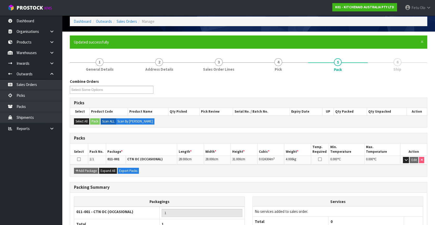
scroll to position [60, 0]
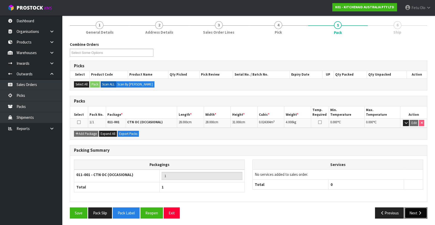
click at [283, 191] on button "Next" at bounding box center [415, 212] width 23 height 11
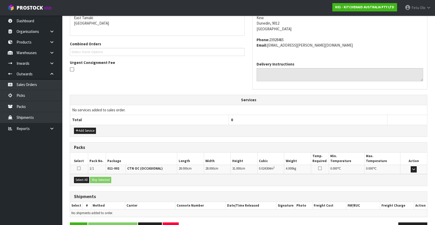
scroll to position [127, 0]
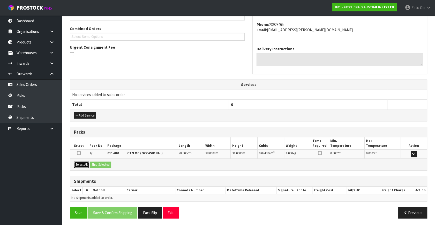
click at [78, 163] on button "Select All" at bounding box center [81, 164] width 15 height 6
click at [106, 164] on button "Ship Selected" at bounding box center [100, 164] width 21 height 6
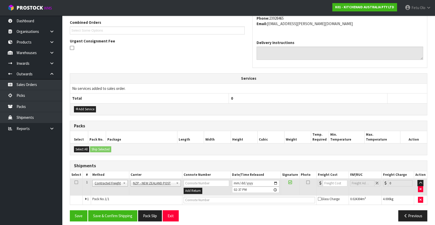
scroll to position [136, 0]
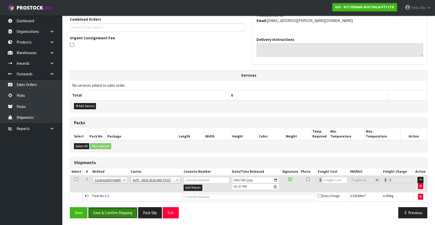
click at [108, 191] on button "Save & Confirm Shipping" at bounding box center [112, 212] width 49 height 11
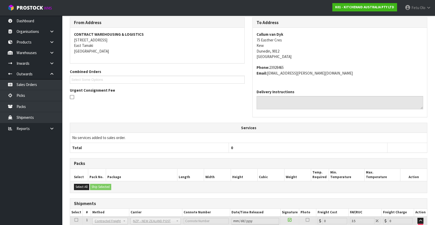
scroll to position [129, 0]
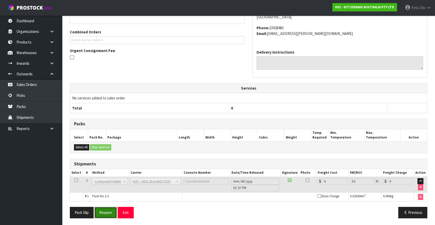
click at [110, 191] on button "Reopen" at bounding box center [105, 212] width 22 height 11
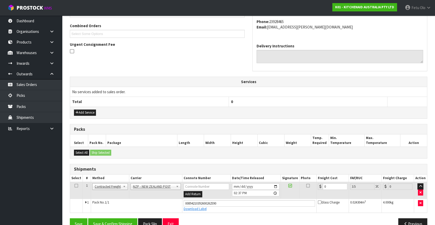
scroll to position [141, 0]
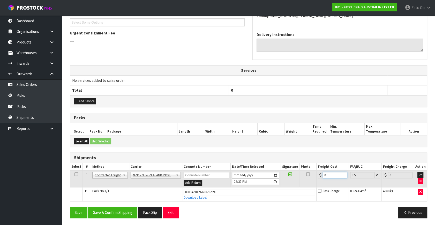
drag, startPoint x: 332, startPoint y: 173, endPoint x: 236, endPoint y: 194, distance: 98.1
click at [236, 191] on tbody "1 Client Local Pickup Customer Local Pickup Company Freight Contracted Freight …" at bounding box center [248, 185] width 357 height 31
type input "1"
type input "1.03"
type input "11"
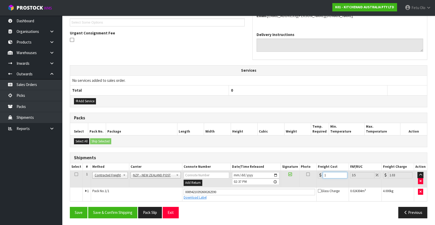
type input "11.38"
type input "11.6"
type input "12.01"
type input "11.61"
type input "12.02"
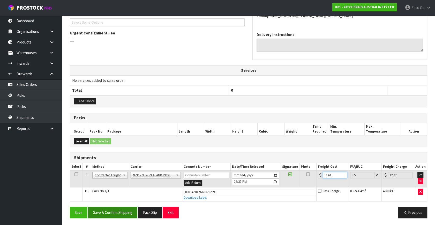
type input "11.61"
click at [107, 191] on button "Save & Confirm Shipping" at bounding box center [112, 212] width 49 height 11
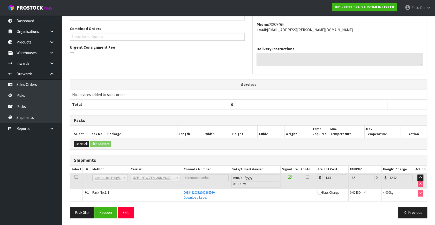
scroll to position [0, 0]
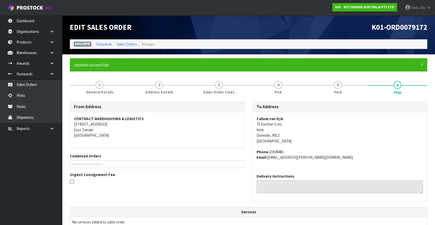
click at [79, 43] on link "Dashboard" at bounding box center [83, 44] width 18 height 5
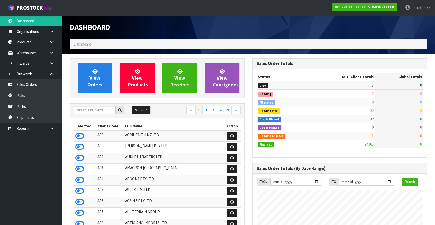
scroll to position [391, 182]
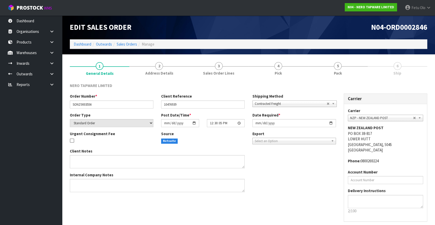
drag, startPoint x: 51, startPoint y: 75, endPoint x: 48, endPoint y: 84, distance: 10.1
click at [51, 75] on icon at bounding box center [51, 74] width 5 height 4
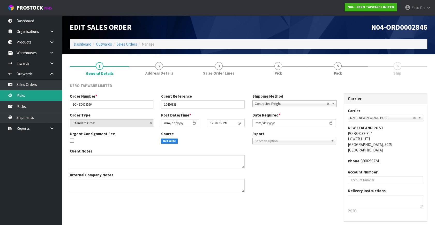
click at [31, 96] on link "Picks" at bounding box center [31, 95] width 62 height 11
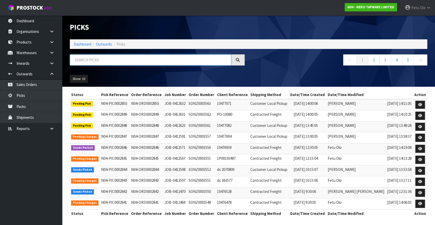
click at [85, 57] on input "text" at bounding box center [150, 59] width 161 height 11
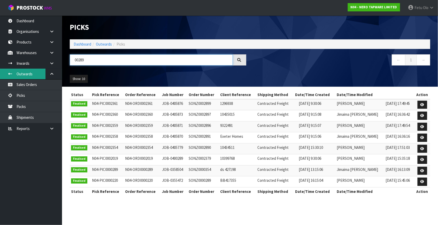
drag, startPoint x: 94, startPoint y: 58, endPoint x: 18, endPoint y: 73, distance: 77.7
click at [21, 73] on body "Toggle navigation ProStock WMS N04 - NERO TAPWARE LIMITED Fetu Olo Logout Dashb…" at bounding box center [219, 112] width 438 height 225
type input "0002844"
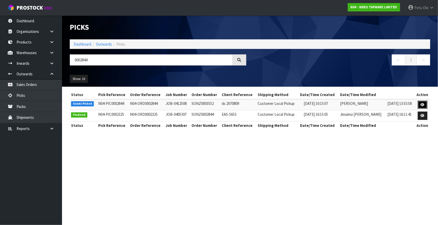
click at [421, 102] on link at bounding box center [423, 105] width 10 height 8
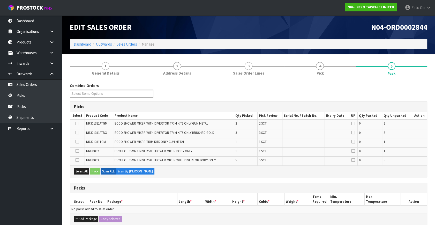
scroll to position [70, 0]
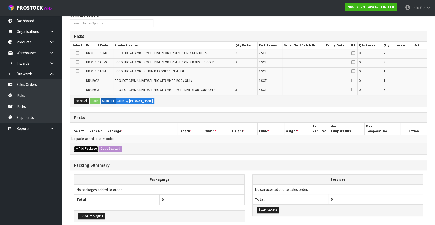
click at [85, 148] on button "Add Package" at bounding box center [86, 148] width 24 height 6
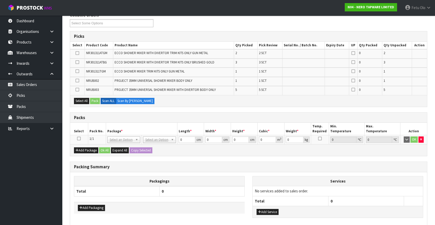
click at [80, 137] on td at bounding box center [79, 139] width 18 height 9
drag, startPoint x: 79, startPoint y: 139, endPoint x: 82, endPoint y: 137, distance: 3.5
click at [80, 138] on td at bounding box center [79, 139] width 18 height 9
click at [115, 133] on th "Package *" at bounding box center [141, 129] width 71 height 12
click at [76, 135] on td at bounding box center [79, 139] width 18 height 9
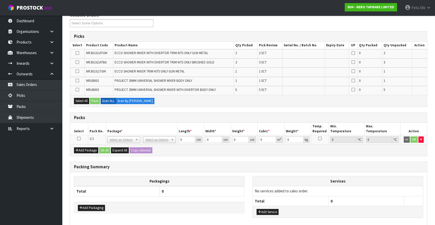
click at [80, 138] on icon at bounding box center [79, 138] width 4 height 0
click at [114, 128] on th "Package *" at bounding box center [141, 129] width 71 height 12
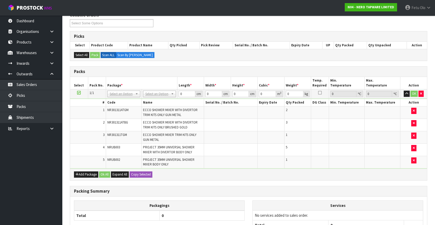
drag, startPoint x: 123, startPoint y: 96, endPoint x: 123, endPoint y: 98, distance: 2.6
click at [122, 101] on input "text" at bounding box center [123, 100] width 30 height 6
type input "011"
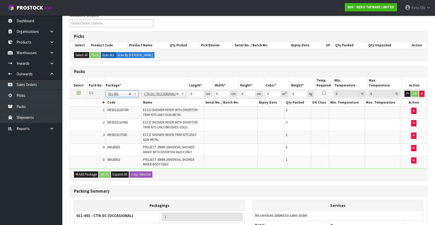
type input "10.15"
drag, startPoint x: 194, startPoint y: 94, endPoint x: 136, endPoint y: 105, distance: 59.0
click at [136, 105] on tbody "1/1 NONE 007-001 007-002 007-004 007-009 007-013 007-014 007-015 007-017 007-01…" at bounding box center [248, 128] width 357 height 79
type input "48"
type input "43"
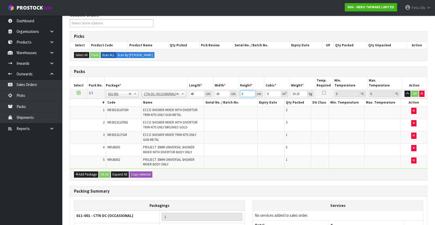
type input "2"
type input "0.004128"
type input "22"
type input "0.045408"
type input "22"
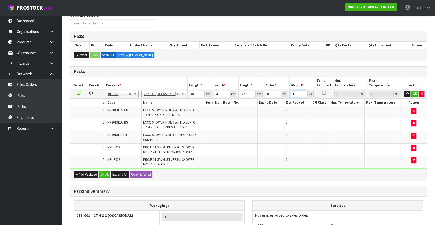
type input "11"
click button "OK" at bounding box center [414, 93] width 7 height 6
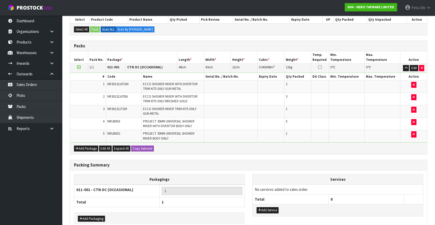
scroll to position [122, 0]
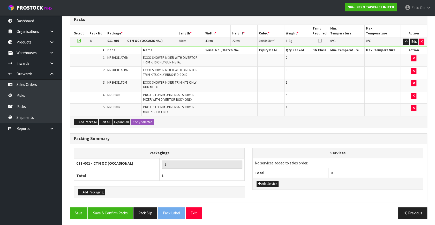
click at [124, 204] on div "Packing Summary Packagings 011-001 - CTN OC (OCCASIONAL) 1 Total 1 Add Packagin…" at bounding box center [248, 170] width 365 height 74
click at [146, 211] on button "Pack Slip" at bounding box center [145, 212] width 24 height 11
click at [22, 98] on link "Picks" at bounding box center [31, 95] width 62 height 11
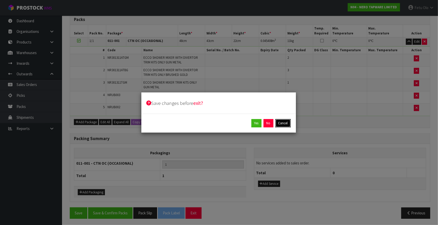
click at [280, 122] on button "Cancel" at bounding box center [283, 123] width 15 height 8
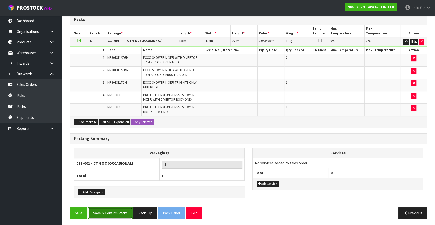
click at [91, 212] on button "Save & Confirm Packs" at bounding box center [110, 212] width 44 height 11
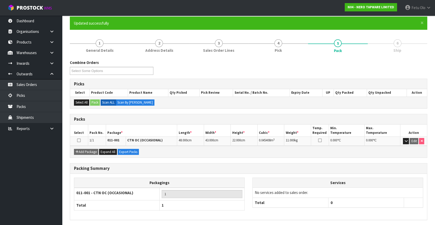
scroll to position [60, 0]
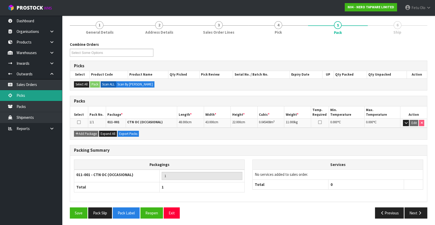
click at [19, 93] on link "Picks" at bounding box center [31, 95] width 62 height 11
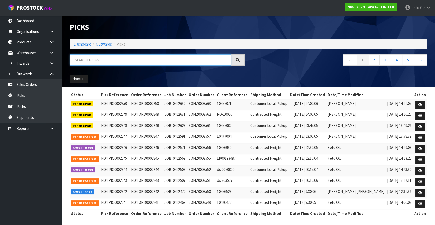
click at [141, 57] on input "text" at bounding box center [150, 59] width 161 height 11
click at [140, 54] on div "Picks Dashboard Outwards Picks ← 1 2 3 4 5 → Show: 10 5 10 25 50" at bounding box center [248, 51] width 365 height 71
click at [130, 47] on ol "Dashboard Outwards Picks" at bounding box center [248, 44] width 357 height 10
click at [149, 59] on input "text" at bounding box center [150, 59] width 161 height 11
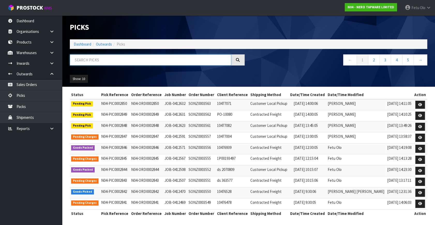
click at [149, 59] on input "text" at bounding box center [150, 59] width 161 height 11
type input "0002842"
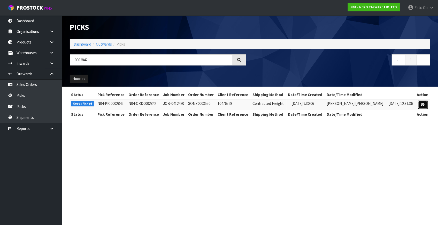
click at [419, 106] on link at bounding box center [423, 105] width 10 height 8
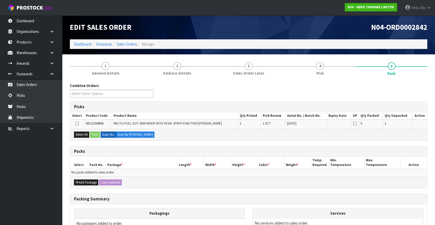
click at [41, 195] on ul "Dashboard Organisations Clients Consignees Carriers Products Categories Serial …" at bounding box center [31, 120] width 62 height 209
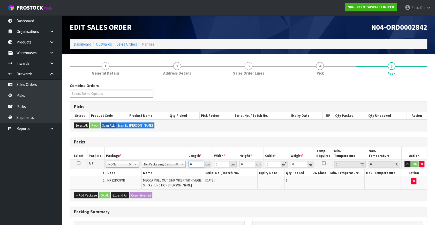
drag, startPoint x: 194, startPoint y: 163, endPoint x: 146, endPoint y: 178, distance: 50.8
click at [146, 178] on tbody "1/1 NONE 007-001 007-002 007-004 007-009 007-013 007-014 007-015 007-017 007-01…" at bounding box center [248, 174] width 357 height 30
type input "71"
type input "33"
type input "8"
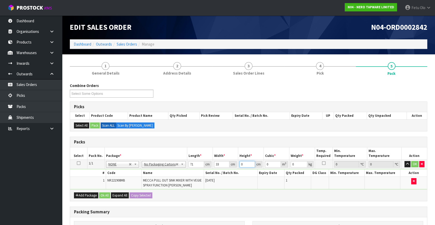
type input "0.018744"
type input "8"
type input "4"
click button "OK" at bounding box center [414, 164] width 7 height 6
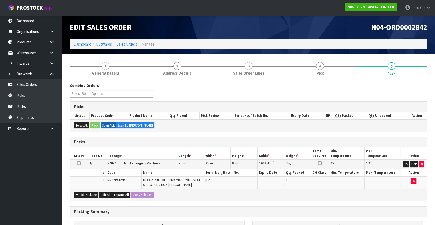
scroll to position [73, 0]
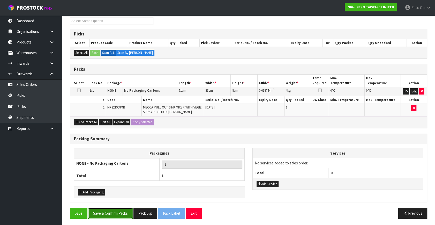
click at [116, 208] on button "Save & Confirm Packs" at bounding box center [110, 212] width 44 height 11
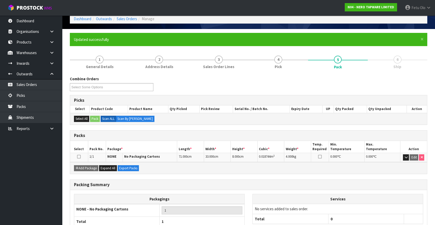
scroll to position [60, 0]
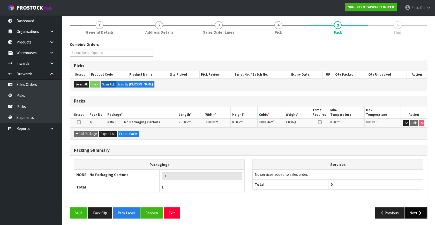
drag, startPoint x: 417, startPoint y: 210, endPoint x: 357, endPoint y: 200, distance: 61.4
click at [417, 211] on icon "button" at bounding box center [419, 213] width 5 height 4
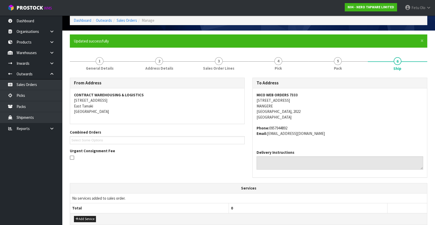
scroll to position [47, 0]
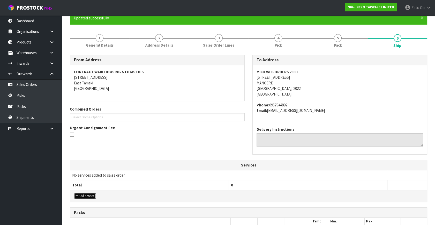
click at [85, 196] on button "Add Service" at bounding box center [85, 196] width 22 height 6
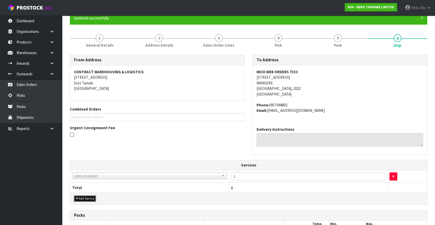
drag, startPoint x: 105, startPoint y: 178, endPoint x: 102, endPoint y: 186, distance: 8.9
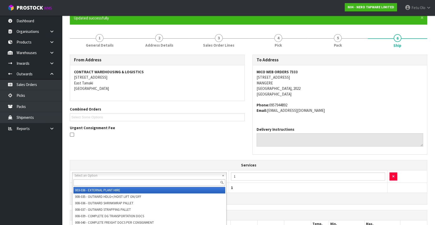
click at [96, 186] on div at bounding box center [149, 182] width 154 height 9
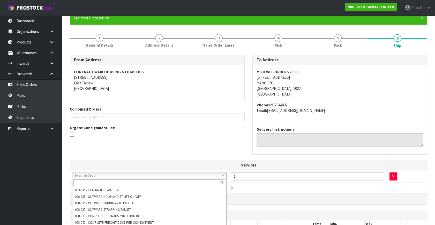
click at [97, 184] on input "text" at bounding box center [149, 182] width 152 height 6
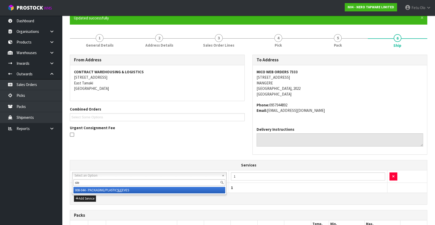
type input "sle"
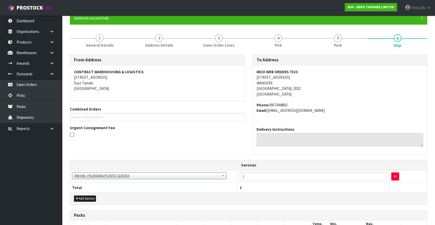
scroll to position [130, 0]
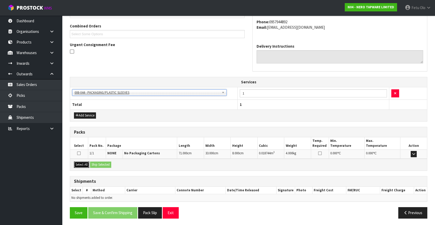
click at [83, 162] on button "Select All" at bounding box center [81, 164] width 15 height 6
click at [114, 165] on div "Select All Ship Selected" at bounding box center [248, 164] width 357 height 12
click at [109, 162] on button "Ship Selected" at bounding box center [100, 164] width 21 height 6
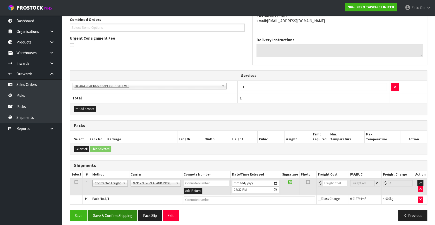
scroll to position [139, 0]
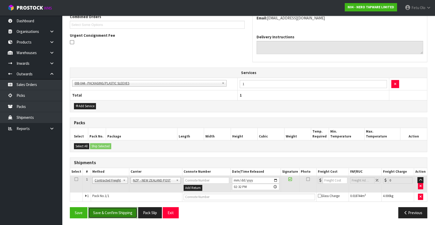
click at [128, 210] on button "Save & Confirm Shipping" at bounding box center [112, 212] width 49 height 11
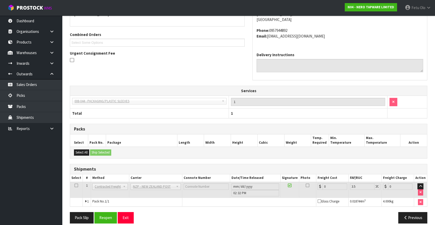
scroll to position [132, 0]
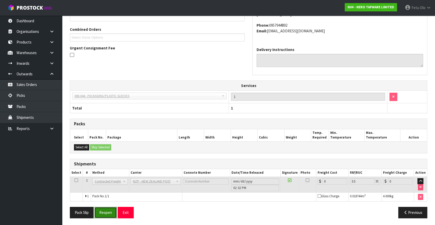
click at [109, 215] on button "Reopen" at bounding box center [105, 212] width 22 height 11
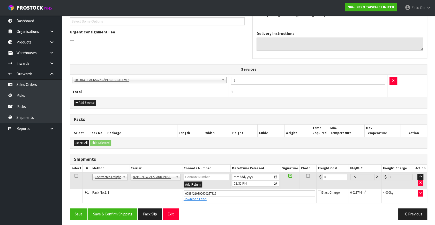
scroll to position [144, 0]
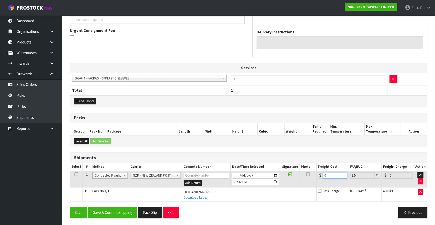
drag, startPoint x: 328, startPoint y: 173, endPoint x: 264, endPoint y: 213, distance: 74.7
click at [264, 213] on div "From Address CONTRACT WAREHOUSING & LOGISTICS [STREET_ADDRESS] Combined Orders …" at bounding box center [248, 89] width 357 height 264
type input "4"
type input "4.14"
type input "4.3"
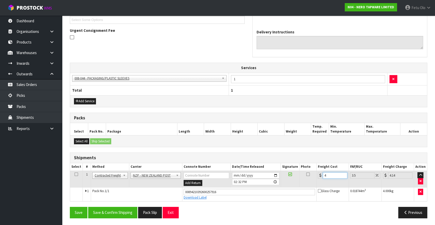
type input "4.45"
type input "4.33"
type input "4.48"
type input "4.33"
click at [107, 212] on button "Save & Confirm Shipping" at bounding box center [112, 212] width 49 height 11
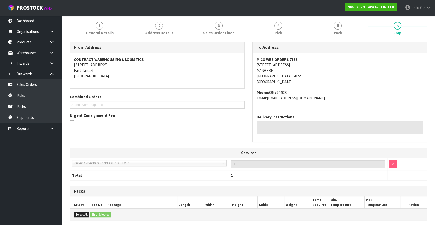
scroll to position [130, 0]
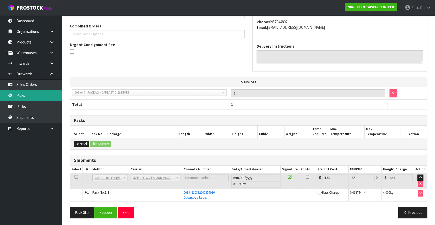
click at [26, 96] on link "Picks" at bounding box center [31, 95] width 62 height 11
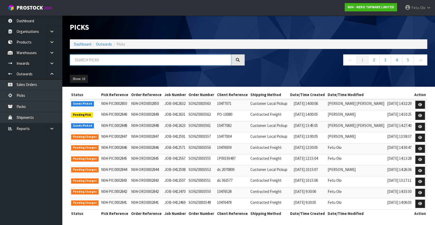
click at [109, 58] on input "text" at bounding box center [150, 59] width 161 height 11
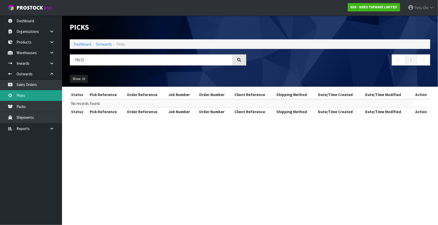
click at [34, 96] on link "Picks" at bounding box center [31, 95] width 62 height 11
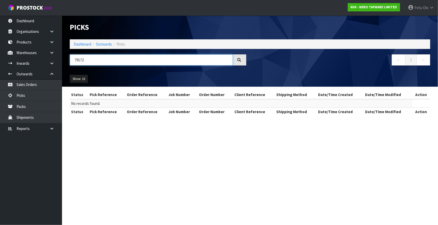
click at [81, 59] on input "79172" at bounding box center [151, 59] width 163 height 11
type input "002849"
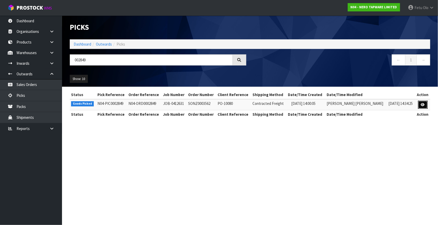
click at [423, 103] on icon at bounding box center [423, 104] width 4 height 3
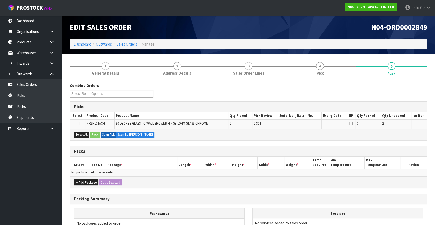
click at [76, 176] on div "Add Package Copy Selected" at bounding box center [248, 182] width 357 height 12
click at [78, 180] on icon "button" at bounding box center [76, 181] width 3 height 3
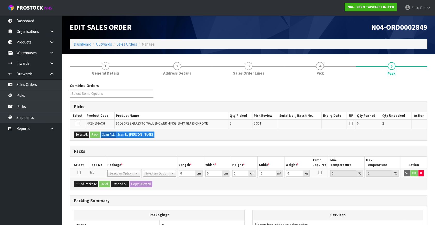
click at [78, 172] on icon at bounding box center [79, 172] width 4 height 0
click at [106, 169] on td "NONE 007-001 007-002 007-004 007-009 007-013 007-014 007-015 007-017 007-018 00…" at bounding box center [124, 173] width 36 height 9
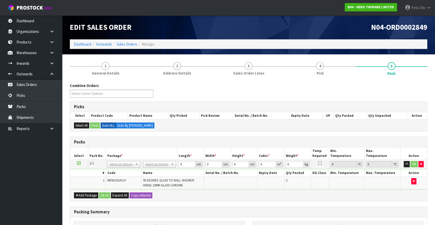
click at [92, 117] on th "Product Code" at bounding box center [109, 115] width 38 height 7
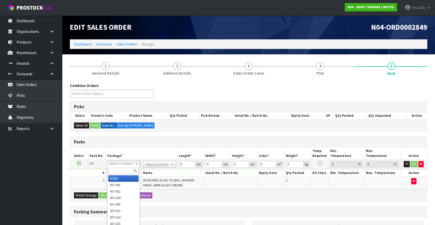
drag, startPoint x: 124, startPoint y: 169, endPoint x: 130, endPoint y: 169, distance: 6.2
click at [125, 169] on input "text" at bounding box center [123, 170] width 30 height 6
type input "011"
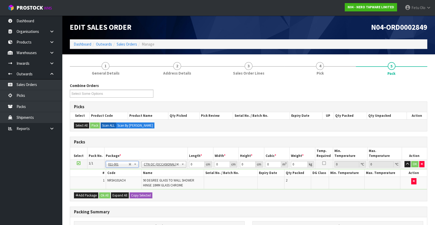
type input "1.4"
drag, startPoint x: 194, startPoint y: 164, endPoint x: 119, endPoint y: 183, distance: 77.9
click at [119, 183] on tbody "1/1 NONE 007-001 007-002 007-004 007-009 007-013 007-014 007-015 007-017 007-01…" at bounding box center [248, 174] width 357 height 30
type input "18"
type input "16"
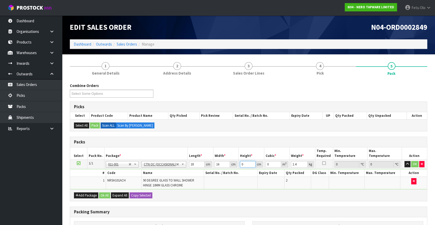
type input "1"
type input "0.000288"
type input "17"
type input "0.004896"
type input "17"
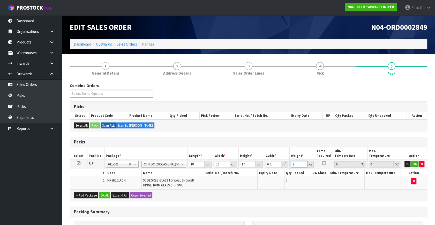
type input "2"
click at [404, 161] on button "button" at bounding box center [407, 164] width 6 height 6
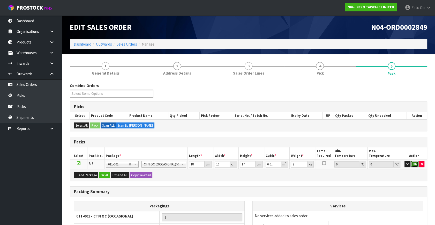
click button "OK" at bounding box center [414, 164] width 7 height 6
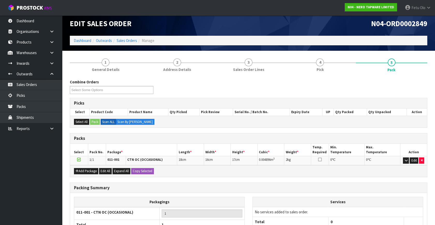
scroll to position [53, 0]
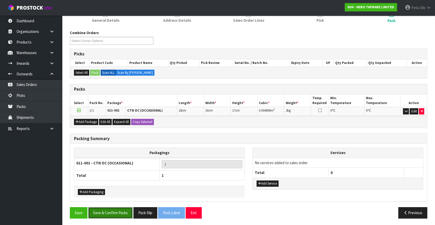
click at [109, 211] on button "Save & Confirm Packs" at bounding box center [110, 212] width 44 height 11
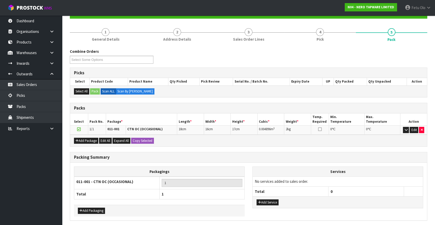
scroll to position [0, 0]
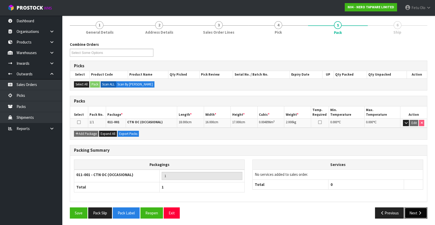
click at [412, 215] on button "Next" at bounding box center [415, 212] width 23 height 11
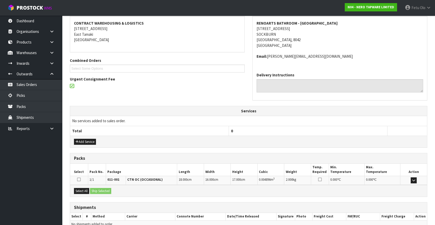
scroll to position [122, 0]
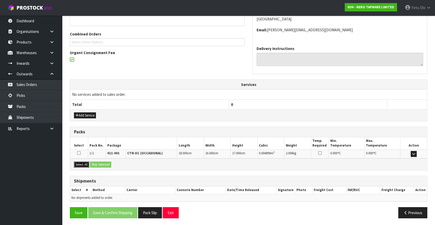
click at [85, 165] on button "Select All" at bounding box center [81, 164] width 15 height 6
click at [102, 161] on button "Ship Selected" at bounding box center [100, 164] width 21 height 6
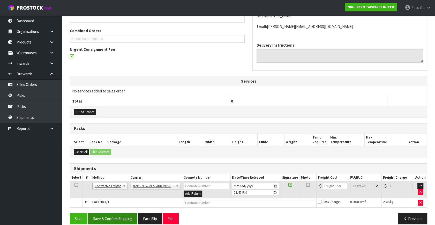
scroll to position [131, 0]
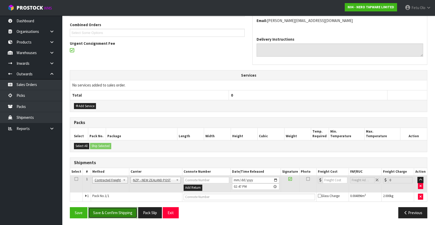
drag, startPoint x: 118, startPoint y: 212, endPoint x: 112, endPoint y: 209, distance: 6.0
click at [118, 212] on button "Save & Confirm Shipping" at bounding box center [112, 212] width 49 height 11
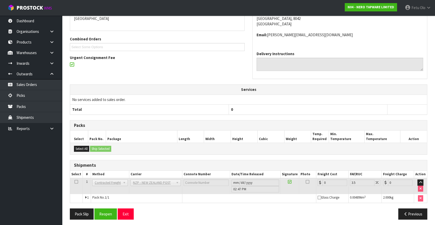
scroll to position [124, 0]
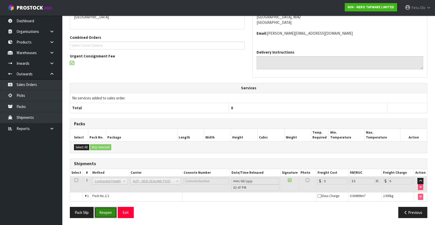
drag, startPoint x: 106, startPoint y: 208, endPoint x: 107, endPoint y: 210, distance: 2.7
click at [106, 208] on button "Reopen" at bounding box center [105, 212] width 22 height 11
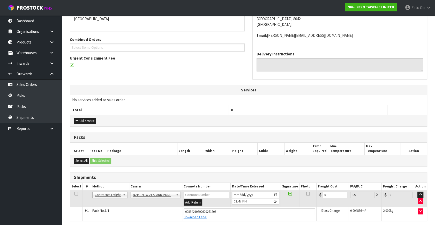
scroll to position [118, 0]
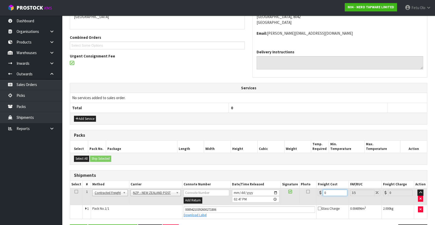
drag, startPoint x: 280, startPoint y: 203, endPoint x: 272, endPoint y: 204, distance: 8.6
click at [272, 204] on tbody "1 Client Local Pickup Customer Local Pickup Company Freight Contracted Freight …" at bounding box center [248, 203] width 357 height 31
type input "1"
type input "1.03"
type input "11"
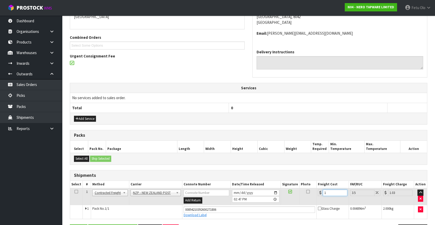
type input "11.38"
type input "11.6"
type input "12.01"
type input "11.61"
type input "12.02"
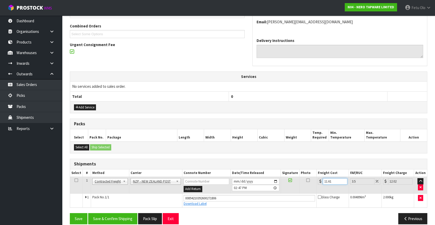
scroll to position [136, 0]
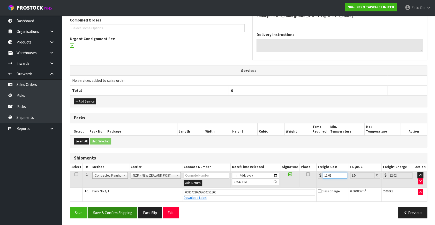
type input "11.61"
click at [121, 213] on button "Save & Confirm Shipping" at bounding box center [112, 212] width 49 height 11
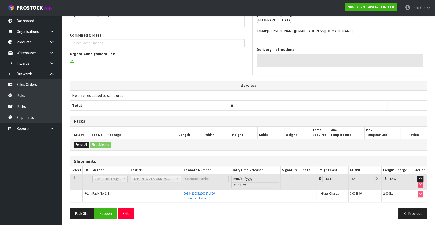
scroll to position [121, 0]
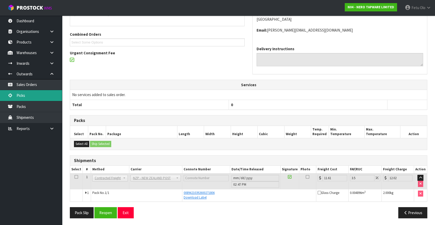
click at [19, 95] on link "Picks" at bounding box center [31, 95] width 62 height 11
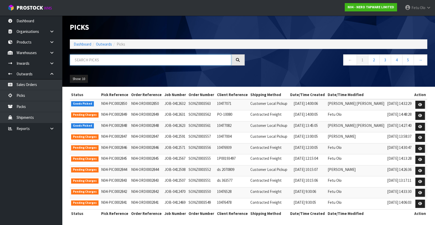
click at [91, 59] on input "text" at bounding box center [150, 59] width 161 height 11
type input "002848"
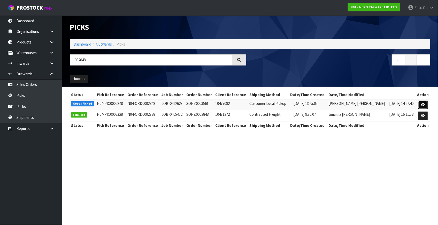
click at [421, 107] on link at bounding box center [423, 105] width 10 height 8
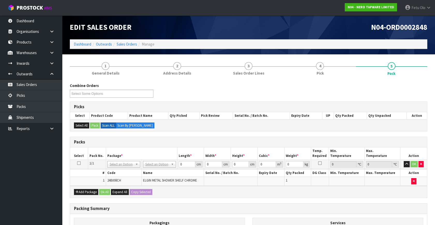
drag, startPoint x: 110, startPoint y: 161, endPoint x: 119, endPoint y: 175, distance: 16.1
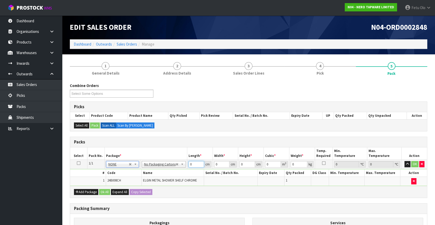
drag, startPoint x: 192, startPoint y: 165, endPoint x: 160, endPoint y: 177, distance: 33.6
click at [160, 177] on tbody "1/1 NONE 007-001 007-002 007-004 007-009 007-013 007-014 007-015 007-017 007-01…" at bounding box center [248, 172] width 357 height 26
type input "44"
type input "13"
type input "4"
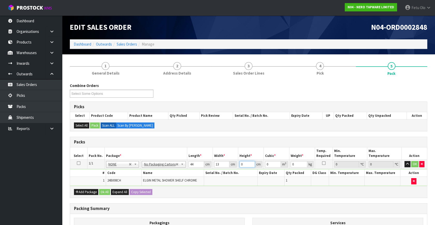
type input "0.002288"
type input "4"
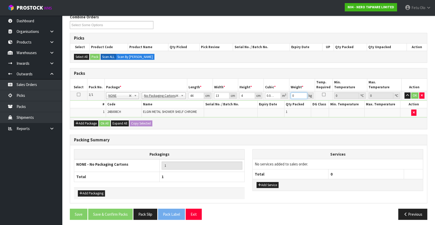
scroll to position [70, 0]
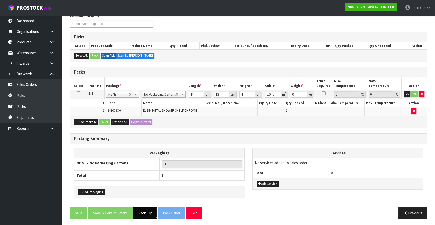
click at [147, 212] on button "Pack Slip" at bounding box center [145, 212] width 24 height 11
type input "2"
click at [415, 92] on button "OK" at bounding box center [414, 94] width 7 height 6
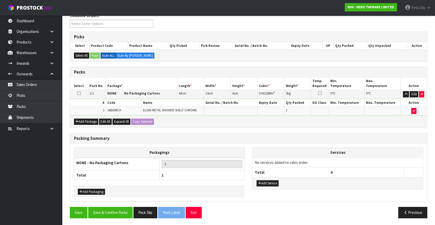
scroll to position [69, 0]
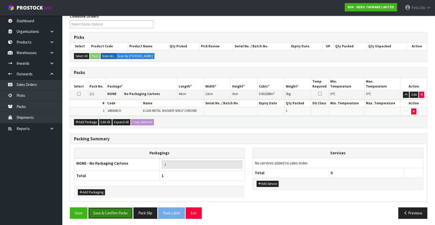
click at [119, 211] on button "Save & Confirm Packs" at bounding box center [110, 212] width 44 height 11
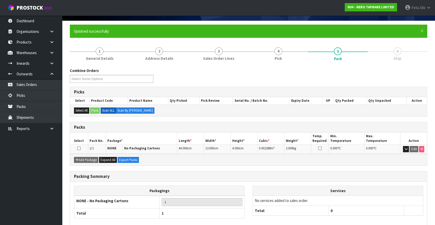
scroll to position [60, 0]
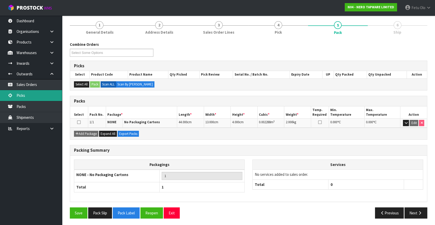
click at [14, 94] on link "Picks" at bounding box center [31, 95] width 62 height 11
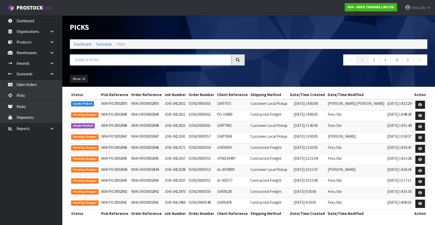
click at [111, 57] on input "text" at bounding box center [150, 59] width 161 height 11
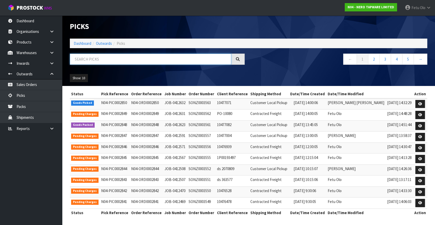
scroll to position [1, 0]
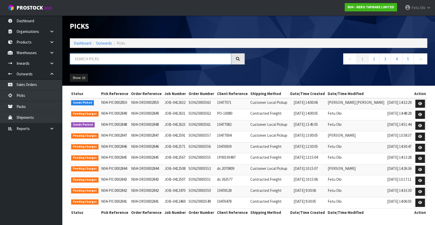
click at [135, 57] on input "text" at bounding box center [150, 58] width 161 height 11
type input "002850"
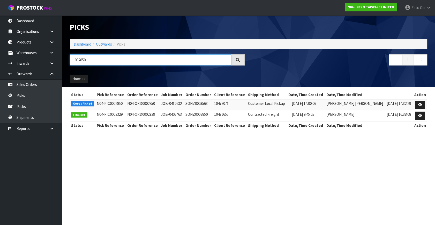
scroll to position [0, 0]
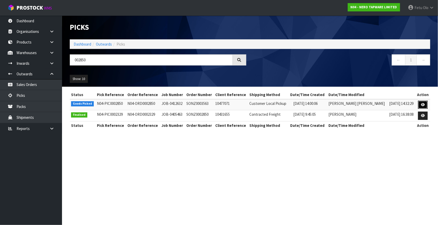
drag, startPoint x: 420, startPoint y: 103, endPoint x: 433, endPoint y: 106, distance: 14.2
click at [420, 103] on link at bounding box center [423, 105] width 10 height 8
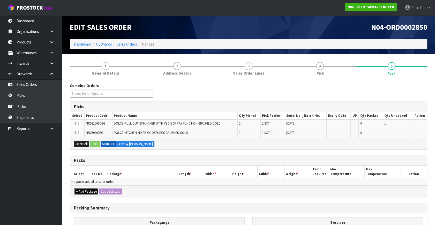
click at [81, 192] on button "Add Package" at bounding box center [86, 191] width 24 height 6
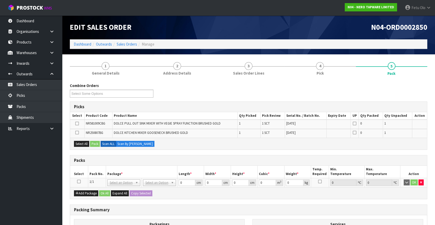
click at [79, 181] on icon at bounding box center [79, 181] width 4 height 0
click at [124, 176] on th "Package *" at bounding box center [141, 171] width 71 height 12
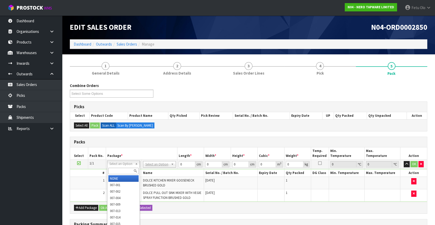
click at [118, 170] on input "text" at bounding box center [123, 170] width 30 height 6
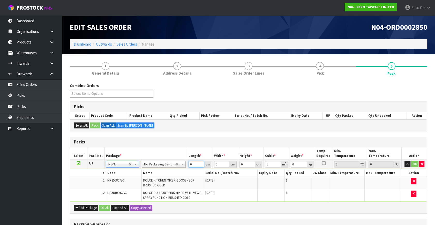
drag, startPoint x: 195, startPoint y: 165, endPoint x: 141, endPoint y: 186, distance: 57.8
click at [141, 186] on tbody "1/1 NONE 007-001 007-002 007-004 007-009 007-013 007-014 007-015 007-017 007-01…" at bounding box center [248, 180] width 357 height 42
type input "71"
type input "33"
type input "1"
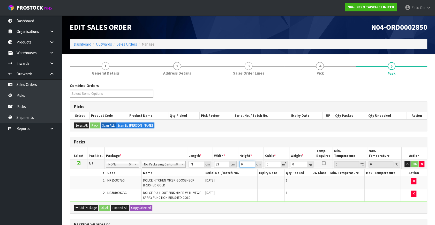
type input "0.002343"
type input "15"
type input "0.035145"
type input "15"
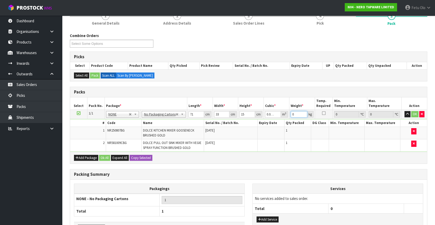
scroll to position [86, 0]
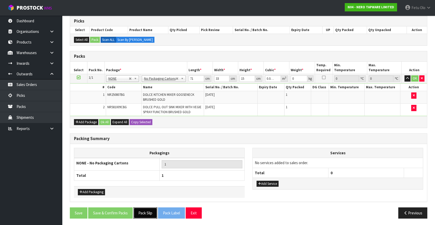
click at [144, 215] on button "Pack Slip" at bounding box center [145, 212] width 24 height 11
click at [269, 98] on td at bounding box center [270, 97] width 27 height 12
drag, startPoint x: 298, startPoint y: 77, endPoint x: 276, endPoint y: 83, distance: 23.2
click at [276, 83] on tbody "1/1 NONE 007-001 007-002 007-004 007-009 007-013 007-014 007-015 007-017 007-01…" at bounding box center [248, 95] width 357 height 42
type input "6"
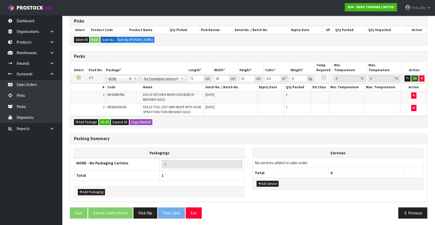
click button "OK" at bounding box center [414, 78] width 7 height 6
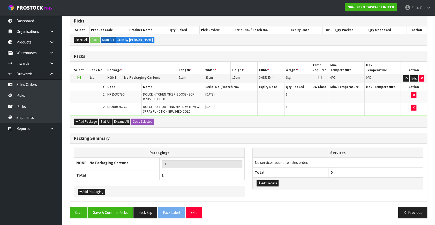
scroll to position [85, 0]
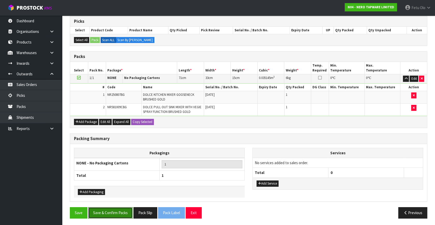
click at [110, 210] on button "Save & Confirm Packs" at bounding box center [110, 212] width 44 height 11
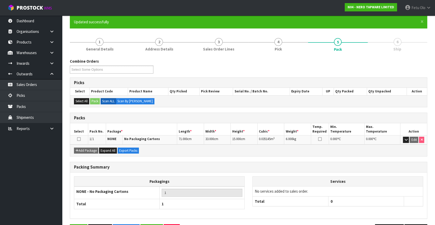
scroll to position [60, 0]
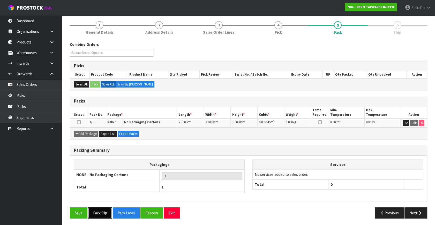
click at [105, 212] on button "Pack Slip" at bounding box center [100, 212] width 24 height 11
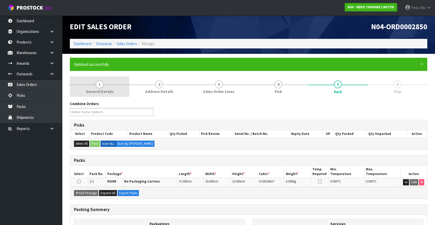
scroll to position [0, 0]
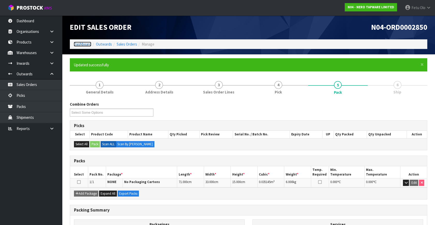
click at [83, 42] on link "Dashboard" at bounding box center [83, 44] width 18 height 5
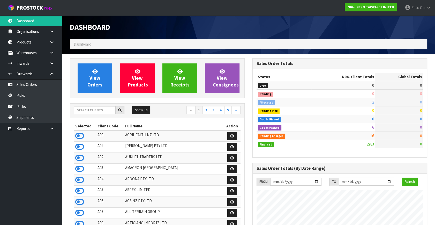
scroll to position [413, 182]
click at [31, 96] on link "Picks" at bounding box center [31, 95] width 62 height 11
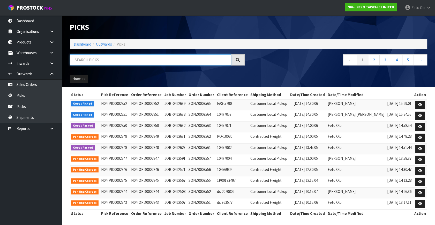
click at [117, 58] on input "text" at bounding box center [150, 59] width 161 height 11
type input "0002851"
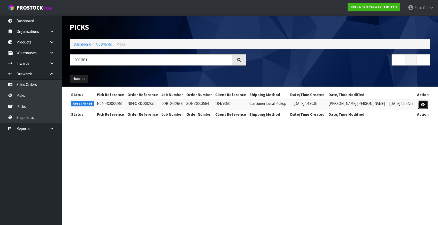
click at [422, 106] on icon at bounding box center [423, 104] width 4 height 3
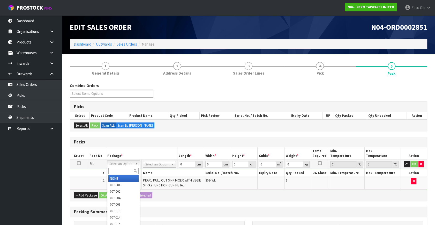
drag, startPoint x: 124, startPoint y: 178, endPoint x: 194, endPoint y: 160, distance: 72.6
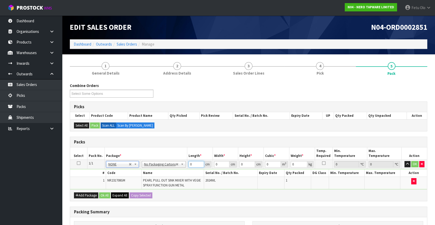
drag, startPoint x: 182, startPoint y: 167, endPoint x: 118, endPoint y: 196, distance: 70.8
click at [118, 196] on div "Packs Select Pack No. Package * Length * Width * Height * Cubic * Weight * Temp…" at bounding box center [248, 168] width 357 height 64
type input "71"
type input "31"
type input "9"
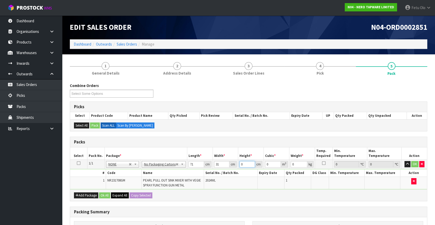
type input "0.019809"
type input "9"
type input "4"
click button "OK" at bounding box center [414, 164] width 7 height 6
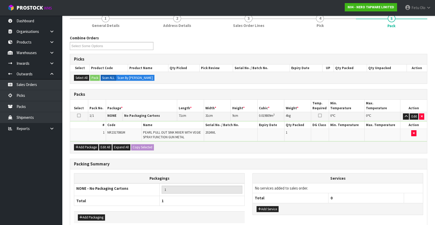
scroll to position [73, 0]
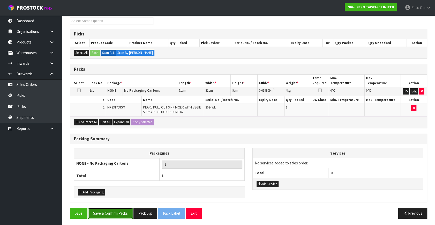
click at [107, 207] on button "Save & Confirm Packs" at bounding box center [110, 212] width 44 height 11
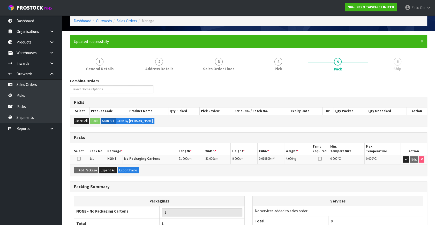
scroll to position [60, 0]
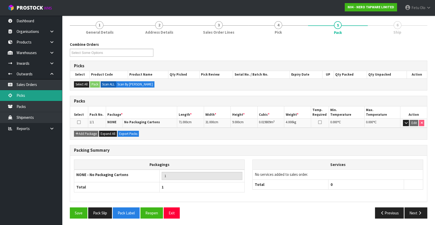
click at [14, 94] on link "Picks" at bounding box center [31, 95] width 62 height 11
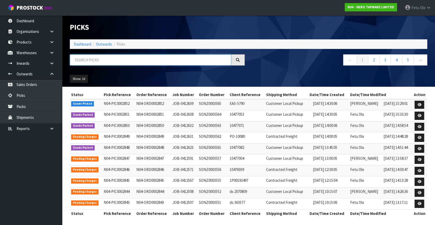
click at [151, 58] on input "text" at bounding box center [150, 59] width 161 height 11
type input "0002852"
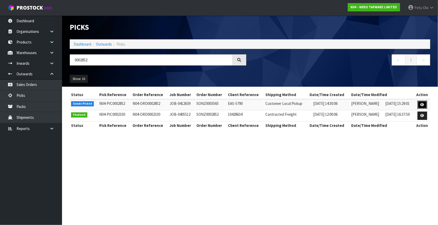
click at [424, 108] on link at bounding box center [423, 105] width 10 height 8
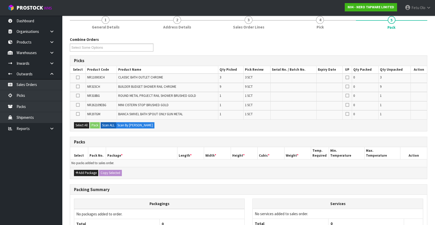
scroll to position [94, 0]
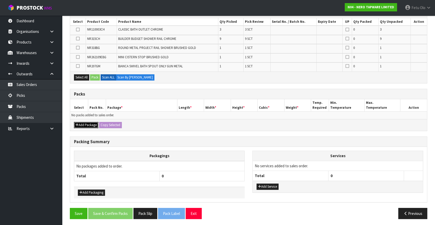
click at [78, 122] on button "Add Package" at bounding box center [86, 125] width 24 height 6
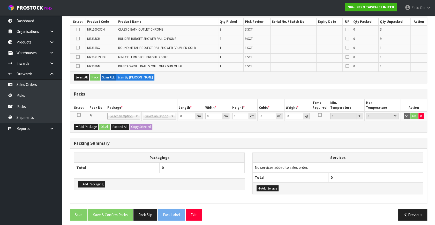
click at [78, 115] on icon at bounding box center [79, 115] width 4 height 0
click at [128, 104] on th "Package *" at bounding box center [141, 105] width 71 height 12
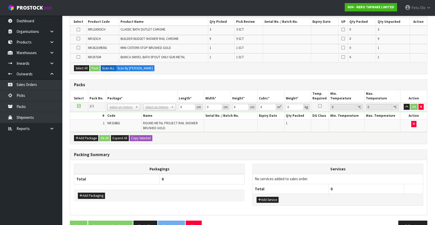
click at [79, 106] on icon at bounding box center [79, 106] width 4 height 0
click at [78, 136] on icon "button" at bounding box center [76, 137] width 3 height 3
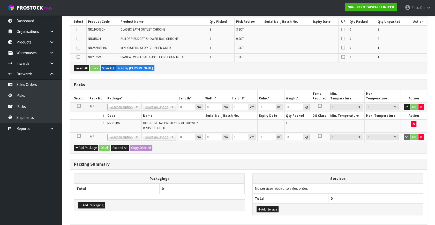
drag, startPoint x: 78, startPoint y: 135, endPoint x: 119, endPoint y: 153, distance: 44.6
click at [80, 135] on td at bounding box center [79, 136] width 18 height 9
click at [207, 165] on div "Packing Summary" at bounding box center [248, 164] width 357 height 10
click at [78, 136] on icon at bounding box center [79, 136] width 4 height 0
click at [181, 166] on div "Packing Summary" at bounding box center [248, 164] width 357 height 10
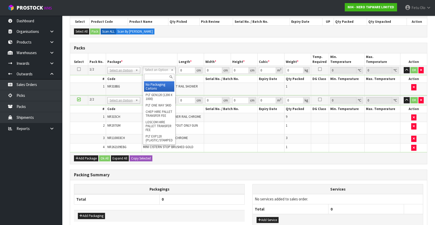
drag, startPoint x: 159, startPoint y: 69, endPoint x: 159, endPoint y: 73, distance: 4.1
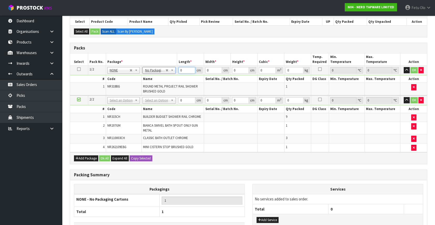
click at [184, 69] on input "0" at bounding box center [186, 70] width 17 height 6
type input "74"
type input "27"
type input "9"
type input "0.017982"
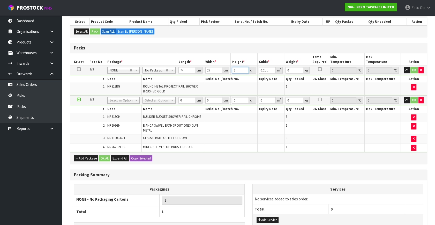
type input "9"
click at [291, 75] on td "# Code Name Serial No. / Batch No. Expiry Date Qty Packed DG Class Min. Tempera…" at bounding box center [248, 85] width 357 height 21
click at [290, 72] on input "0" at bounding box center [294, 70] width 18 height 6
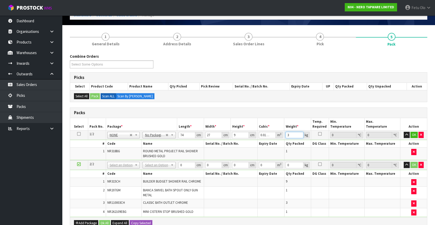
scroll to position [23, 0]
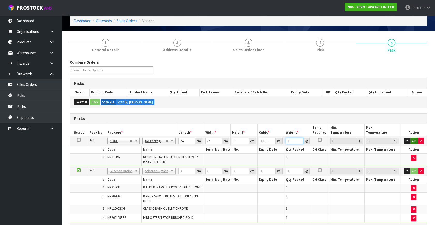
type input "3"
click at [414, 138] on button "OK" at bounding box center [413, 141] width 7 height 6
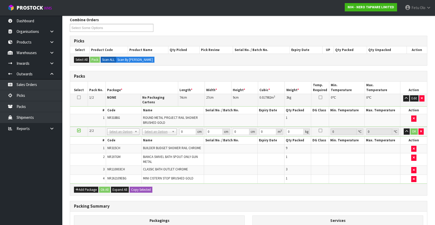
scroll to position [129, 0]
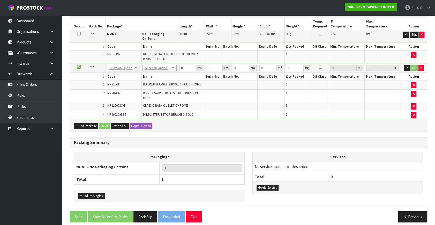
drag, startPoint x: 129, startPoint y: 64, endPoint x: 129, endPoint y: 73, distance: 8.8
click at [128, 71] on input "text" at bounding box center [123, 71] width 30 height 6
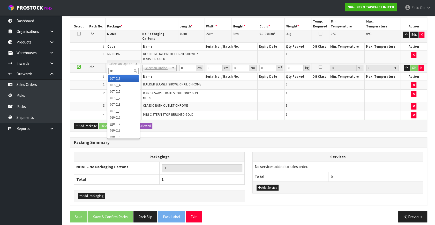
type input "01"
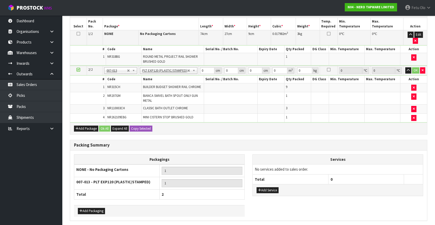
type input "110"
type input "13"
type input "0.1573"
type input "18.48"
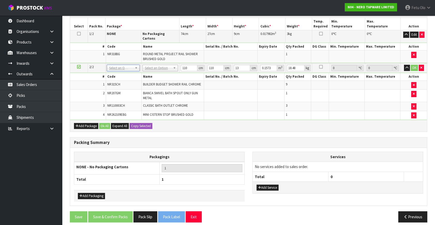
click at [123, 73] on th "Code" at bounding box center [124, 76] width 36 height 7
drag, startPoint x: 123, startPoint y: 64, endPoint x: 121, endPoint y: 69, distance: 5.0
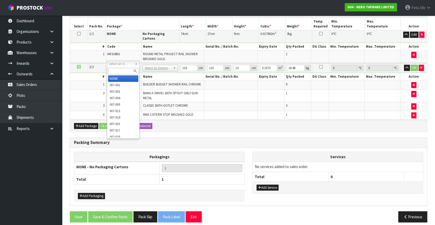
drag, startPoint x: 121, startPoint y: 69, endPoint x: 119, endPoint y: 68, distance: 2.6
click at [120, 69] on input "text" at bounding box center [123, 71] width 30 height 6
type input "011"
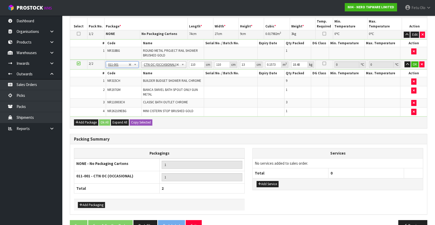
type input "0"
type input "10.48"
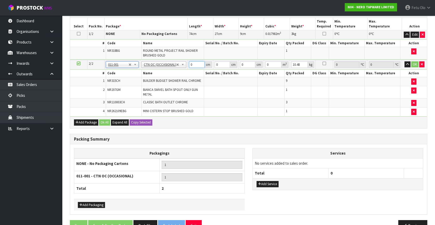
drag, startPoint x: 193, startPoint y: 63, endPoint x: 163, endPoint y: 78, distance: 33.6
click at [163, 78] on tbody "2/2 NONE 007-001 007-002 007-004 007-009 007-013 007-014 007-015 007-017 007-01…" at bounding box center [248, 88] width 357 height 57
type input "79"
type input "29"
drag, startPoint x: 195, startPoint y: 65, endPoint x: 162, endPoint y: 73, distance: 34.3
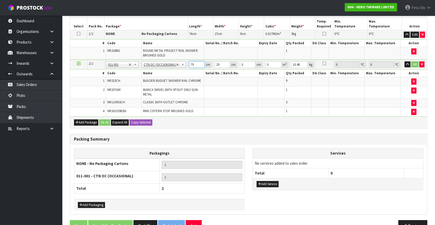
click at [162, 73] on tbody "2/2 NONE 007-001 007-002 007-004 007-009 007-013 007-014 007-015 007-017 007-01…" at bounding box center [248, 88] width 357 height 57
type input "73"
type input "29"
type input "4"
type input "0.008468"
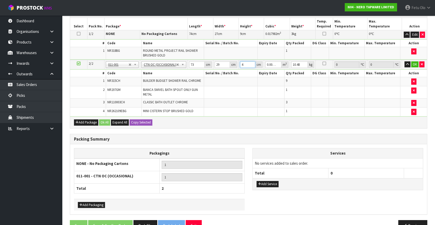
type input "40"
type input "0.08468"
type input "40"
type input "14"
click button "OK" at bounding box center [414, 64] width 7 height 6
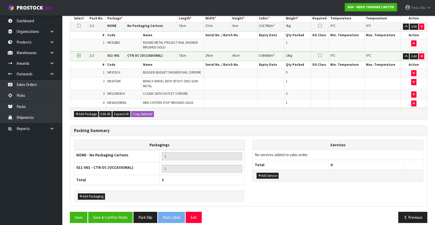
scroll to position [141, 0]
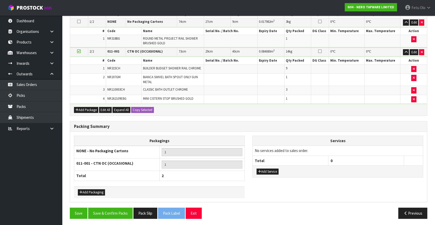
click at [271, 175] on div "Add Service" at bounding box center [338, 171] width 170 height 12
click at [271, 171] on button "Add Service" at bounding box center [267, 171] width 22 height 6
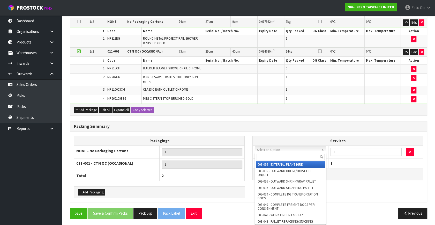
click at [267, 157] on input "text" at bounding box center [290, 157] width 69 height 6
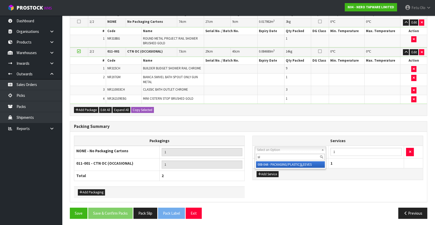
type input "sl"
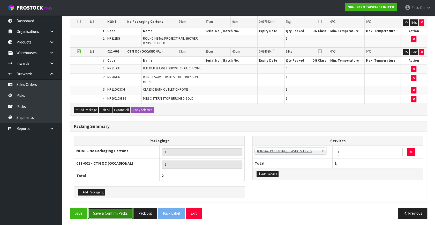
click at [125, 214] on button "Save & Confirm Packs" at bounding box center [110, 212] width 44 height 11
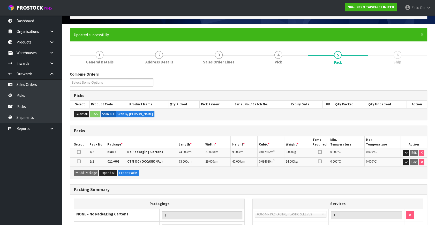
scroll to position [82, 0]
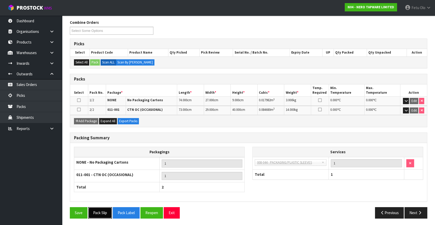
click at [102, 211] on button "Pack Slip" at bounding box center [100, 212] width 24 height 11
click at [421, 211] on icon "button" at bounding box center [419, 212] width 5 height 4
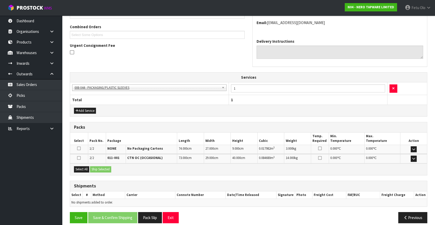
scroll to position [134, 0]
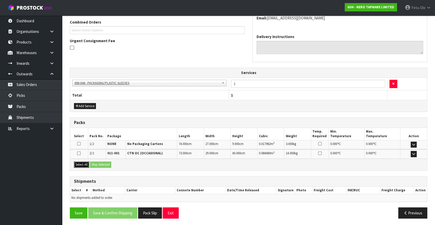
click at [84, 163] on button "Select All" at bounding box center [81, 164] width 15 height 6
click at [106, 164] on button "Ship Selected" at bounding box center [100, 164] width 21 height 6
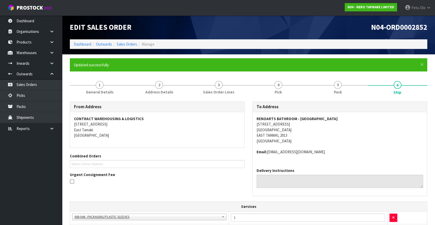
scroll to position [143, 0]
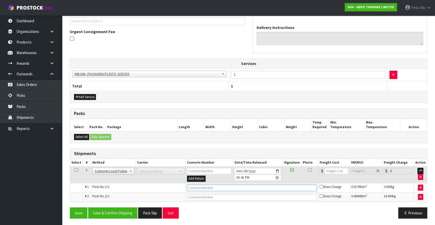
click at [200, 188] on input "text" at bounding box center [252, 187] width 130 height 6
type input "U"
type input "CUSTOMER COLLECTED"
click at [122, 211] on button "Save & Confirm Shipping" at bounding box center [112, 212] width 49 height 11
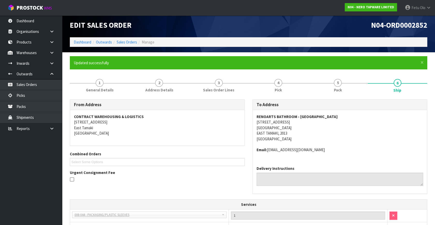
scroll to position [0, 0]
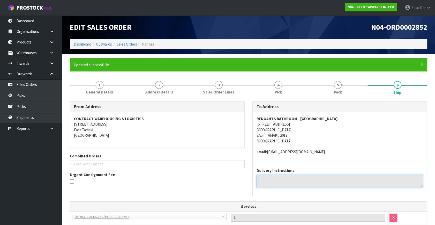
click at [370, 179] on textarea at bounding box center [339, 180] width 166 height 13
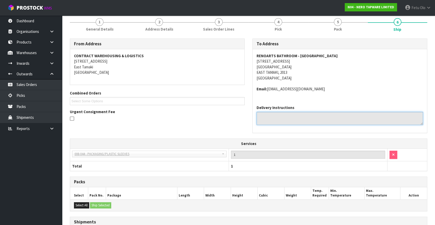
scroll to position [70, 0]
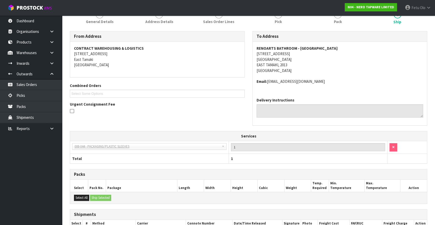
click at [371, 175] on h3 "Packs" at bounding box center [248, 174] width 349 height 5
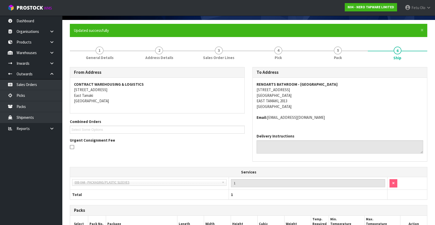
scroll to position [0, 0]
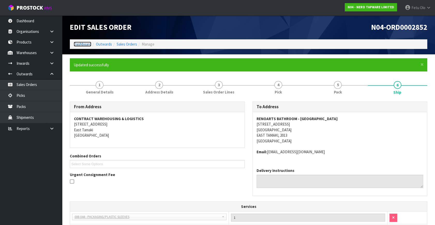
click at [81, 42] on link "Dashboard" at bounding box center [83, 44] width 18 height 5
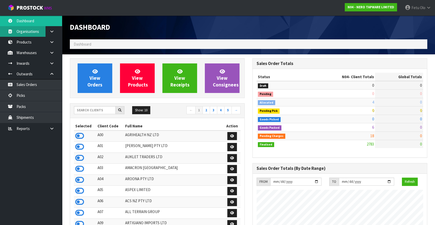
scroll to position [413, 182]
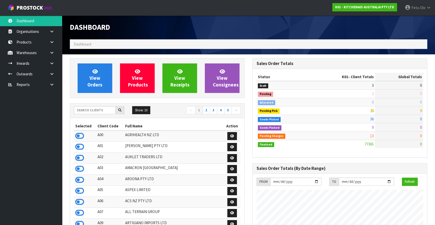
scroll to position [391, 182]
click at [55, 74] on link at bounding box center [53, 73] width 17 height 11
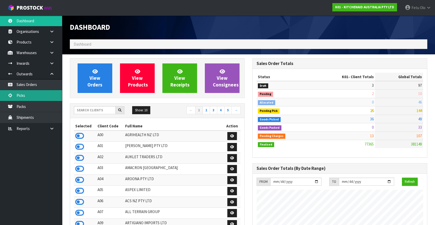
click at [30, 96] on link "Picks" at bounding box center [31, 95] width 62 height 11
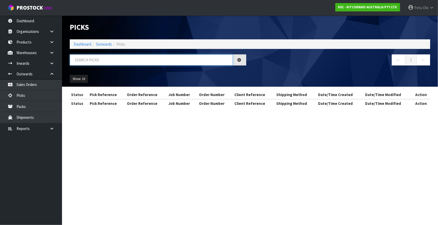
click at [153, 56] on input "text" at bounding box center [151, 59] width 163 height 11
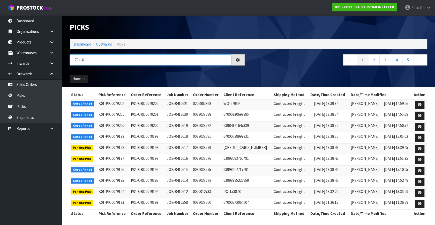
type input "79116"
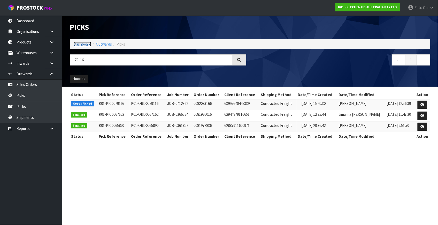
click at [76, 45] on link "Dashboard" at bounding box center [83, 44] width 18 height 5
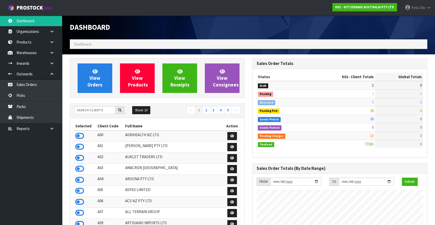
scroll to position [391, 182]
click at [97, 110] on input "text" at bounding box center [95, 110] width 42 height 8
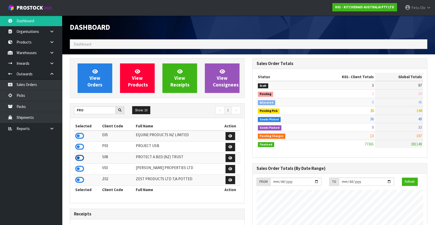
click at [80, 157] on icon at bounding box center [79, 158] width 9 height 8
drag, startPoint x: 81, startPoint y: 110, endPoint x: 64, endPoint y: 111, distance: 16.9
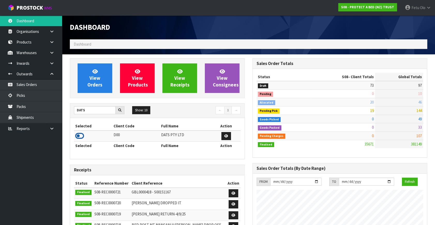
click at [80, 136] on icon at bounding box center [79, 136] width 9 height 8
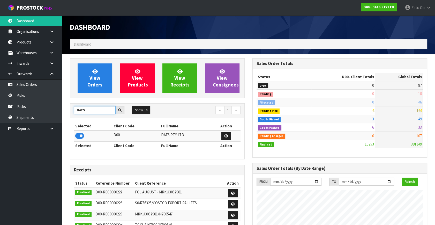
drag, startPoint x: 93, startPoint y: 108, endPoint x: 67, endPoint y: 121, distance: 29.0
click at [67, 121] on div "View Orders View Products View Receipts View Consignees DATS Show: 10 5 10 25 5…" at bounding box center [157, 209] width 182 height 303
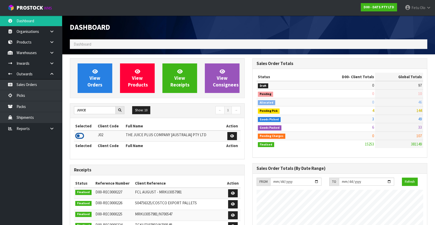
click at [83, 134] on icon at bounding box center [79, 136] width 9 height 8
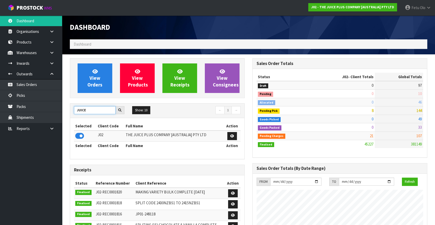
click at [87, 109] on input "JUICE" at bounding box center [95, 110] width 42 height 8
drag, startPoint x: 93, startPoint y: 111, endPoint x: 25, endPoint y: 118, distance: 68.3
click at [26, 118] on body "Toggle navigation ProStock WMS J02 - THE JUICE PLUS COMPANY [AUSTRALIA] PTY LTD…" at bounding box center [217, 112] width 435 height 225
type input "K01"
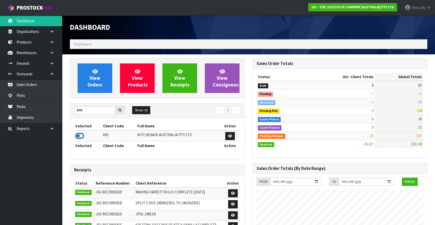
click at [78, 134] on icon at bounding box center [79, 136] width 9 height 8
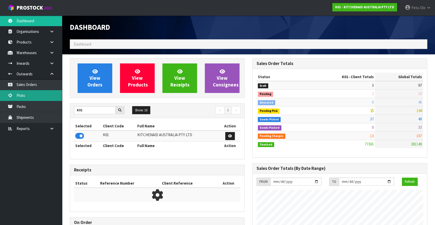
click at [13, 96] on link "Picks" at bounding box center [31, 95] width 62 height 11
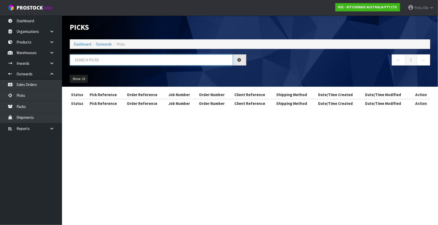
click at [98, 59] on input "text" at bounding box center [151, 59] width 163 height 11
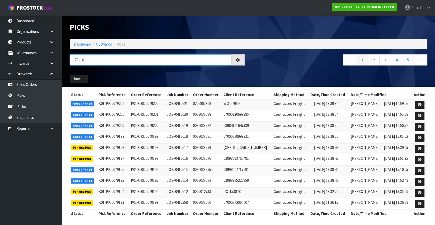
type input "79116"
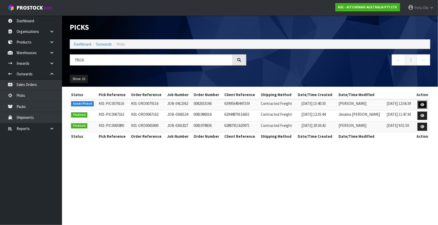
click at [420, 104] on link at bounding box center [423, 105] width 10 height 8
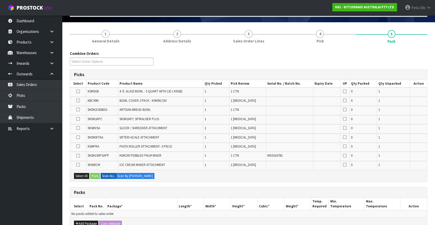
scroll to position [94, 0]
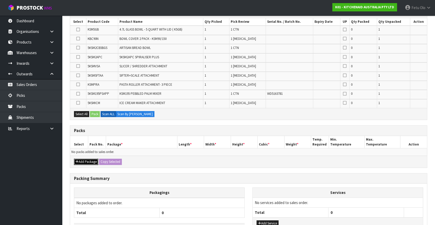
click at [80, 162] on button "Add Package" at bounding box center [86, 161] width 24 height 6
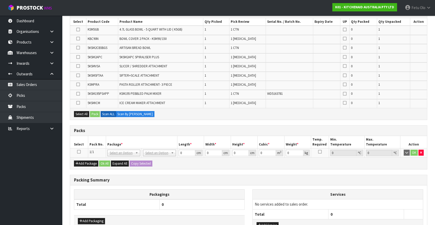
click at [78, 151] on icon at bounding box center [79, 151] width 4 height 0
click at [98, 145] on th "Pack No." at bounding box center [97, 142] width 18 height 12
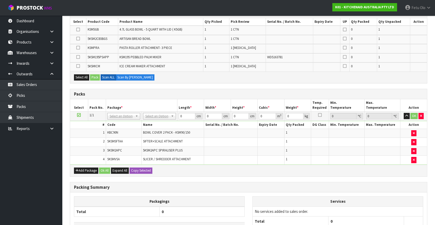
drag, startPoint x: 131, startPoint y: 115, endPoint x: 124, endPoint y: 125, distance: 12.5
click at [123, 123] on input "text" at bounding box center [123, 122] width 30 height 6
type input "011"
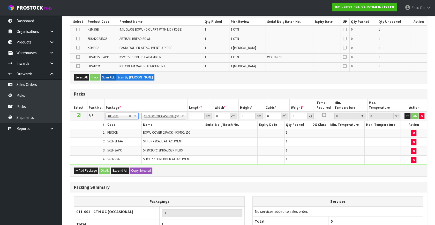
type input "4.3"
drag, startPoint x: 193, startPoint y: 115, endPoint x: 161, endPoint y: 126, distance: 34.2
click at [161, 126] on tbody "1/1 NONE 007-001 007-002 007-004 007-009 007-013 007-014 007-015 007-017 007-01…" at bounding box center [248, 137] width 357 height 53
type input "54"
type input "34"
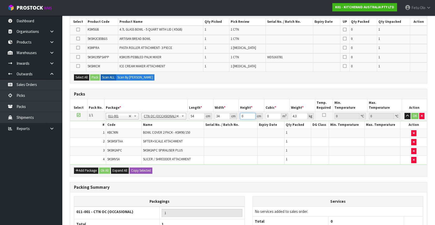
type input "2"
type input "0.003672"
type input "28"
type input "0.051408"
type input "28"
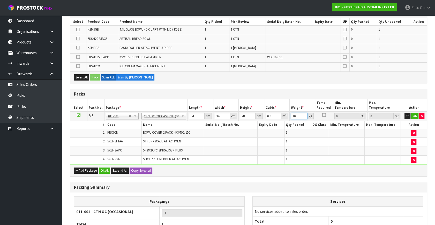
type input "10"
click button "OK" at bounding box center [414, 116] width 7 height 6
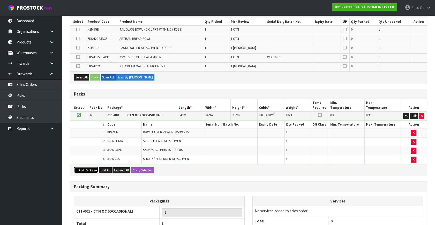
click at [77, 168] on icon "button" at bounding box center [76, 169] width 3 height 3
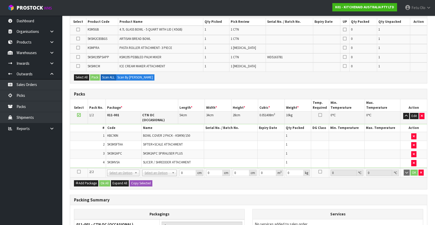
click at [78, 171] on icon at bounding box center [79, 171] width 4 height 0
click at [49, 169] on ul "Dashboard Organisations Clients Consignees Carriers Products Categories Serial …" at bounding box center [31, 120] width 62 height 209
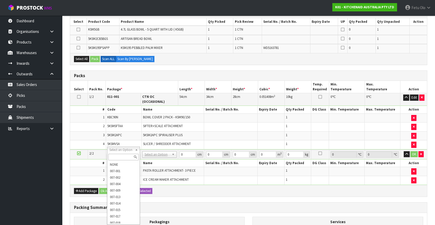
click at [115, 155] on input "text" at bounding box center [123, 157] width 30 height 6
type input "011"
type input "2"
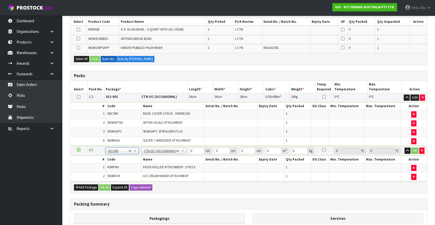
type input "6.86"
drag, startPoint x: 191, startPoint y: 149, endPoint x: 169, endPoint y: 158, distance: 23.9
click at [169, 158] on tbody "2/2 NONE 007-001 007-002 007-004 007-009 007-013 007-014 007-015 007-017 007-01…" at bounding box center [248, 163] width 357 height 35
type input "40"
type input "28"
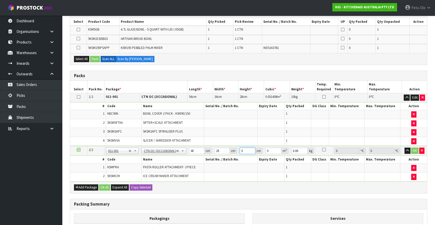
type input "3"
type input "0.00336"
type input "30"
type input "0.0336"
type input "30"
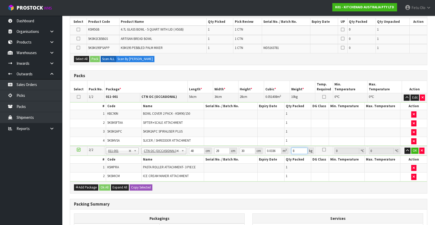
type input "8"
click button "OK" at bounding box center [414, 150] width 7 height 6
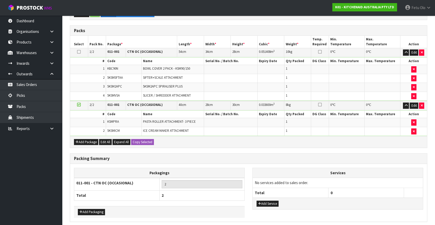
scroll to position [141, 0]
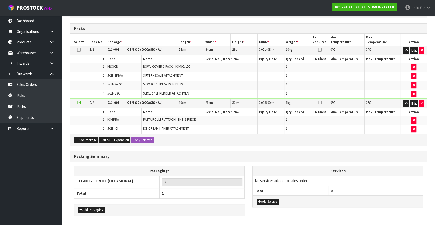
click at [80, 102] on icon at bounding box center [79, 102] width 4 height 0
click at [41, 162] on ul "Dashboard Organisations Clients Consignees Carriers Products Categories Serial …" at bounding box center [31, 120] width 62 height 209
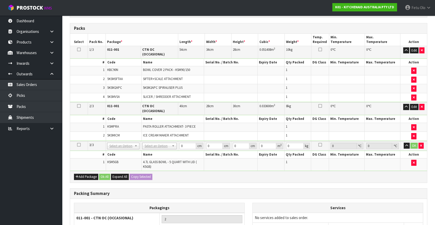
scroll to position [123, 0]
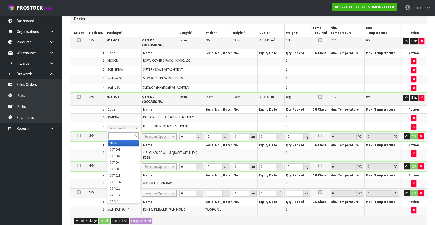
drag, startPoint x: 117, startPoint y: 142, endPoint x: 117, endPoint y: 146, distance: 3.9
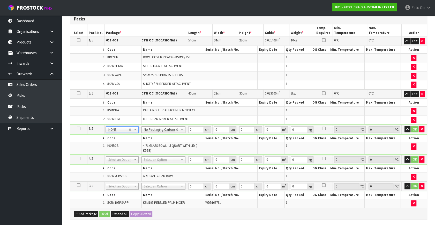
drag, startPoint x: 117, startPoint y: 158, endPoint x: 119, endPoint y: 167, distance: 9.3
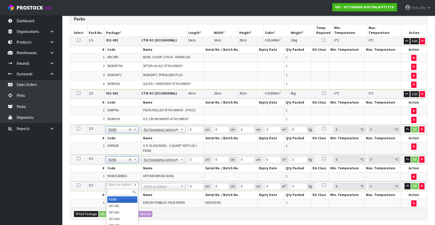
drag, startPoint x: 119, startPoint y: 186, endPoint x: 117, endPoint y: 197, distance: 10.8
type input "3"
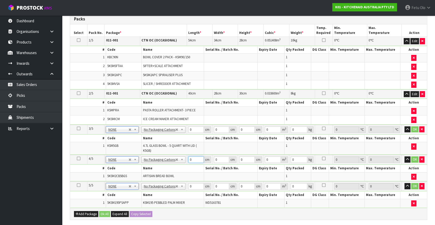
drag, startPoint x: 191, startPoint y: 159, endPoint x: 170, endPoint y: 163, distance: 21.5
click at [170, 163] on tbody "4/5 NONE 007-001 007-002 007-004 007-009 007-013 007-014 007-015 007-017 007-01…" at bounding box center [248, 168] width 357 height 27
type input "32"
type input "3"
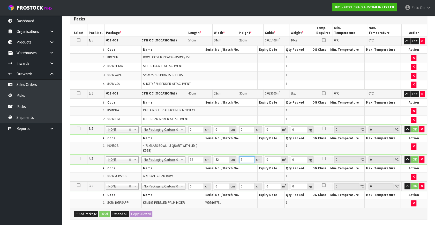
type input "0.003072"
type input "32"
type input "0.032768"
type input "32"
type input "5"
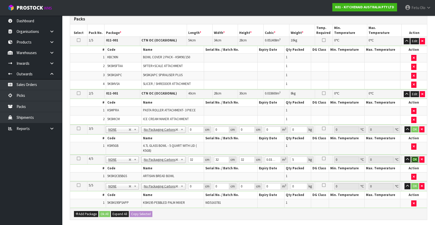
click button "OK" at bounding box center [414, 159] width 7 height 6
type input "42"
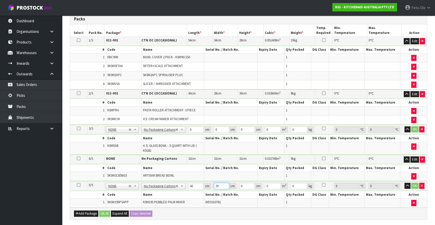
type input "29"
type input "4"
type input "0.004872"
type input "43"
type input "0.052374"
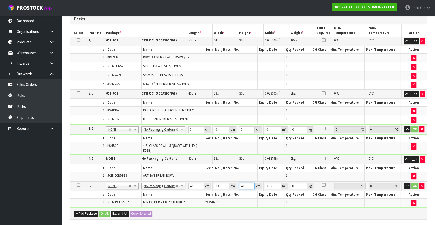
type input "43"
type input "13"
click button "OK" at bounding box center [414, 185] width 7 height 6
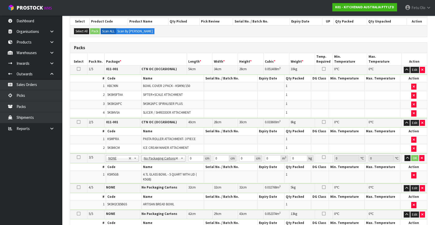
scroll to position [76, 0]
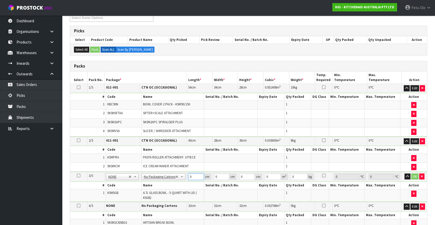
drag, startPoint x: 119, startPoint y: 192, endPoint x: 113, endPoint y: 193, distance: 6.0
click at [113, 193] on tbody "3/5 NONE 007-001 007-002 007-004 007-009 007-013 007-014 007-015 007-017 007-01…" at bounding box center [248, 187] width 357 height 30
type input "31"
type input "2"
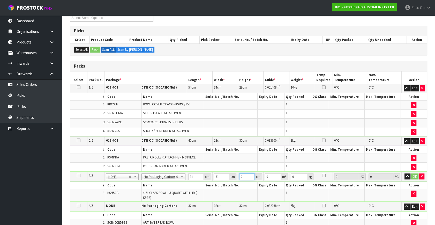
type input "0.001922"
type input "26"
type input "0.024986"
type input "26"
type input "4"
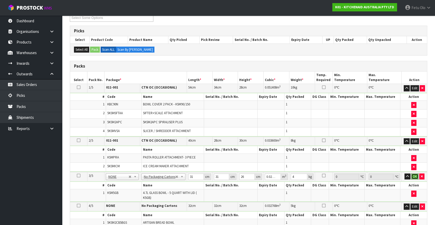
click at [414, 175] on button "OK" at bounding box center [414, 176] width 7 height 6
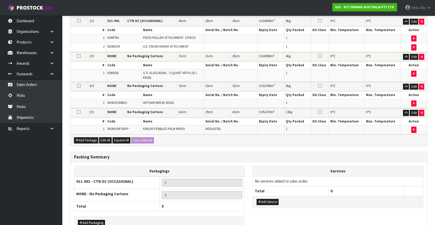
scroll to position [225, 0]
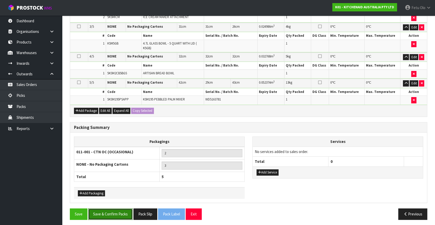
click at [120, 208] on button "Save & Confirm Packs" at bounding box center [110, 213] width 44 height 11
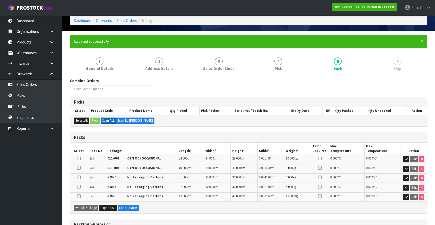
scroll to position [110, 0]
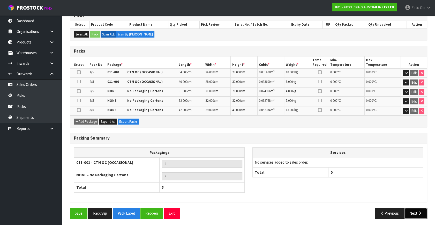
drag, startPoint x: 410, startPoint y: 211, endPoint x: 271, endPoint y: 194, distance: 139.8
click at [410, 211] on button "Next" at bounding box center [415, 212] width 23 height 11
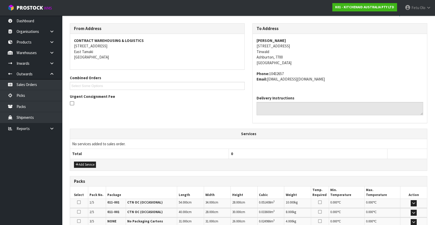
scroll to position [164, 0]
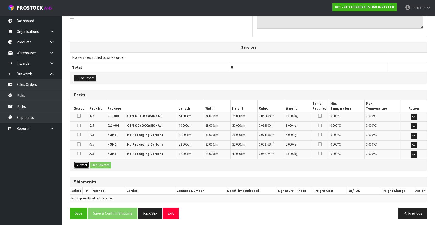
click at [81, 163] on button "Select All" at bounding box center [81, 165] width 15 height 6
click at [96, 164] on button "Ship Selected" at bounding box center [100, 165] width 21 height 6
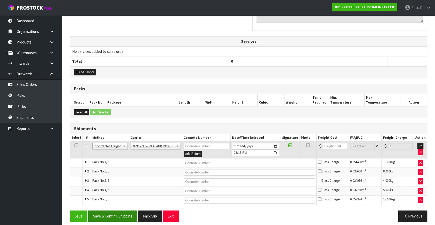
scroll to position [173, 0]
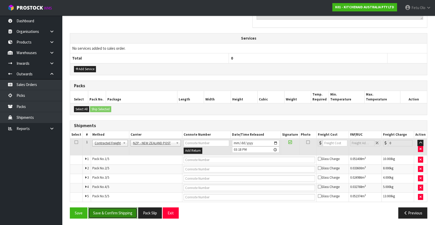
click at [113, 210] on button "Save & Confirm Shipping" at bounding box center [112, 212] width 49 height 11
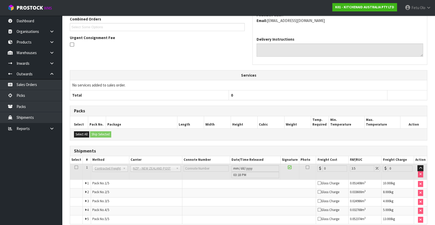
scroll to position [165, 0]
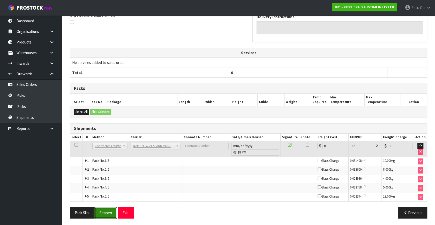
drag, startPoint x: 102, startPoint y: 209, endPoint x: 103, endPoint y: 204, distance: 5.0
click at [103, 208] on button "Reopen" at bounding box center [105, 212] width 22 height 11
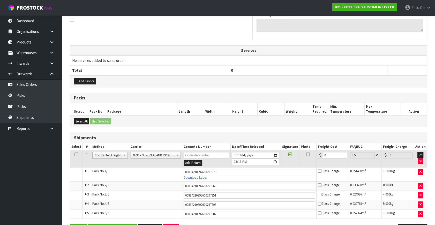
scroll to position [178, 0]
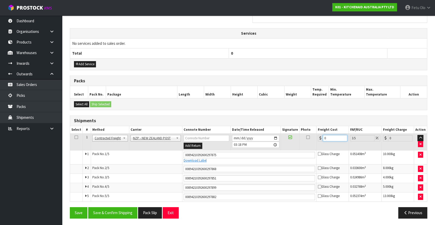
drag, startPoint x: 305, startPoint y: 145, endPoint x: 224, endPoint y: 167, distance: 83.8
click at [224, 167] on tbody "1 Client Local Pickup Customer Local Pickup Company Freight Contracted Freight …" at bounding box center [248, 167] width 357 height 68
type input "1"
type input "1.03"
type input "11"
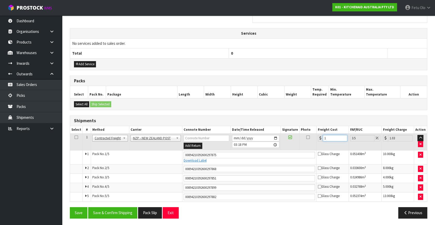
type input "11.38"
type input "11.6"
type input "12.01"
type input "11.61"
type input "12.02"
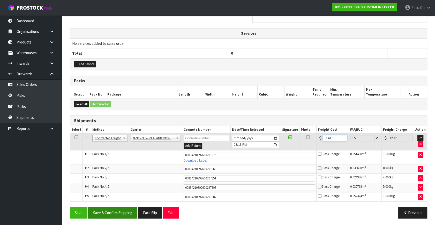
type input "11.61"
click at [114, 210] on button "Save & Confirm Shipping" at bounding box center [112, 212] width 49 height 11
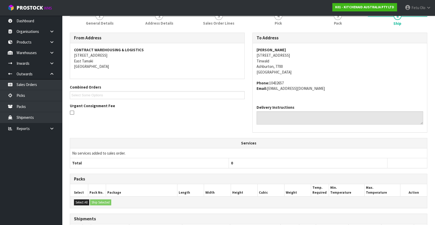
scroll to position [163, 0]
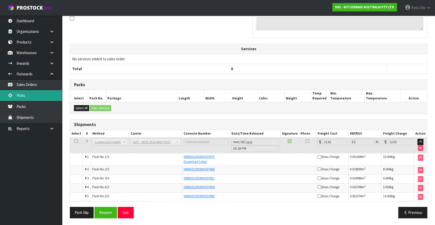
click at [26, 97] on link "Picks" at bounding box center [31, 95] width 62 height 11
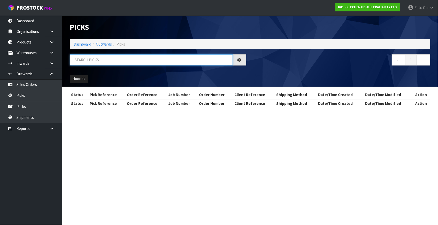
click at [147, 60] on input "text" at bounding box center [151, 59] width 163 height 11
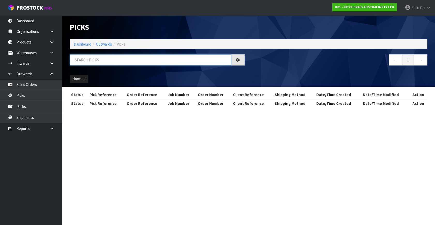
click at [147, 60] on input "text" at bounding box center [150, 59] width 161 height 11
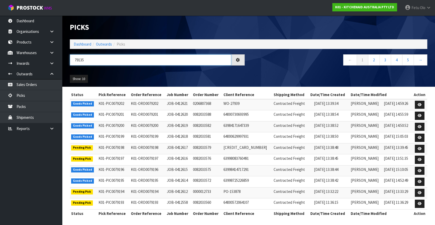
type input "79135"
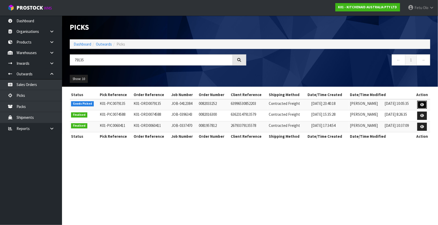
click at [419, 103] on link at bounding box center [422, 105] width 10 height 8
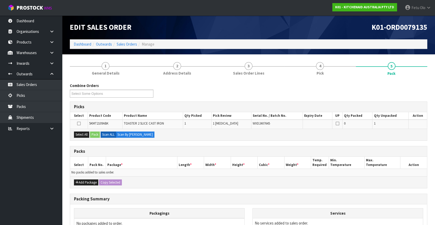
click at [40, 182] on ul "Dashboard Organisations Clients Consignees Carriers Products Categories Serial …" at bounding box center [31, 120] width 62 height 209
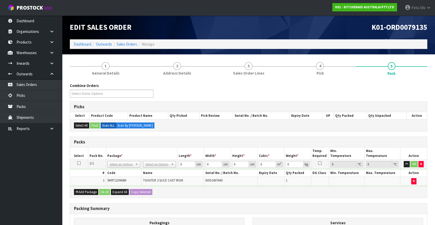
drag, startPoint x: 124, startPoint y: 165, endPoint x: 123, endPoint y: 173, distance: 8.1
click at [122, 170] on input "text" at bounding box center [123, 170] width 30 height 6
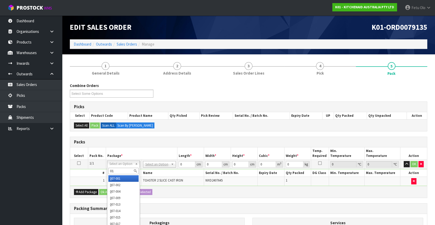
type input "011"
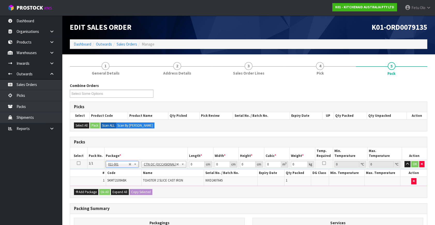
type input "2.8"
click at [143, 138] on div "Packs" at bounding box center [248, 142] width 357 height 10
drag, startPoint x: 192, startPoint y: 164, endPoint x: 149, endPoint y: 186, distance: 48.3
click at [149, 186] on div "Packs Select Pack No. Package * Length * Width * Height * Cubic * Weight * Temp…" at bounding box center [248, 166] width 357 height 61
type input "44"
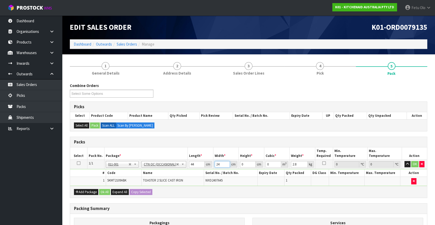
type input "24"
type input "2"
type input "0.002112"
type input "29"
type input "0.030624"
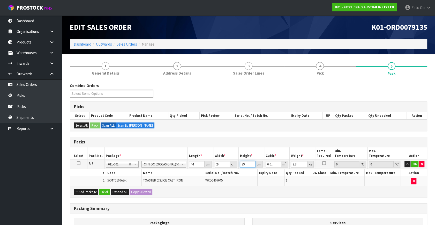
type input "29"
type input "4"
click button "OK" at bounding box center [414, 164] width 7 height 6
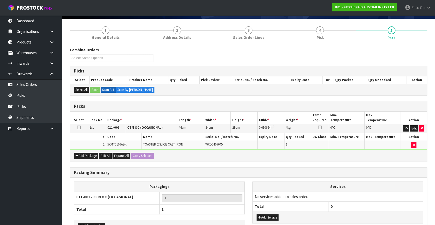
scroll to position [69, 0]
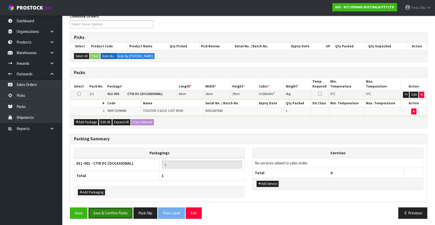
click at [119, 213] on button "Save & Confirm Packs" at bounding box center [110, 212] width 44 height 11
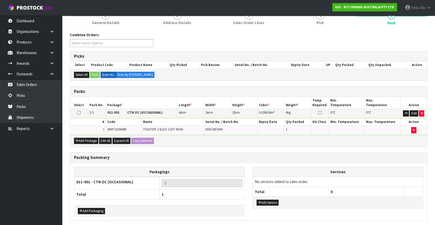
scroll to position [0, 0]
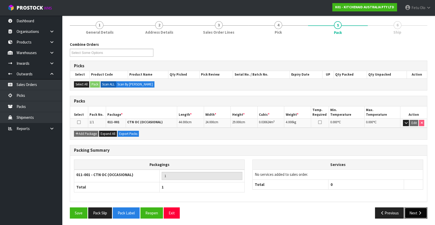
drag, startPoint x: 416, startPoint y: 215, endPoint x: 413, endPoint y: 216, distance: 3.3
click at [413, 216] on button "Next" at bounding box center [415, 212] width 23 height 11
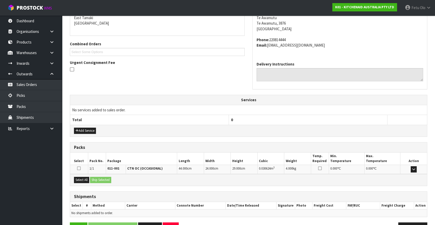
scroll to position [127, 0]
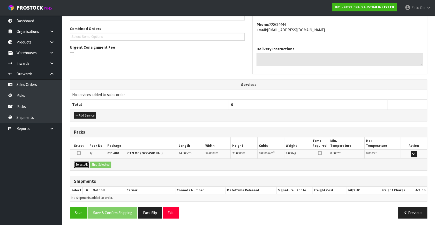
click at [80, 165] on button "Select All" at bounding box center [81, 164] width 15 height 6
drag, startPoint x: 97, startPoint y: 164, endPoint x: 100, endPoint y: 172, distance: 8.0
click at [97, 164] on button "Ship Selected" at bounding box center [100, 164] width 21 height 6
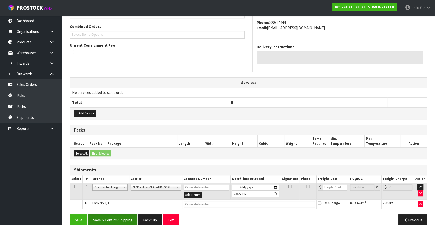
scroll to position [136, 0]
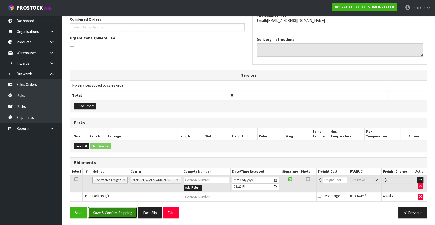
click at [109, 207] on button "Save & Confirm Shipping" at bounding box center [112, 212] width 49 height 11
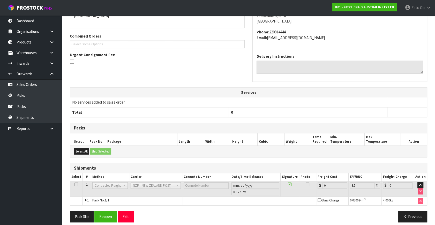
scroll to position [129, 0]
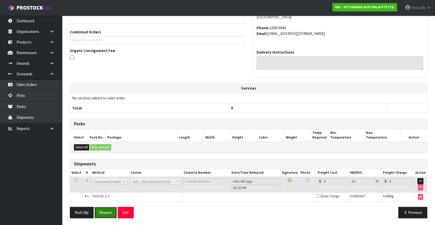
click at [100, 208] on button "Reopen" at bounding box center [105, 212] width 22 height 11
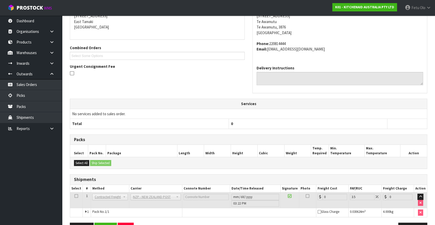
scroll to position [124, 0]
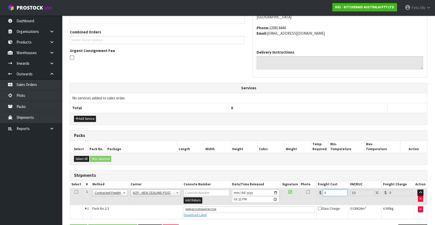
drag, startPoint x: 337, startPoint y: 193, endPoint x: 272, endPoint y: 207, distance: 66.3
click at [272, 207] on tbody "1 Client Local Pickup Customer Local Pickup Company Freight Contracted Freight …" at bounding box center [248, 203] width 357 height 31
type input "1"
type input "1.03"
type input "11"
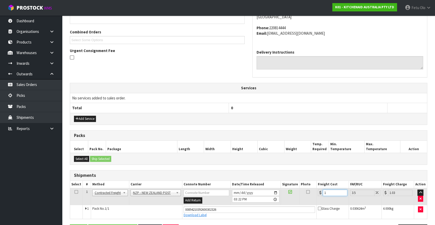
type input "11.38"
type input "11.9"
type input "12.32"
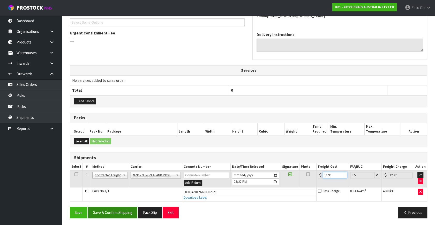
type input "11.90"
click at [120, 209] on button "Save & Confirm Shipping" at bounding box center [112, 212] width 49 height 11
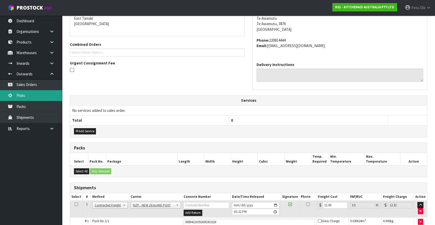
scroll to position [0, 0]
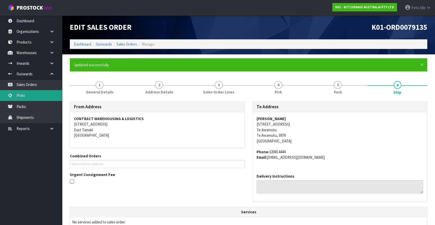
click at [20, 93] on link "Picks" at bounding box center [31, 95] width 62 height 11
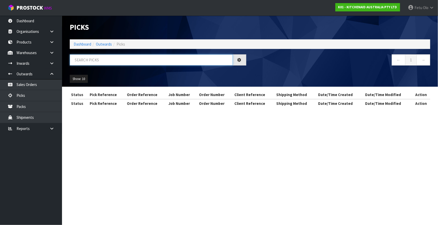
click at [101, 61] on input "text" at bounding box center [151, 59] width 163 height 11
type input "79140"
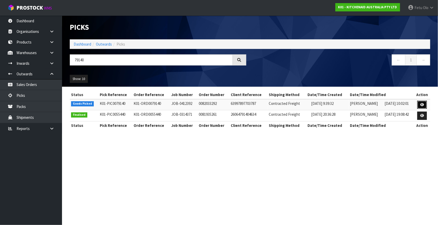
click at [420, 103] on link at bounding box center [422, 105] width 10 height 8
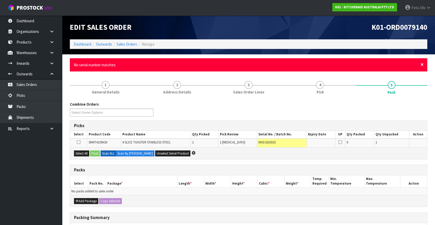
click at [422, 64] on span "×" at bounding box center [421, 64] width 3 height 7
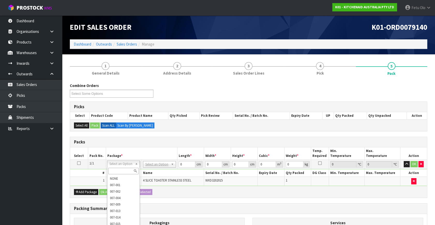
click at [126, 171] on input "text" at bounding box center [123, 170] width 30 height 6
type input "4"
type input "011084"
click at [116, 170] on input "text" at bounding box center [123, 170] width 30 height 6
type input "011-084"
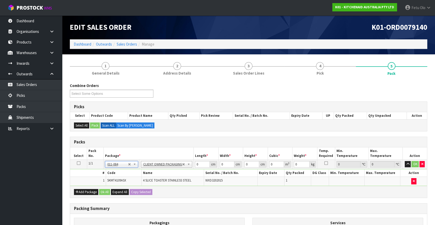
type input "4.55"
drag, startPoint x: 197, startPoint y: 164, endPoint x: 166, endPoint y: 169, distance: 31.4
click at [166, 169] on tbody "1/1 NONE 007-001 007-002 007-004 007-009 007-013 007-014 007-015 007-017 007-01…" at bounding box center [248, 172] width 357 height 26
type input "40"
type input "28"
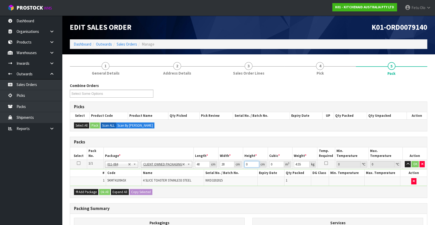
type input "3"
type input "0.00336"
type input "37"
type input "0.04144"
type input "37"
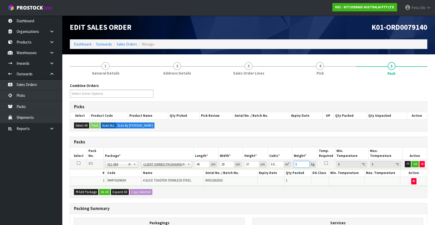
type input "5"
click button "OK" at bounding box center [414, 164] width 7 height 6
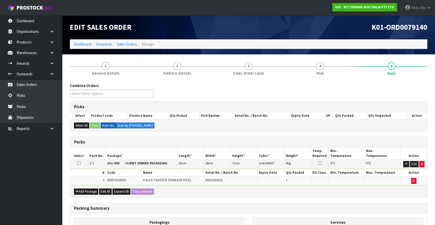
scroll to position [69, 0]
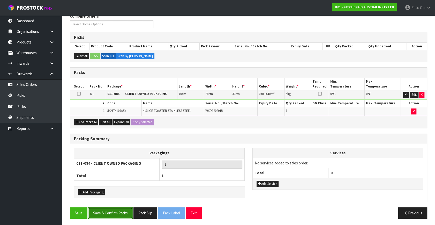
click at [106, 213] on button "Save & Confirm Packs" at bounding box center [110, 212] width 44 height 11
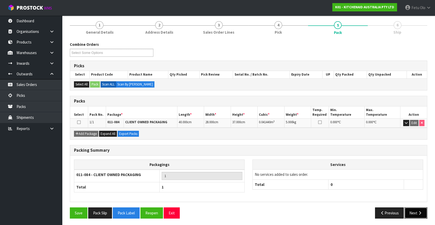
click at [415, 211] on button "Next" at bounding box center [415, 212] width 23 height 11
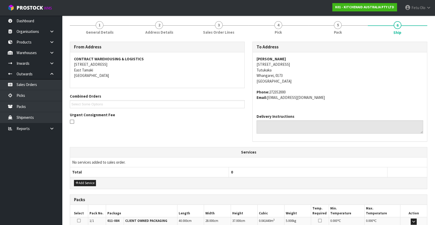
scroll to position [127, 0]
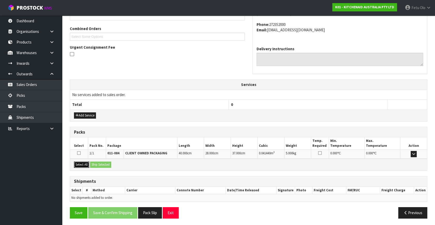
drag, startPoint x: 83, startPoint y: 164, endPoint x: 105, endPoint y: 163, distance: 22.0
click at [85, 164] on button "Select All" at bounding box center [81, 164] width 15 height 6
click at [105, 163] on button "Ship Selected" at bounding box center [100, 164] width 21 height 6
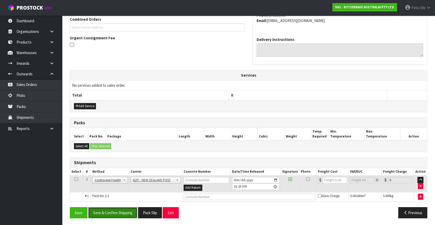
click at [122, 213] on button "Save & Confirm Shipping" at bounding box center [112, 212] width 49 height 11
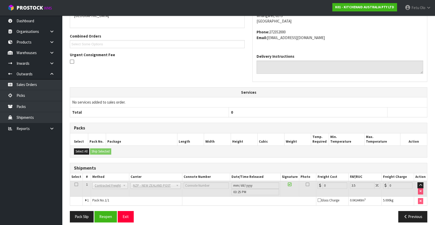
scroll to position [129, 0]
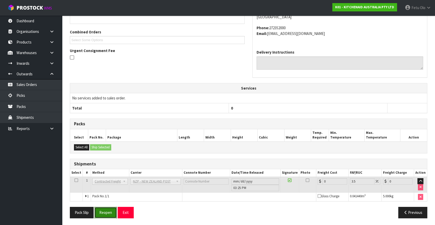
click at [107, 211] on button "Reopen" at bounding box center [105, 212] width 22 height 11
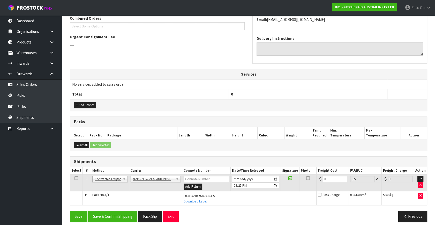
scroll to position [141, 0]
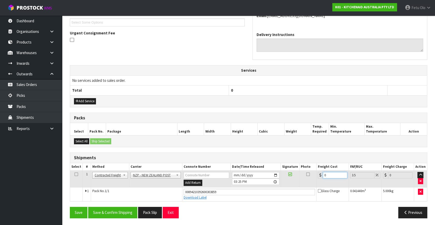
drag, startPoint x: 331, startPoint y: 176, endPoint x: 195, endPoint y: 205, distance: 139.1
click at [195, 205] on div "From Address CONTRACT WAREHOUSING & LOGISTICS 17 Allens Road East Tamaki Auckla…" at bounding box center [248, 91] width 357 height 262
type input "1"
type input "1.03"
type input "11"
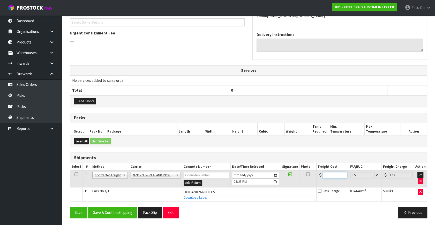
type input "11.38"
type input "11.9"
type input "12.32"
type input "11.90"
click at [121, 213] on button "Save & Confirm Shipping" at bounding box center [112, 212] width 49 height 11
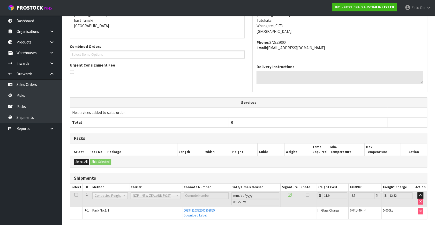
scroll to position [127, 0]
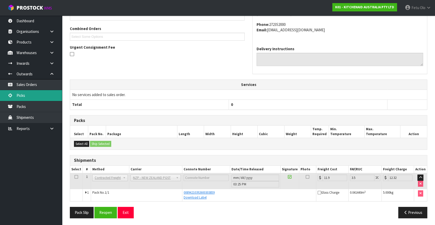
click at [32, 97] on link "Picks" at bounding box center [31, 95] width 62 height 11
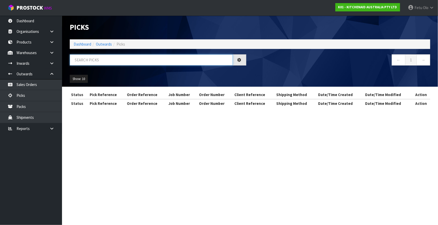
click at [92, 58] on input "text" at bounding box center [151, 59] width 163 height 11
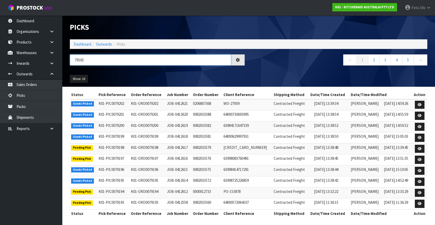
type input "79165"
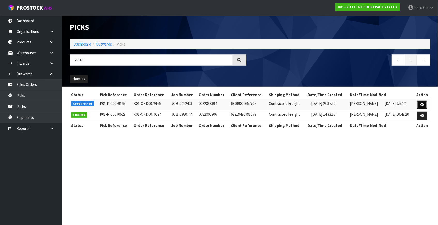
click at [420, 106] on link at bounding box center [422, 105] width 10 height 8
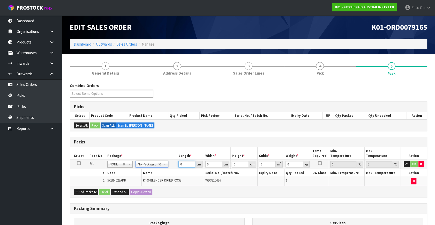
drag, startPoint x: 173, startPoint y: 168, endPoint x: 140, endPoint y: 179, distance: 34.4
click at [140, 179] on tbody "1/1 NONE 007-001 007-002 007-004 007-009 007-013 007-014 007-015 007-017 007-01…" at bounding box center [248, 172] width 357 height 26
type input "33"
type input "31"
type input "4"
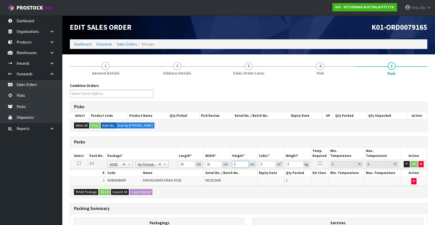
type input "0.004092"
type input "46"
type input "0.047058"
type input "4"
type input "0.004092"
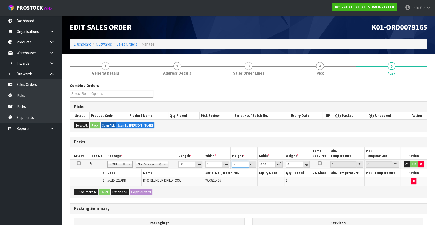
type input "48"
type input "0.049104"
type input "48"
type input "19"
click button "OK" at bounding box center [413, 164] width 7 height 6
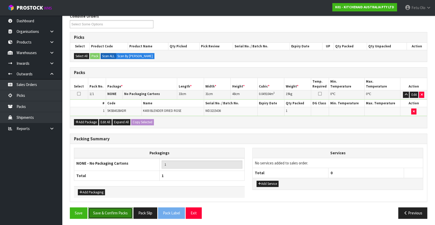
click at [121, 211] on button "Save & Confirm Packs" at bounding box center [110, 212] width 44 height 11
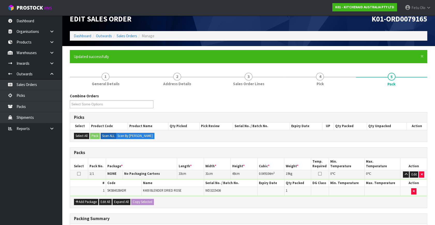
scroll to position [60, 0]
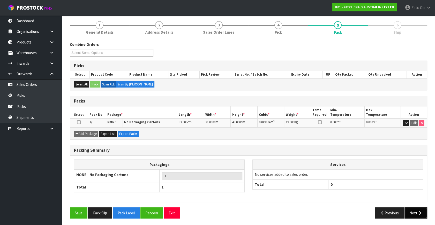
click at [424, 212] on button "Next" at bounding box center [415, 212] width 23 height 11
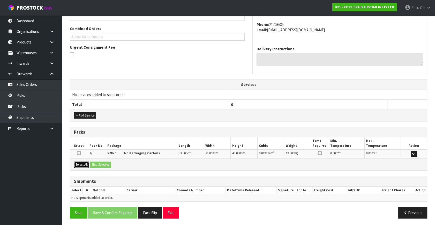
drag, startPoint x: 81, startPoint y: 166, endPoint x: 94, endPoint y: 165, distance: 12.2
click at [83, 165] on button "Select All" at bounding box center [81, 164] width 15 height 6
click at [94, 165] on button "Ship Selected" at bounding box center [100, 164] width 21 height 6
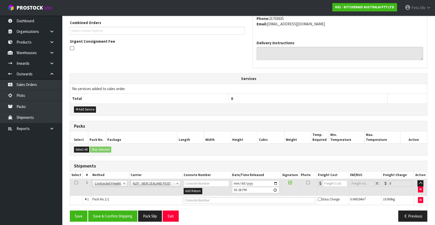
scroll to position [136, 0]
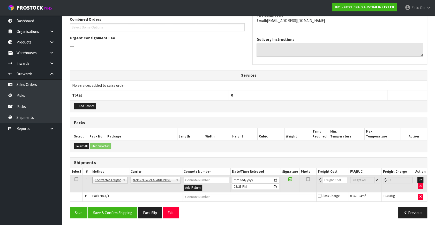
click at [115, 204] on div "From Address CONTRACT WAREHOUSING & LOGISTICS 17 Allens Road East Tamaki Auckla…" at bounding box center [248, 93] width 357 height 257
click at [118, 214] on button "Save & Confirm Shipping" at bounding box center [112, 212] width 49 height 11
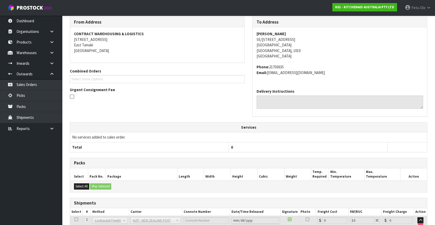
scroll to position [129, 0]
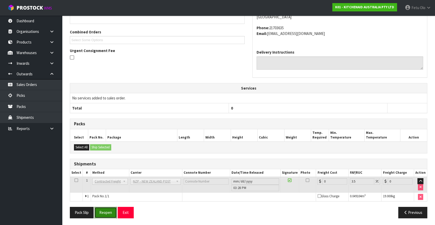
click at [106, 211] on button "Reopen" at bounding box center [105, 212] width 22 height 11
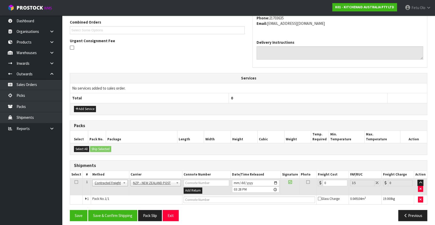
scroll to position [136, 0]
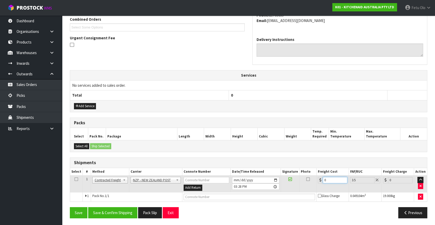
drag, startPoint x: 328, startPoint y: 176, endPoint x: 240, endPoint y: 201, distance: 91.2
click at [241, 201] on div "From Address CONTRACT WAREHOUSING & LOGISTICS 17 Allens Road East Tamaki Auckla…" at bounding box center [248, 93] width 357 height 257
type input "4"
type input "4.14"
type input "4.63"
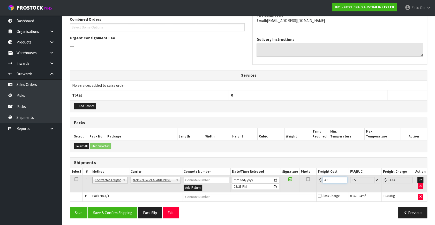
type input "4.79"
type input "4.633"
type input "4.8"
type input "4.63"
type input "4.79"
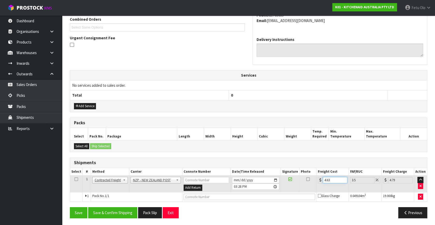
type input "4.6"
type input "4.76"
type input "4"
type input "4.14"
type input "4.3"
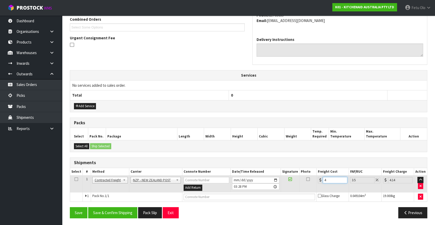
type input "4.45"
type input "4.33"
type input "4.48"
type input "4.33"
click at [121, 211] on button "Save & Confirm Shipping" at bounding box center [112, 212] width 49 height 11
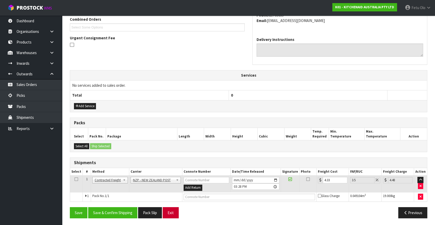
scroll to position [124, 0]
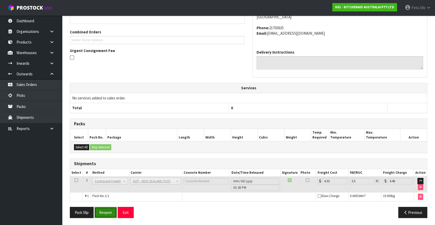
click at [103, 213] on button "Reopen" at bounding box center [105, 212] width 22 height 11
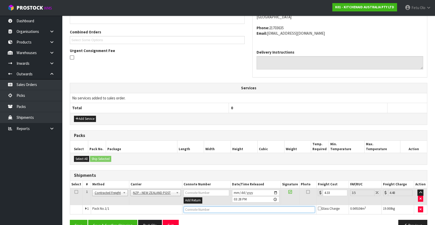
click at [204, 207] on input "text" at bounding box center [249, 209] width 131 height 6
type input "00894210392600306492"
click at [70, 219] on button "Save" at bounding box center [79, 224] width 18 height 11
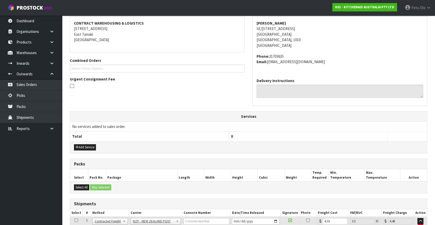
scroll to position [136, 0]
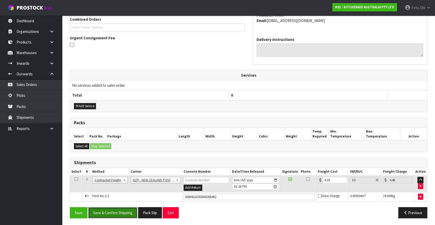
click at [135, 209] on button "Save & Confirm Shipping" at bounding box center [112, 212] width 49 height 11
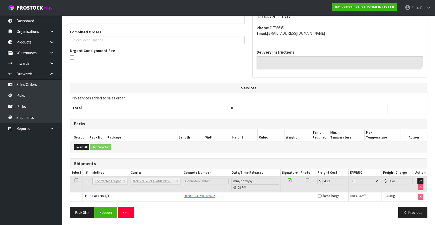
scroll to position [0, 0]
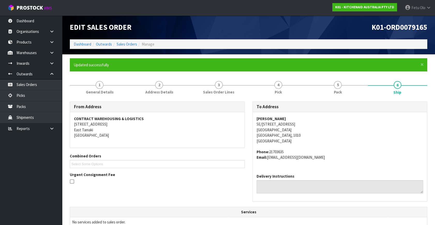
click at [80, 41] on li "Dashboard" at bounding box center [83, 43] width 18 height 5
click at [81, 43] on link "Dashboard" at bounding box center [83, 44] width 18 height 5
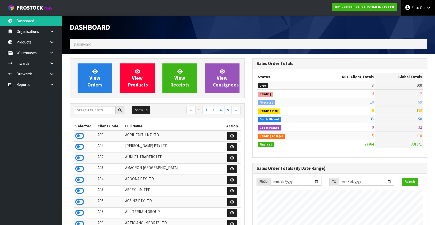
click at [420, 7] on span "Olo" at bounding box center [422, 7] width 5 height 5
click at [406, 18] on link "Logout" at bounding box center [414, 20] width 41 height 7
